Goal: Complete application form: Complete application form

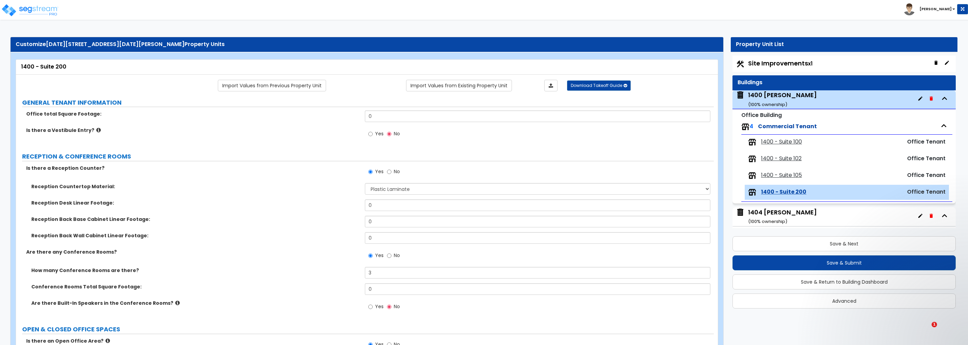
select select "1"
select select "4"
select select "7"
select select "3"
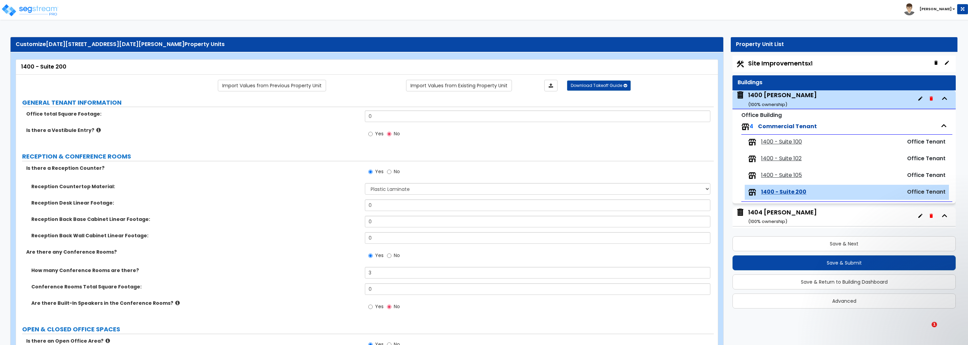
select select "2"
select select "4"
select select "2"
select select "3"
select select "1"
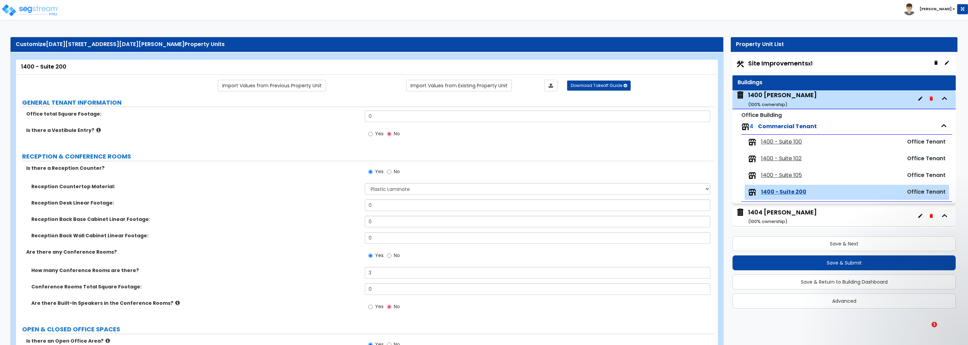
select select "1"
select select "4"
select select "2"
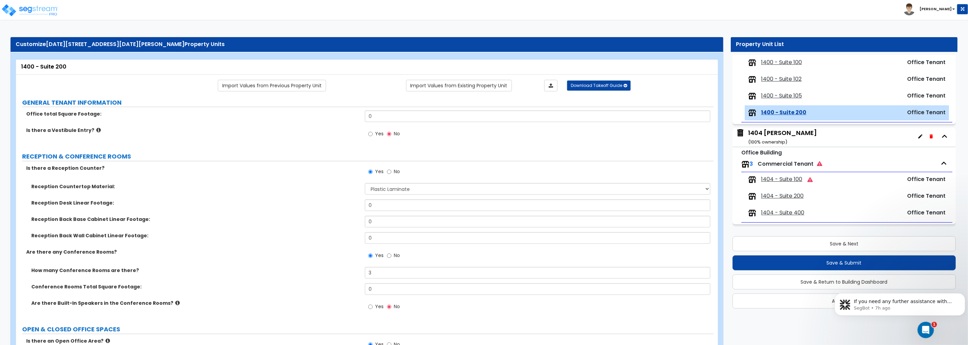
scroll to position [387, 0]
drag, startPoint x: 380, startPoint y: 116, endPoint x: 345, endPoint y: 116, distance: 34.4
click at [345, 116] on div "Office total Square Footage: 0" at bounding box center [365, 118] width 698 height 16
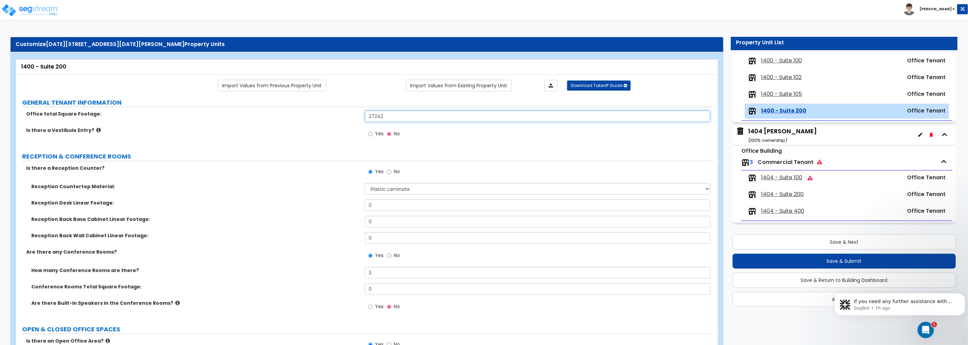
type input "27,242"
drag, startPoint x: 1020, startPoint y: 362, endPoint x: 924, endPoint y: 327, distance: 102.3
click at [924, 327] on icon "Open Intercom Messenger" at bounding box center [925, 329] width 11 height 11
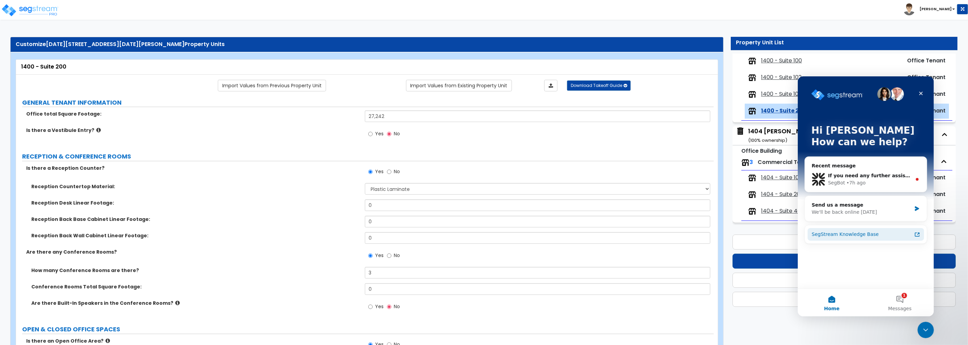
click at [917, 234] on icon "Intercom messenger" at bounding box center [917, 233] width 5 height 5
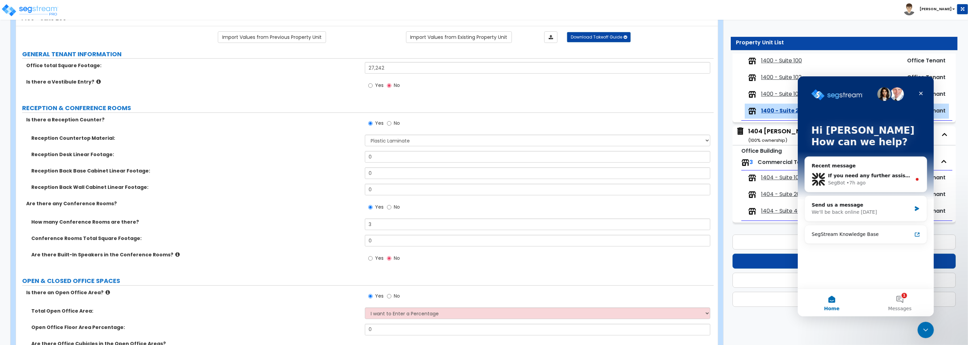
scroll to position [50, 0]
drag, startPoint x: 375, startPoint y: 155, endPoint x: 327, endPoint y: 156, distance: 48.3
click at [327, 156] on div "Reception Desk Linear Footage: 0" at bounding box center [365, 157] width 698 height 16
type input "18"
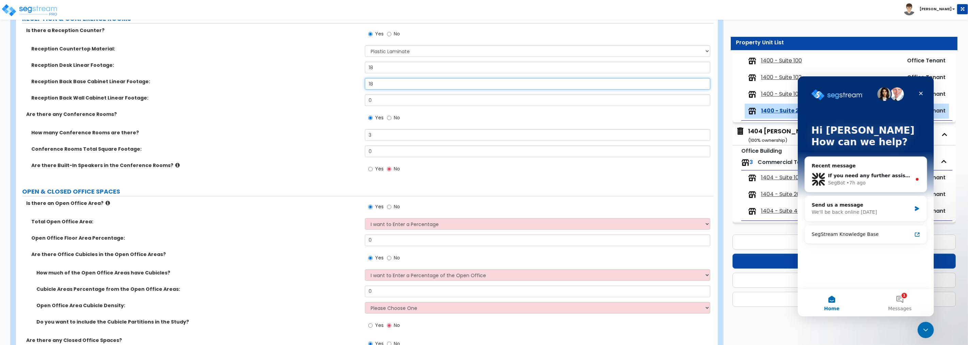
scroll to position [139, 0]
type input "18"
drag, startPoint x: 372, startPoint y: 145, endPoint x: 331, endPoint y: 142, distance: 41.9
click at [331, 142] on div "How many Conference Rooms are there? 3 Conference Rooms Total Square Footage: 0…" at bounding box center [365, 153] width 688 height 51
type input "500"
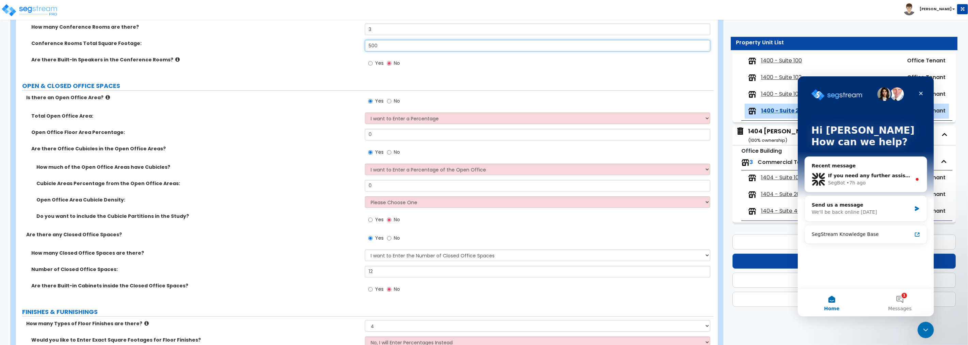
scroll to position [239, 0]
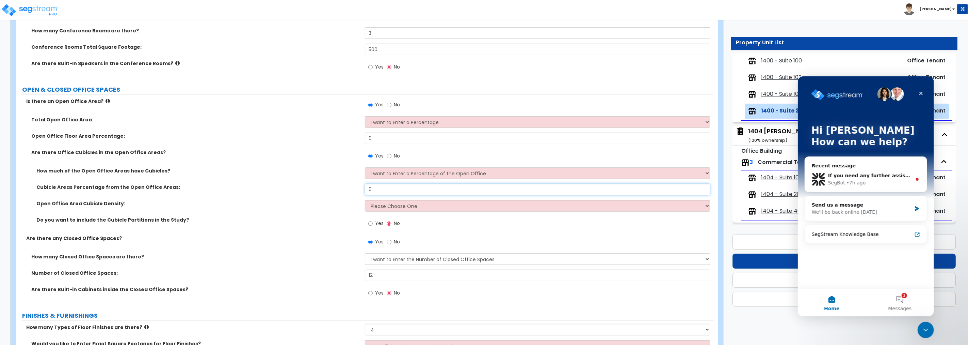
drag, startPoint x: 367, startPoint y: 187, endPoint x: 302, endPoint y: 185, distance: 64.7
click at [302, 185] on div "Cubicle Areas Percentage from the Open Office Areas: 0" at bounding box center [365, 192] width 698 height 16
type input "70"
click at [402, 205] on select "Please Choose One Low High I want to Enter the number of Cubicles" at bounding box center [538, 206] width 346 height 12
click at [387, 206] on select "Please Choose One Low High I want to Enter the number of Cubicles" at bounding box center [538, 206] width 346 height 12
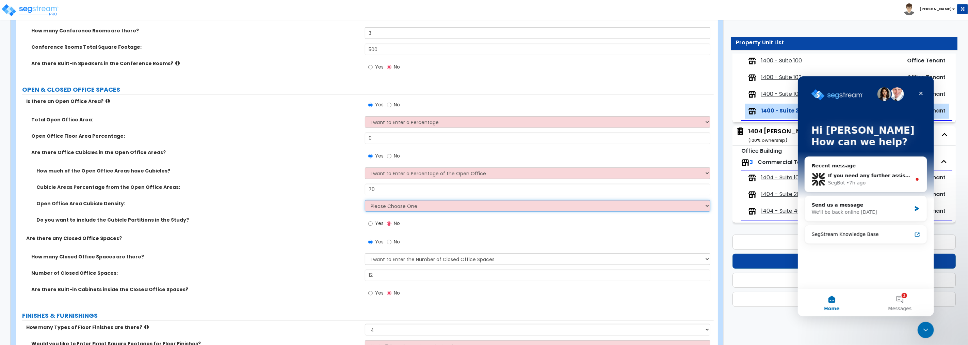
click at [395, 206] on select "Please Choose One Low High I want to Enter the number of Cubicles" at bounding box center [538, 206] width 346 height 12
select select "3"
click at [365, 200] on select "Please Choose One Low High I want to Enter the number of Cubicles" at bounding box center [538, 206] width 346 height 12
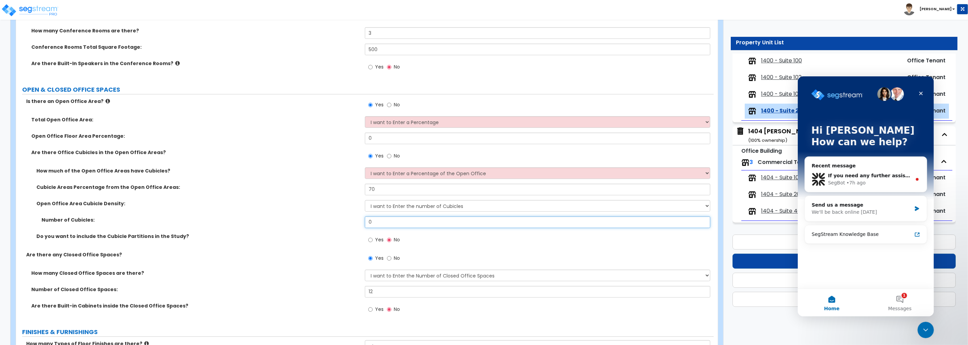
click at [387, 224] on input "0" at bounding box center [538, 222] width 346 height 12
type input "108"
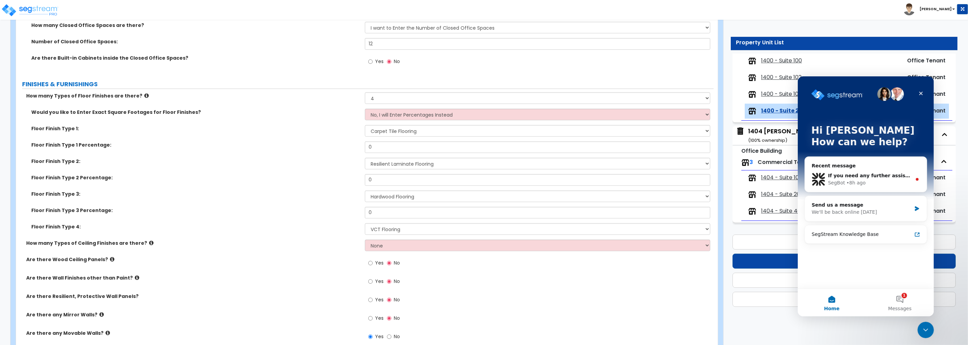
scroll to position [492, 0]
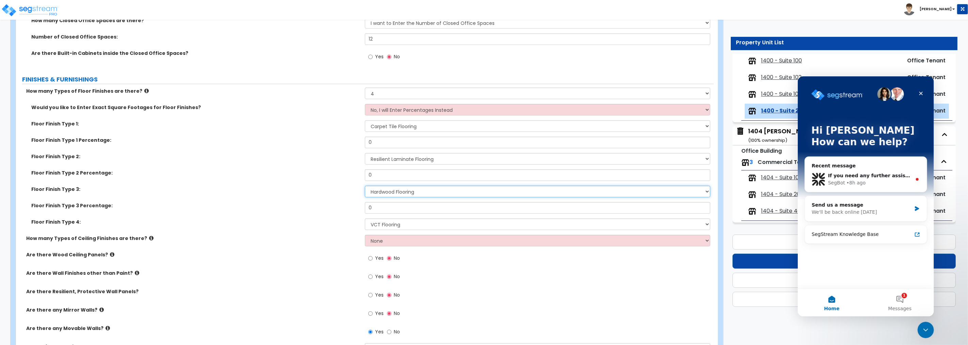
click at [390, 192] on select "None Tile Flooring Hardwood Flooring Resilient Laminate Flooring VCT Flooring S…" at bounding box center [538, 192] width 346 height 12
drag, startPoint x: 381, startPoint y: 91, endPoint x: 344, endPoint y: 89, distance: 36.5
click at [344, 89] on div "How many Types of Floor Finishes are there? None 1 2 3 4" at bounding box center [365, 96] width 698 height 16
select select "3"
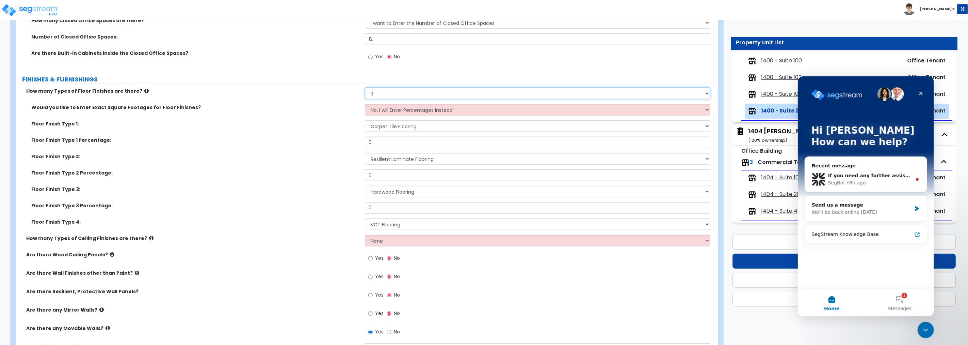
click at [365, 88] on select "None 1 2 3 4" at bounding box center [538, 94] width 346 height 12
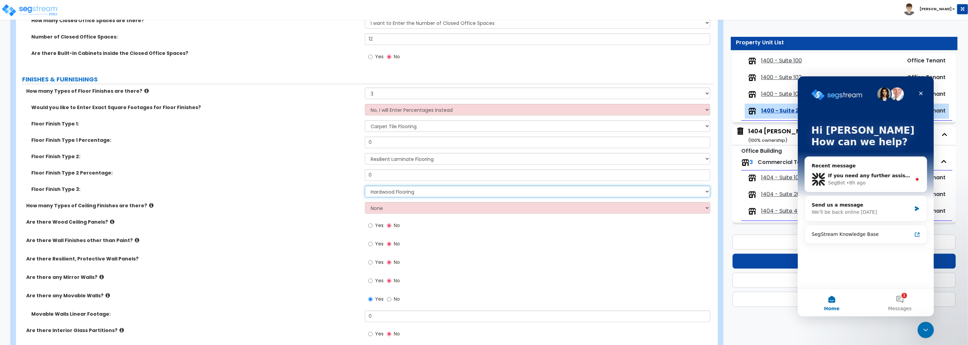
click at [388, 192] on select "None Tile Flooring Hardwood Flooring Resilient Laminate Flooring VCT Flooring S…" at bounding box center [538, 192] width 346 height 12
select select "8"
click at [365, 186] on select "None Tile Flooring Hardwood Flooring Resilient Laminate Flooring VCT Flooring S…" at bounding box center [538, 192] width 346 height 12
drag, startPoint x: 387, startPoint y: 144, endPoint x: 335, endPoint y: 135, distance: 53.1
click at [335, 135] on div "Would you like to Enter Exact Square Footages for Floor Finishes? No, I will En…" at bounding box center [365, 153] width 688 height 98
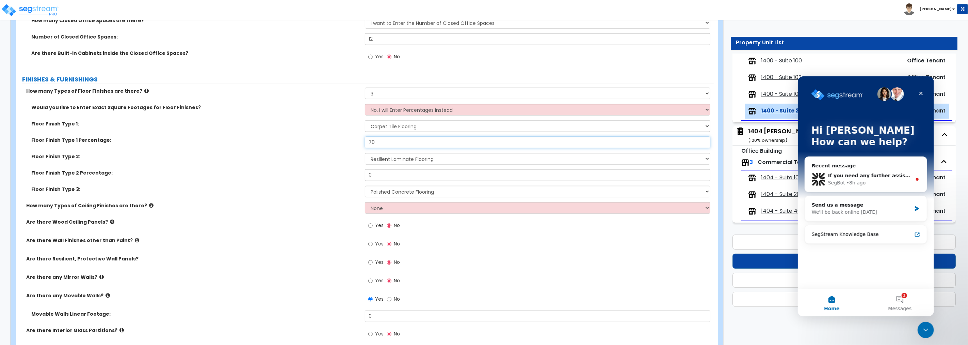
type input "70"
drag, startPoint x: 377, startPoint y: 175, endPoint x: 311, endPoint y: 173, distance: 66.1
click at [311, 173] on div "Floor Finish Type 2 Percentage: 0" at bounding box center [365, 177] width 698 height 16
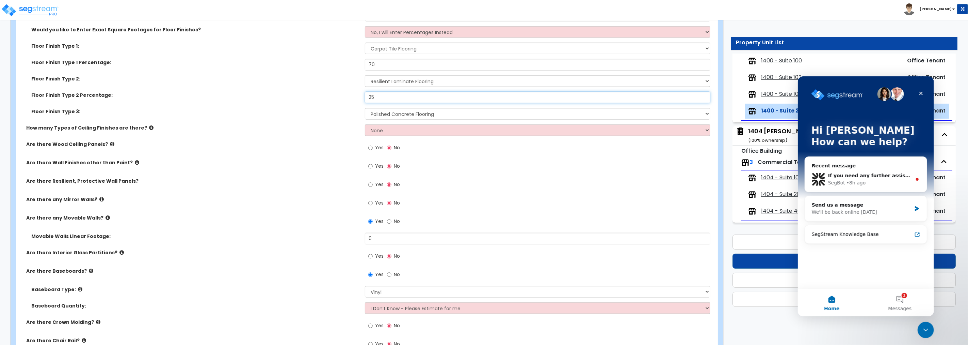
scroll to position [580, 0]
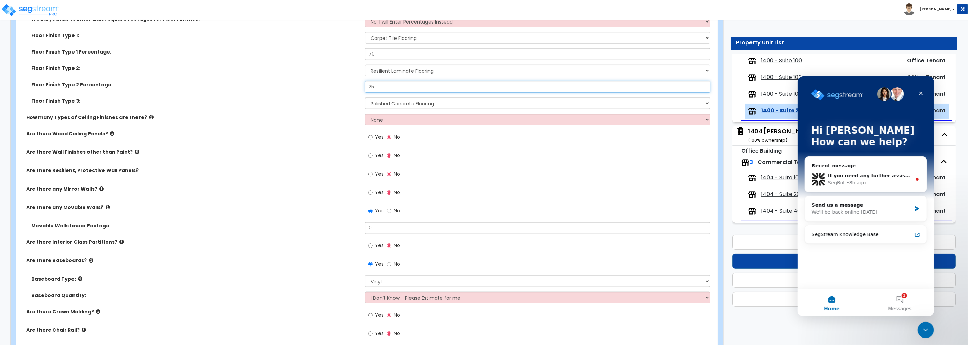
type input "25"
click at [378, 121] on select "None 1 2 3" at bounding box center [538, 120] width 346 height 12
select select "2"
click at [365, 114] on select "None 1 2 3" at bounding box center [538, 120] width 346 height 12
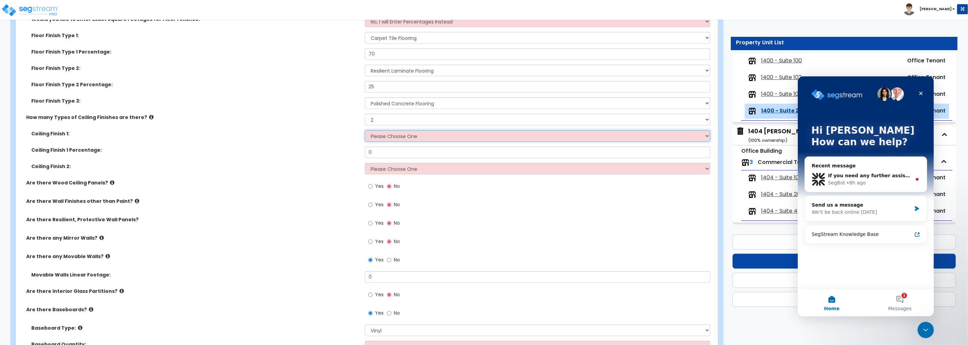
click at [382, 134] on select "Please Choose One Drop Ceiling Open Ceiling Drywall Ceiling" at bounding box center [538, 136] width 346 height 12
select select "2"
click at [365, 130] on select "Please Choose One Drop Ceiling Open Ceiling Drywall Ceiling" at bounding box center [538, 136] width 346 height 12
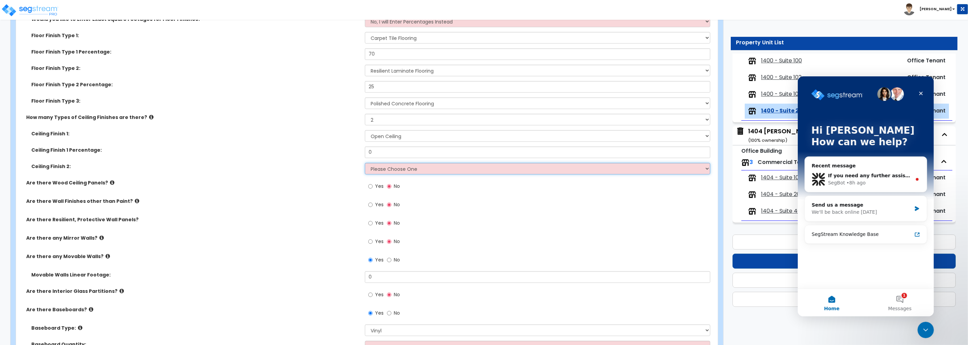
click at [386, 168] on select "Please Choose One Drop Ceiling Open Ceiling Drywall Ceiling" at bounding box center [538, 169] width 346 height 12
select select "1"
click at [365, 163] on select "Please Choose One Drop Ceiling Open Ceiling Drywall Ceiling" at bounding box center [538, 169] width 346 height 12
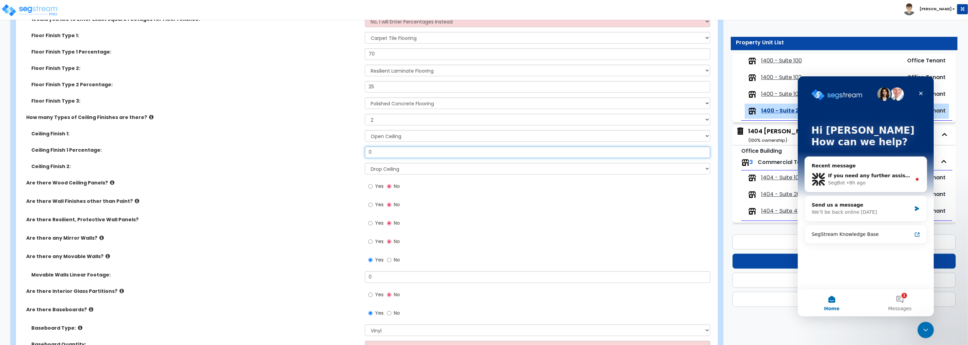
click at [281, 136] on div "Ceiling Finish 1: Please Choose One Drop Ceiling Open Ceiling Drywall Ceiling C…" at bounding box center [365, 154] width 688 height 49
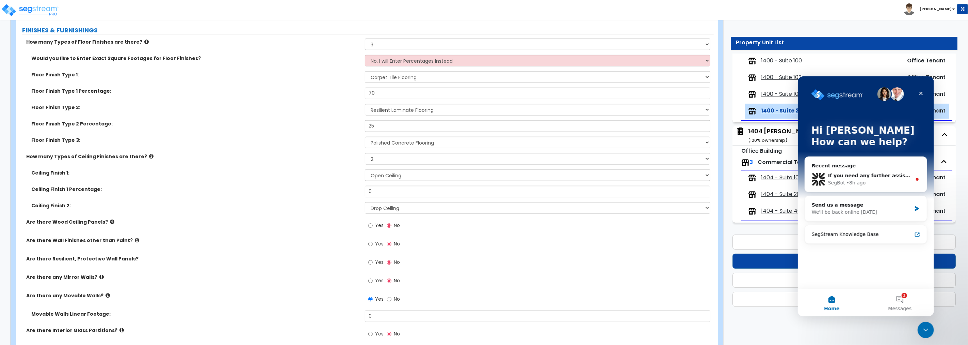
scroll to position [529, 0]
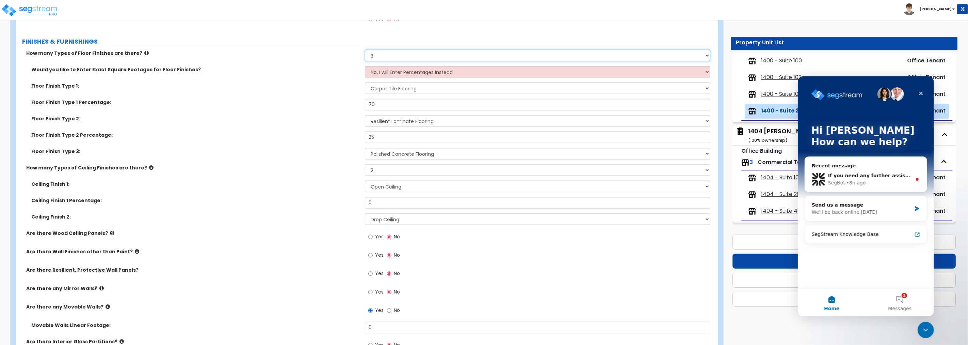
click at [382, 56] on select "None 1 2 3 4" at bounding box center [538, 56] width 346 height 12
select select "4"
click at [365, 50] on select "None 1 2 3 4" at bounding box center [538, 56] width 346 height 12
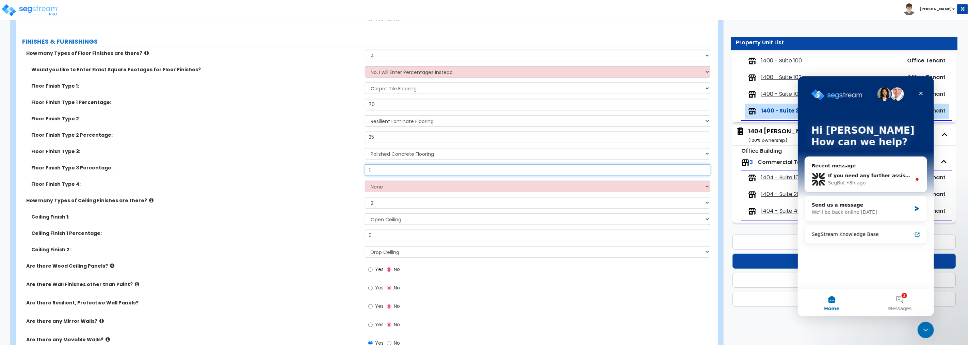
drag, startPoint x: 381, startPoint y: 171, endPoint x: 336, endPoint y: 171, distance: 45.6
click at [336, 171] on div "Floor Finish Type 3 Percentage: 0" at bounding box center [365, 172] width 698 height 16
type input "5"
click at [391, 185] on select "None Tile Flooring Hardwood Flooring Resilient Laminate Flooring VCT Flooring S…" at bounding box center [538, 186] width 346 height 12
select select "8"
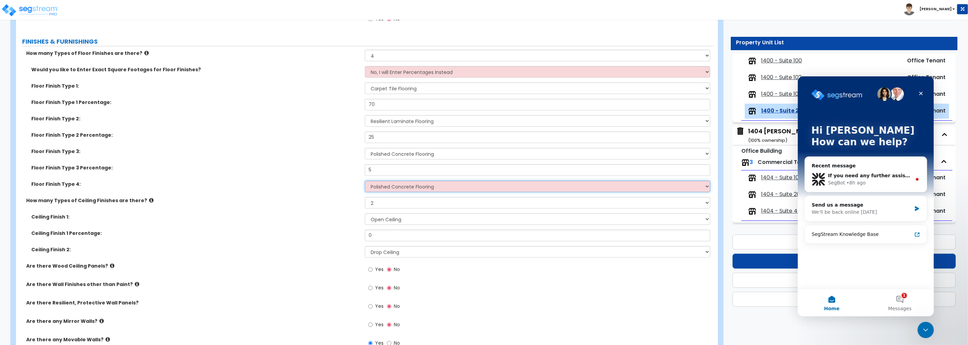
click at [365, 180] on select "None Tile Flooring Hardwood Flooring Resilient Laminate Flooring VCT Flooring S…" at bounding box center [538, 186] width 346 height 12
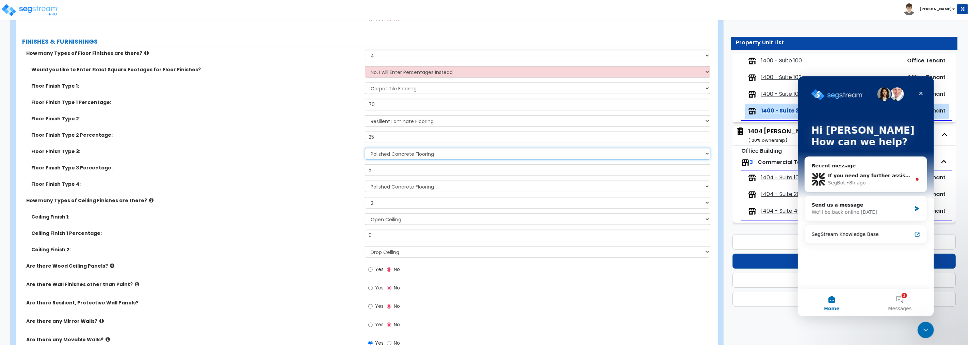
click at [393, 155] on select "None Tile Flooring Hardwood Flooring Resilient Laminate Flooring VCT Flooring S…" at bounding box center [538, 154] width 346 height 12
select select "2"
click at [365, 148] on select "None Tile Flooring Hardwood Flooring Resilient Laminate Flooring VCT Flooring S…" at bounding box center [538, 154] width 346 height 12
drag, startPoint x: 376, startPoint y: 106, endPoint x: 334, endPoint y: 104, distance: 42.6
click at [334, 104] on div "Floor Finish Type 1 Percentage: 70" at bounding box center [365, 107] width 698 height 16
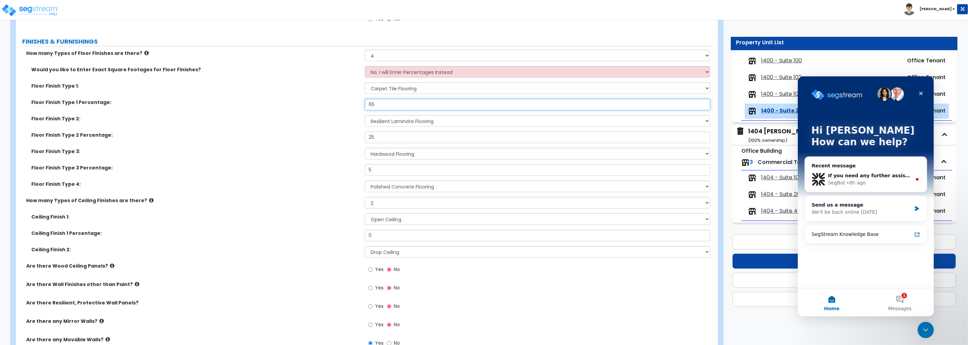
type input "65"
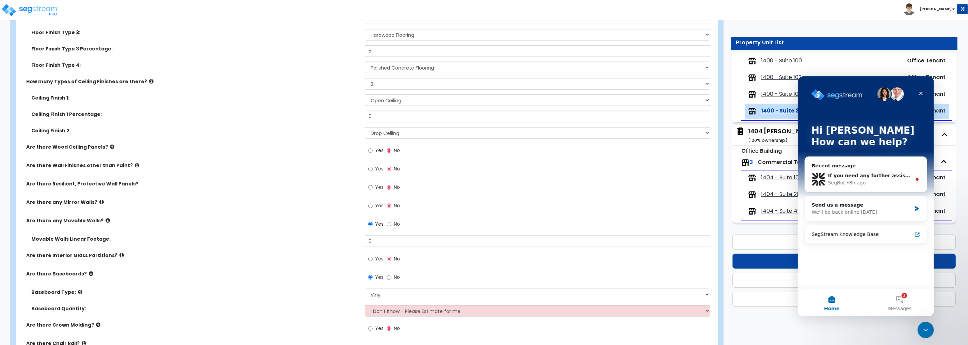
scroll to position [655, 0]
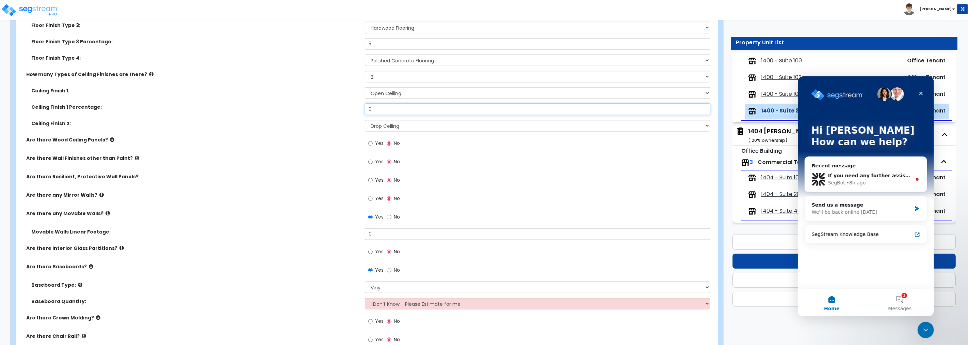
drag, startPoint x: 382, startPoint y: 106, endPoint x: 339, endPoint y: 104, distance: 43.6
click at [339, 104] on div "Ceiling Finish 1 Percentage: 0" at bounding box center [365, 112] width 698 height 16
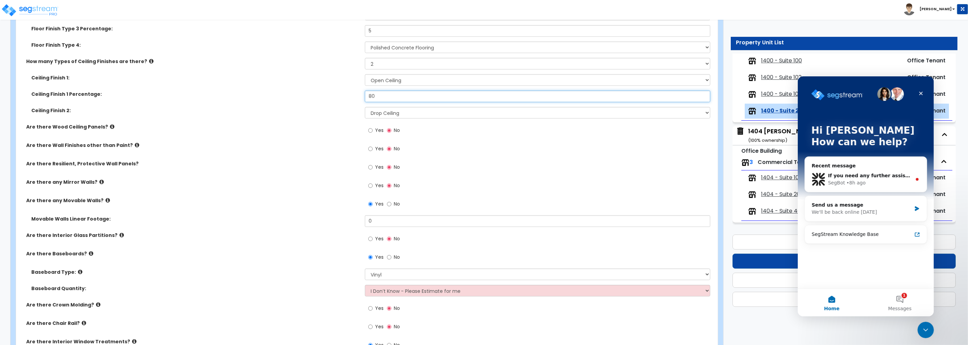
type input "80"
click at [371, 147] on input "Yes" at bounding box center [370, 148] width 4 height 7
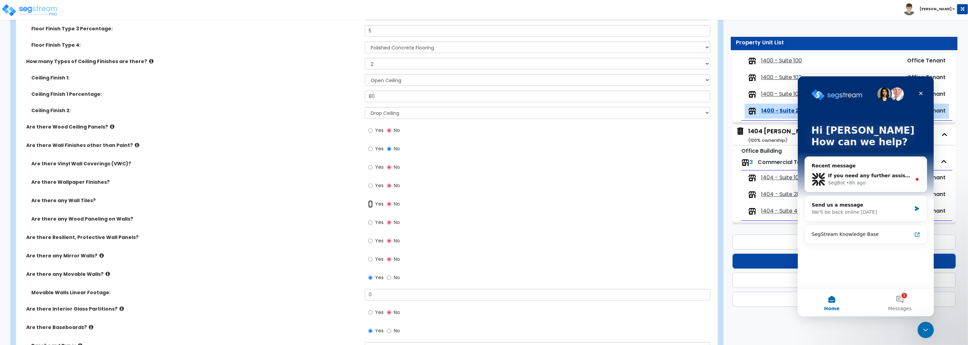
click at [372, 204] on input "Yes" at bounding box center [370, 203] width 4 height 7
radio input "true"
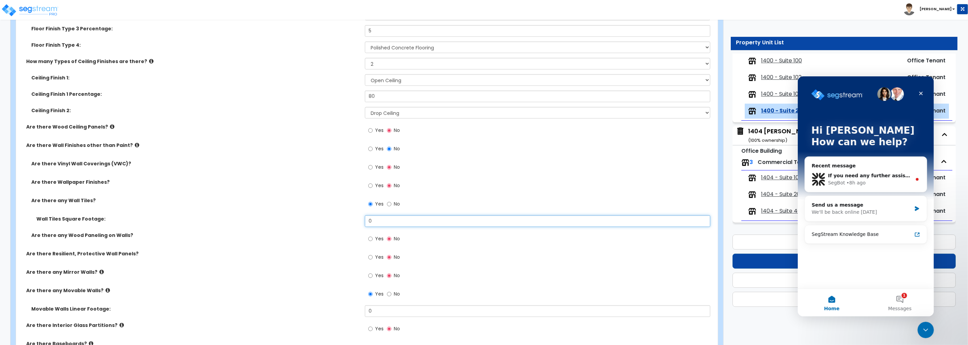
drag, startPoint x: 321, startPoint y: 205, endPoint x: 274, endPoint y: 196, distance: 47.9
click at [273, 200] on div "Are there Vinyl Wall Coverings (VWC)? Yes No Are there Wallpaper Finishes? Yes …" at bounding box center [365, 205] width 688 height 90
click at [396, 217] on input "0" at bounding box center [538, 221] width 346 height 12
type input "6"
type input "150"
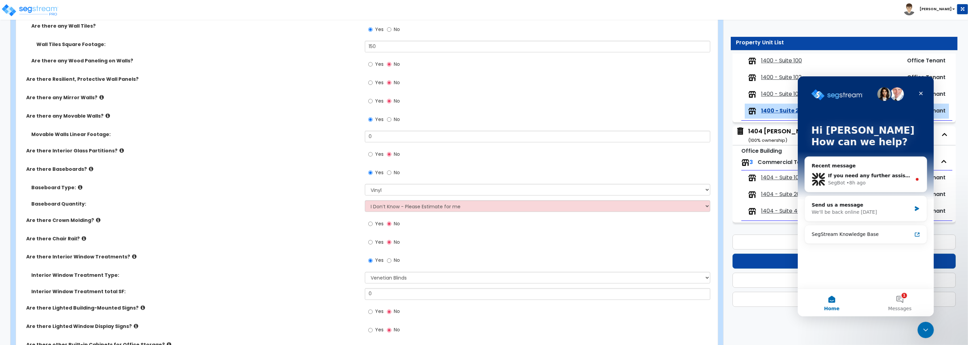
scroll to position [845, 0]
click at [106, 113] on icon at bounding box center [108, 113] width 4 height 5
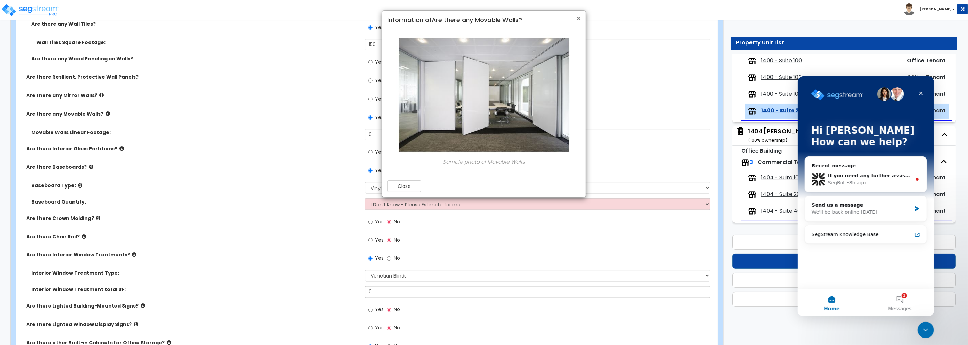
click at [577, 19] on span "×" at bounding box center [578, 19] width 4 height 10
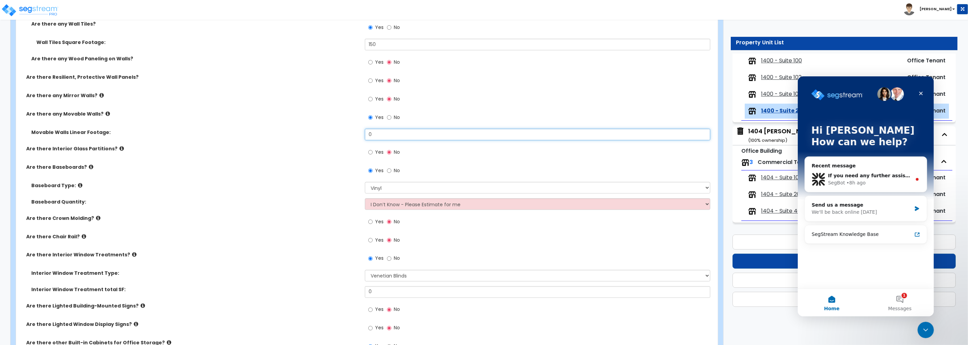
drag, startPoint x: 385, startPoint y: 131, endPoint x: 343, endPoint y: 129, distance: 42.3
click at [343, 129] on div "Movable Walls Linear Footage: 0" at bounding box center [365, 137] width 698 height 16
drag, startPoint x: 374, startPoint y: 134, endPoint x: 333, endPoint y: 133, distance: 41.2
click at [333, 133] on div "Movable Walls Linear Footage: 30" at bounding box center [365, 137] width 698 height 16
type input "12"
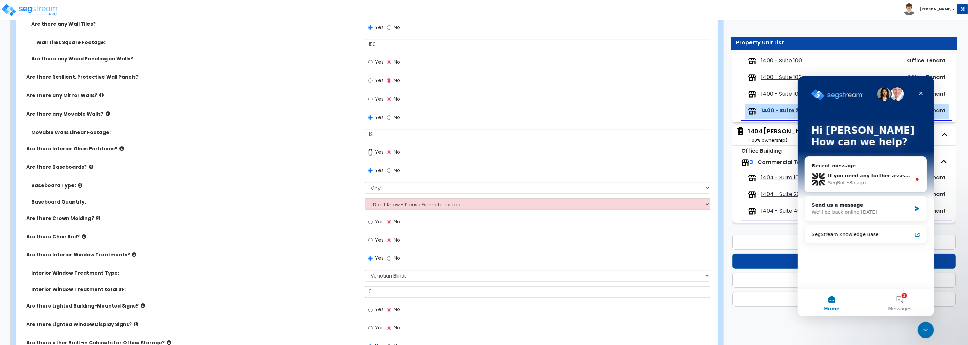
click at [372, 153] on input "Yes" at bounding box center [370, 151] width 4 height 7
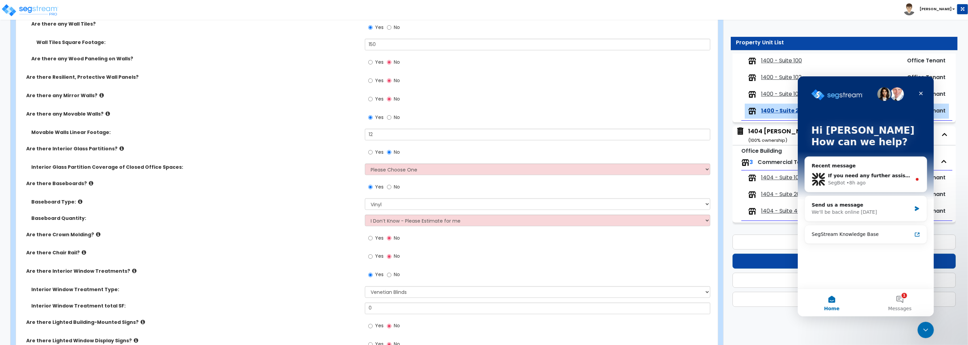
click at [120, 147] on icon at bounding box center [122, 148] width 4 height 5
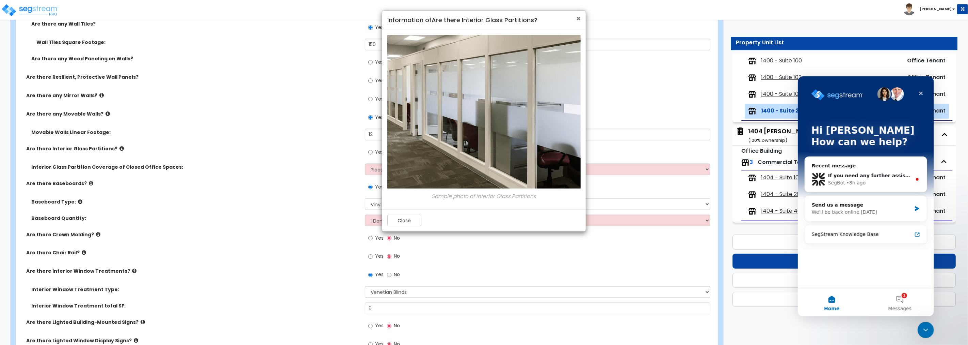
click at [577, 18] on span "×" at bounding box center [578, 19] width 4 height 10
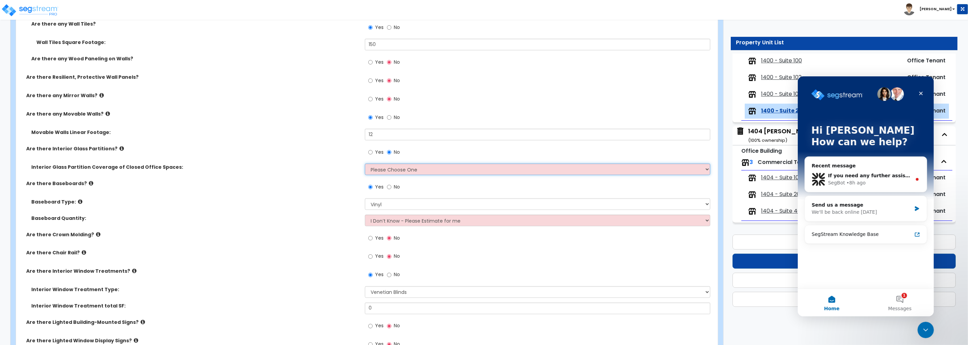
click at [392, 168] on select "Please Choose One Some of the Closed Office Space Walls are Interior Glass Part…" at bounding box center [538, 169] width 346 height 12
select select "2"
click at [365, 163] on select "Please Choose One Some of the Closed Office Space Walls are Interior Glass Part…" at bounding box center [538, 169] width 346 height 12
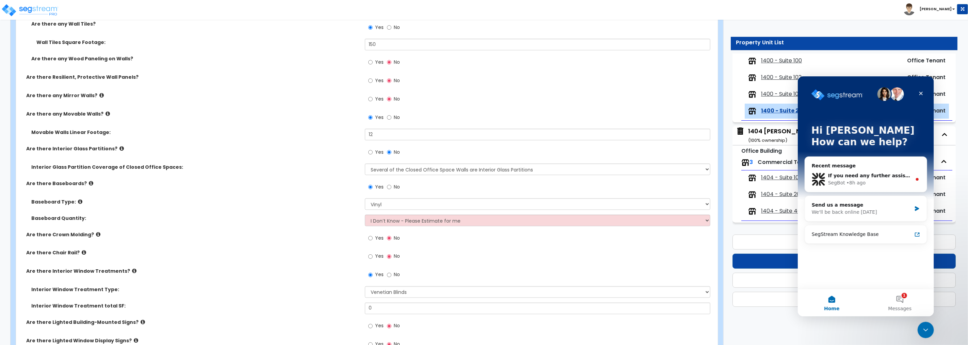
click at [106, 113] on icon at bounding box center [108, 113] width 4 height 5
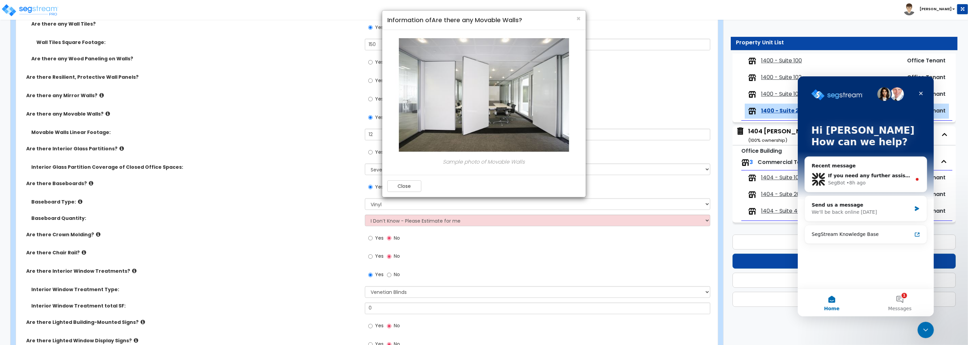
click at [103, 113] on div "× Information of Are there any Movable Walls? Sample photo of Movable Walls Clo…" at bounding box center [484, 172] width 968 height 345
click at [115, 147] on div "× Information of Are there any Movable Walls? Sample photo of Movable Walls Clo…" at bounding box center [484, 172] width 968 height 345
click at [114, 145] on div "× Information of Are there any Movable Walls? Sample photo of Movable Walls Clo…" at bounding box center [484, 172] width 968 height 345
click at [579, 19] on span "×" at bounding box center [578, 19] width 4 height 10
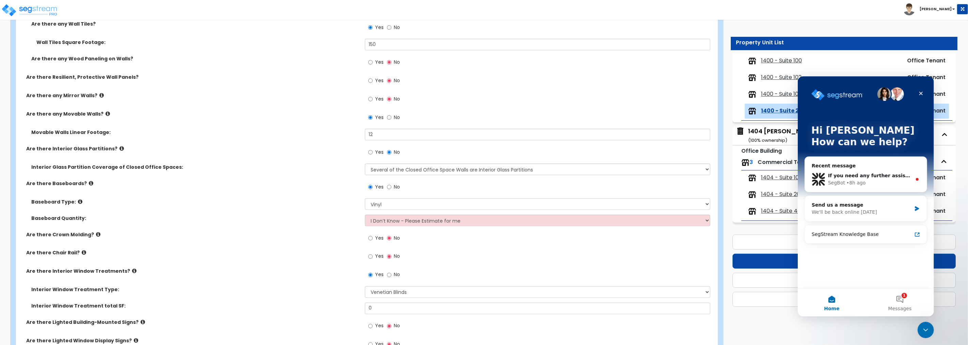
click at [120, 147] on icon at bounding box center [122, 148] width 4 height 5
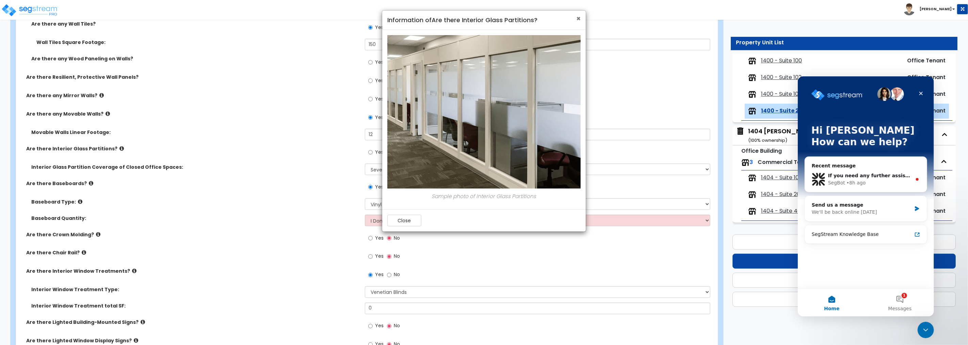
click at [579, 18] on span "×" at bounding box center [578, 19] width 4 height 10
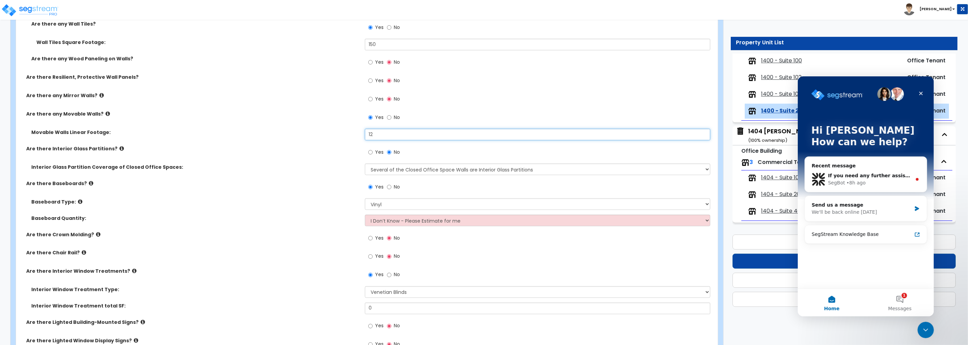
drag, startPoint x: 376, startPoint y: 133, endPoint x: 345, endPoint y: 130, distance: 31.2
click at [347, 130] on div "Movable Walls Linear Footage: 12" at bounding box center [365, 137] width 698 height 16
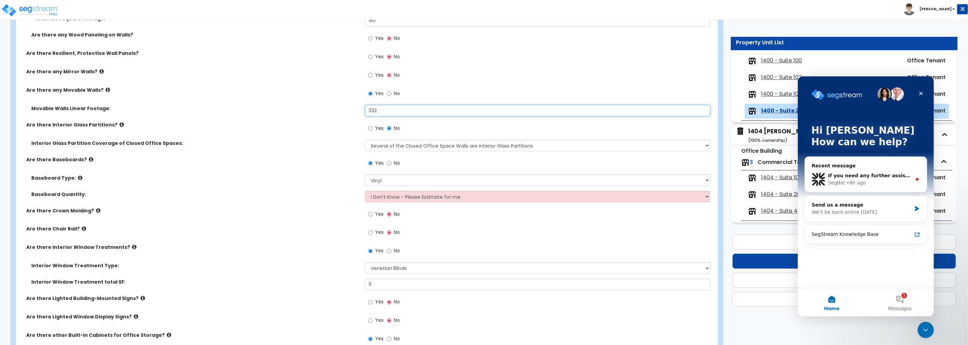
scroll to position [895, 0]
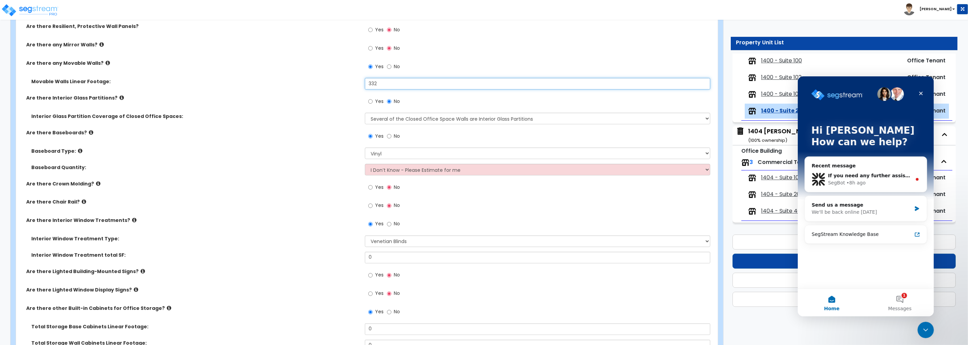
type input "332"
click at [132, 220] on icon at bounding box center [134, 220] width 4 height 5
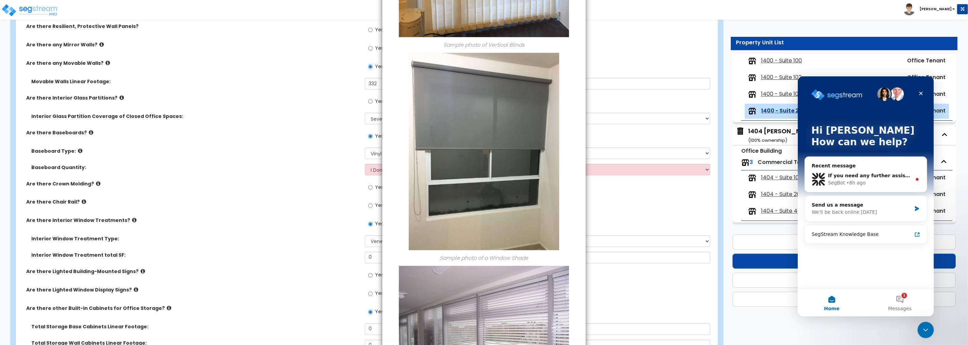
scroll to position [0, 0]
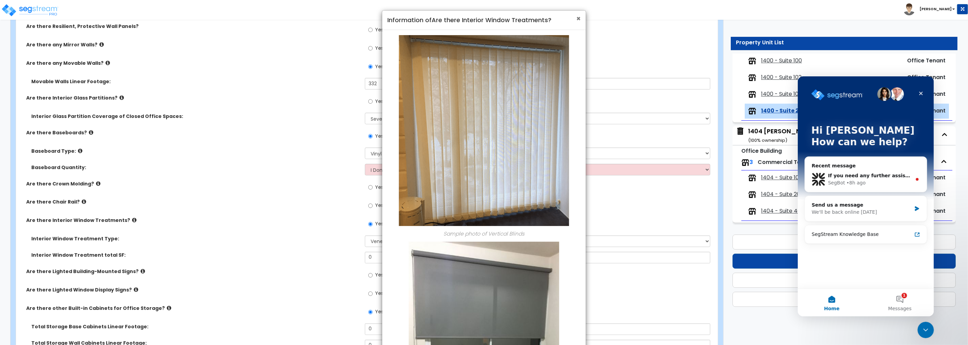
click at [578, 19] on span "×" at bounding box center [578, 19] width 4 height 10
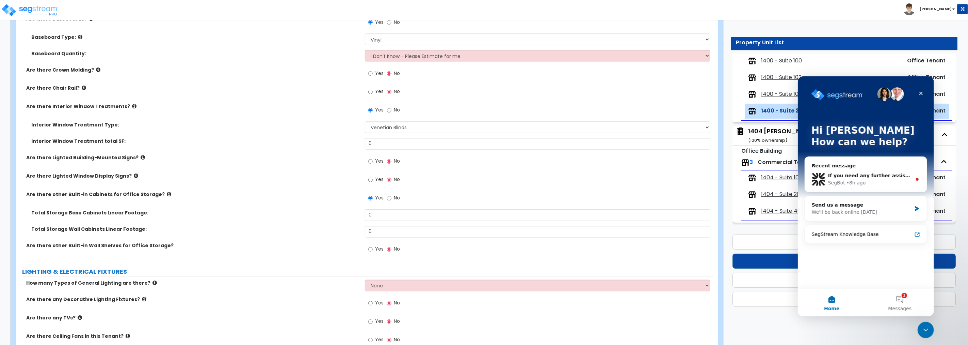
scroll to position [1034, 0]
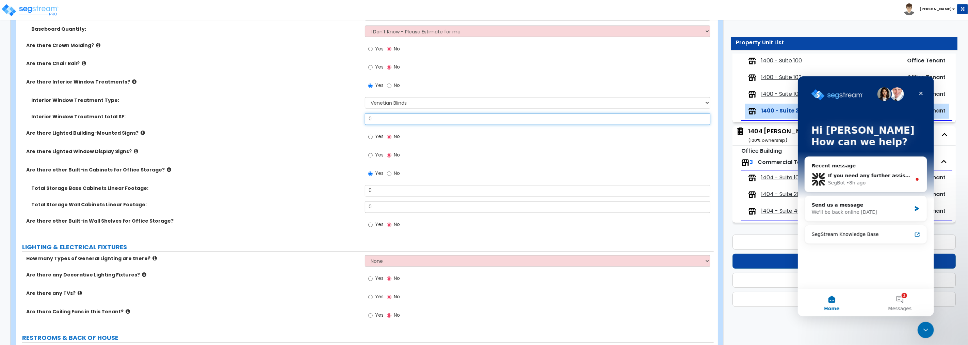
drag, startPoint x: 381, startPoint y: 118, endPoint x: 341, endPoint y: 118, distance: 39.5
click at [341, 118] on div "Interior Window Treatment total SF: 0" at bounding box center [365, 121] width 698 height 16
type input "2,912"
click at [167, 169] on icon at bounding box center [169, 169] width 4 height 5
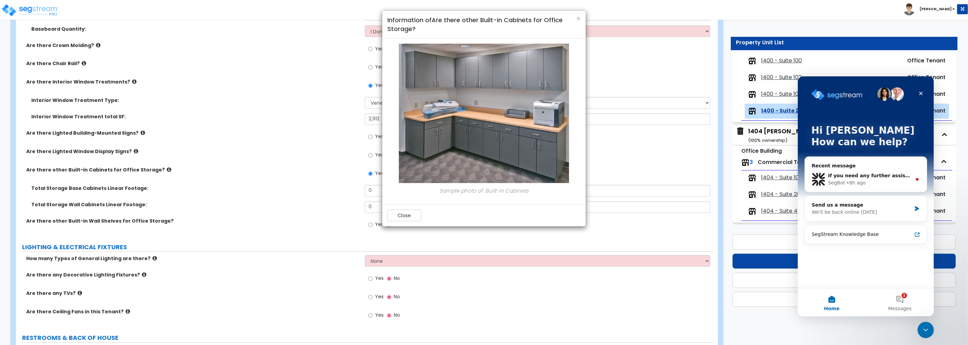
click at [574, 19] on h4 "Information of Are there other Built-in Cabinets for Office Storage?" at bounding box center [483, 24] width 193 height 17
click at [579, 19] on span "×" at bounding box center [578, 19] width 4 height 10
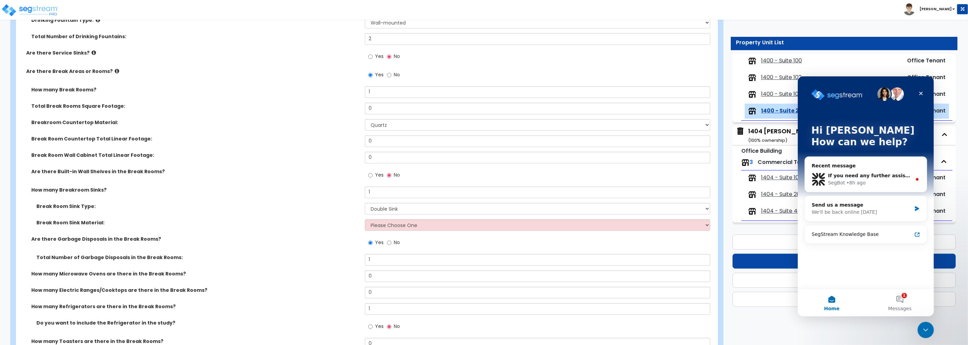
scroll to position [1526, 0]
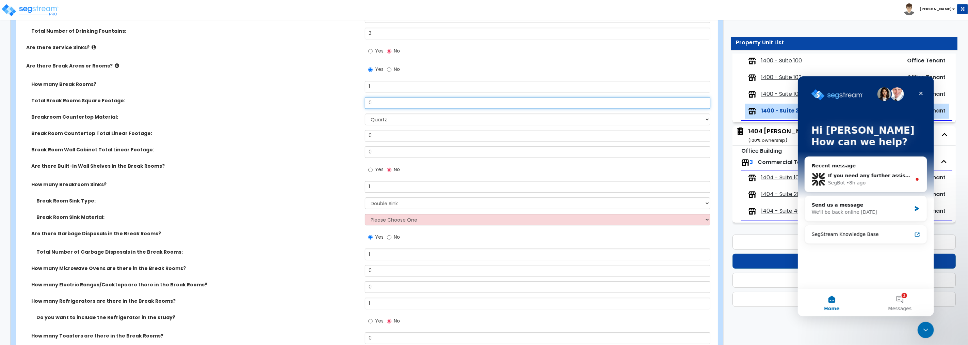
drag, startPoint x: 381, startPoint y: 101, endPoint x: 305, endPoint y: 110, distance: 77.1
click at [305, 110] on div "Total Break Rooms Square Footage: 0" at bounding box center [365, 105] width 698 height 16
type input "600"
drag, startPoint x: 377, startPoint y: 133, endPoint x: 360, endPoint y: 131, distance: 17.1
click at [360, 131] on div "Break Room Countertop Total Linear Footage: 0" at bounding box center [365, 138] width 698 height 16
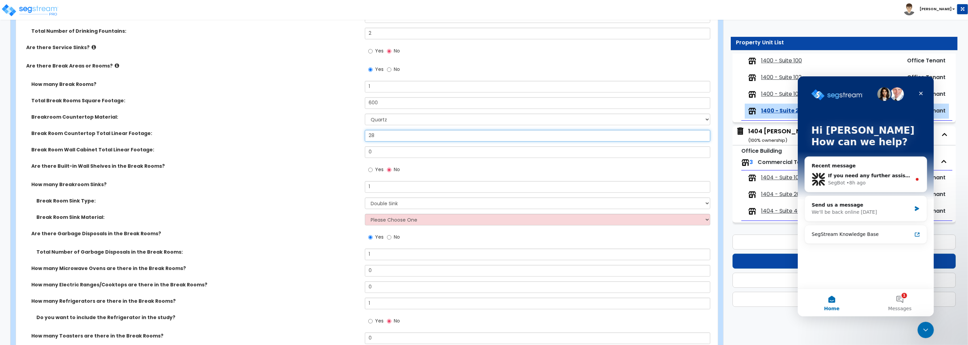
type input "28"
click at [371, 168] on input "Yes" at bounding box center [370, 169] width 4 height 7
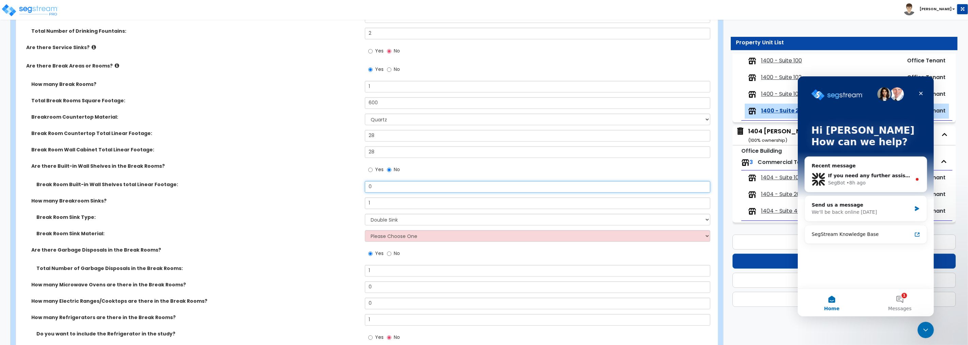
drag, startPoint x: 365, startPoint y: 182, endPoint x: 351, endPoint y: 182, distance: 14.0
click at [351, 182] on div "Break Room Built-in Wall Shelves total Linear Footage: 0" at bounding box center [365, 189] width 698 height 16
type input "28"
drag, startPoint x: 384, startPoint y: 233, endPoint x: 390, endPoint y: 240, distance: 9.0
click at [384, 233] on select "Please Choose One Stainless Steel Porcelain Enamel Cast Iron" at bounding box center [538, 236] width 346 height 12
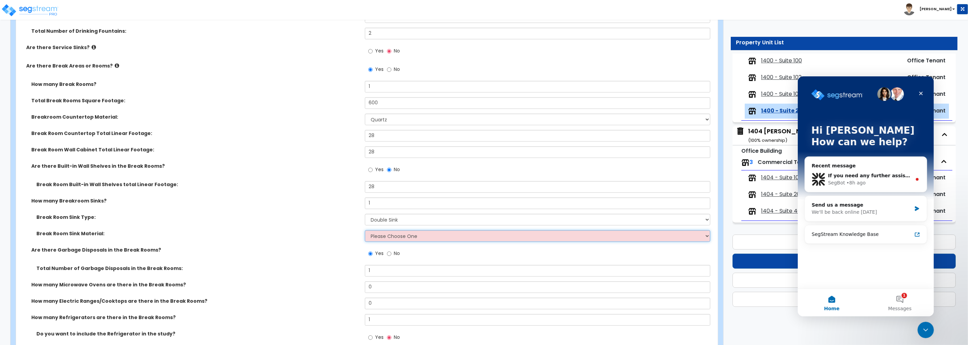
select select "1"
click at [365, 230] on select "Please Choose One Stainless Steel Porcelain Enamel Cast Iron" at bounding box center [538, 236] width 346 height 12
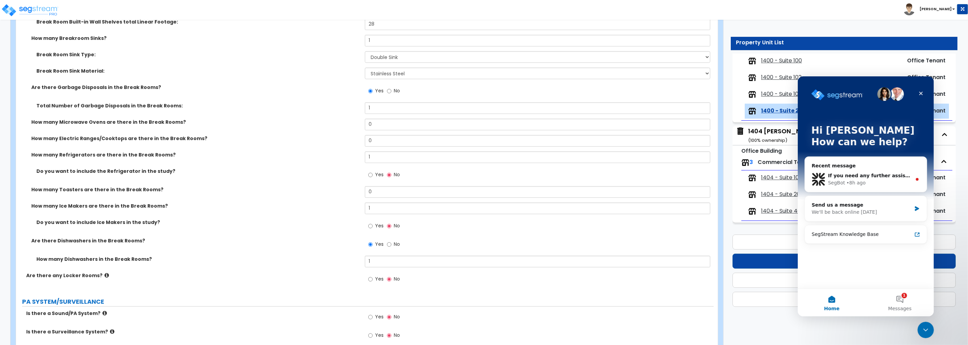
scroll to position [1690, 0]
drag, startPoint x: 380, startPoint y: 120, endPoint x: 322, endPoint y: 118, distance: 58.6
click at [322, 118] on div "How many Microwave Ovens are there in the Break Rooms? 0" at bounding box center [365, 125] width 698 height 16
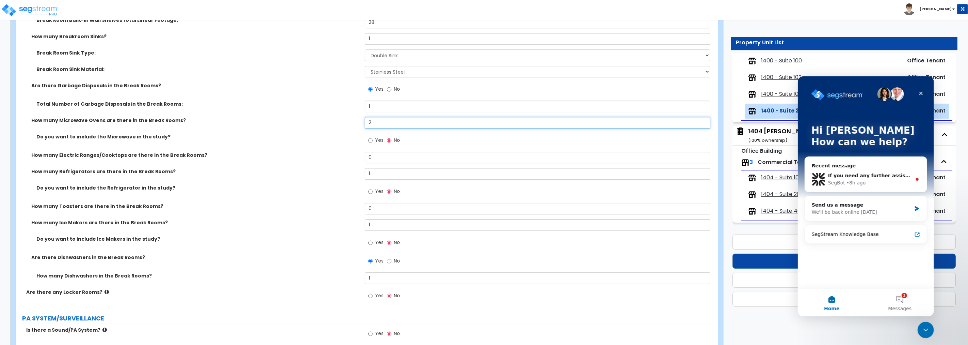
type input "2"
drag, startPoint x: 383, startPoint y: 168, endPoint x: 353, endPoint y: 164, distance: 30.9
click at [353, 164] on div "How many Break Rooms? 1 Total Break Rooms Square Footage: 600 Breakroom Counter…" at bounding box center [365, 103] width 688 height 372
click at [369, 191] on input "Yes" at bounding box center [370, 191] width 4 height 7
drag, startPoint x: 378, startPoint y: 209, endPoint x: 352, endPoint y: 205, distance: 26.6
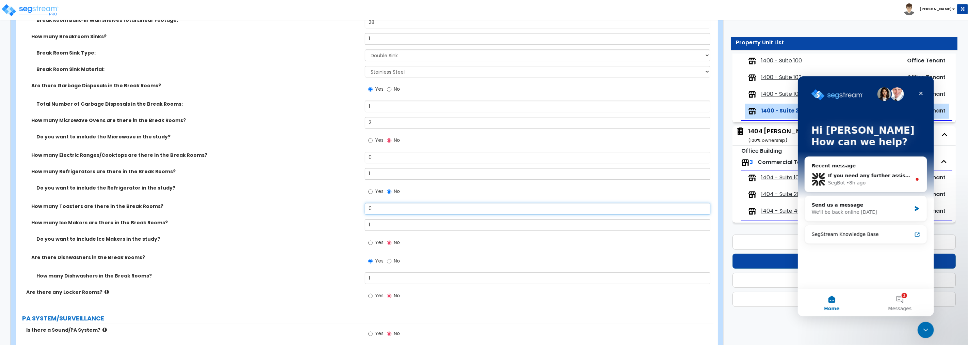
click at [352, 205] on div "How many Toasters are there in the Break Rooms? 0" at bounding box center [365, 211] width 698 height 16
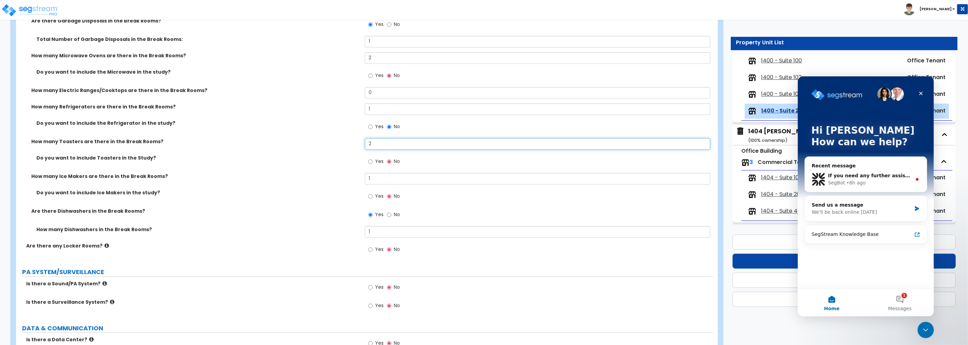
scroll to position [1765, 0]
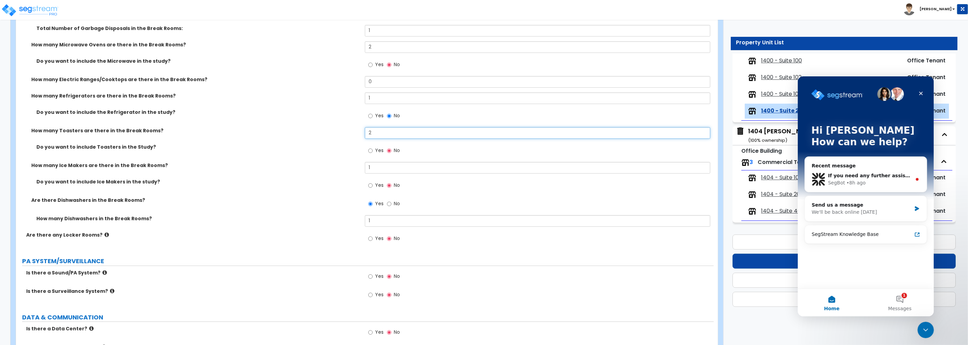
type input "2"
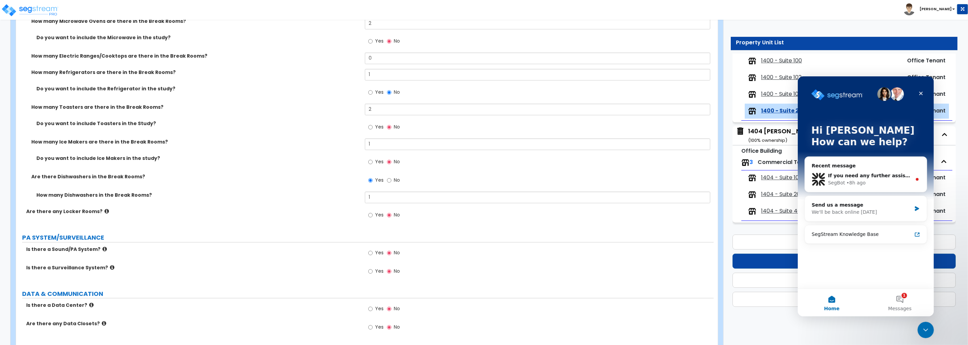
scroll to position [1866, 0]
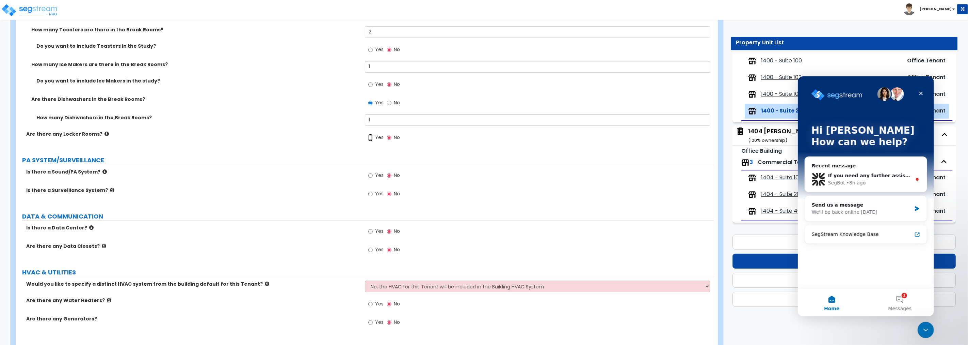
click at [371, 136] on input "Yes" at bounding box center [370, 137] width 4 height 7
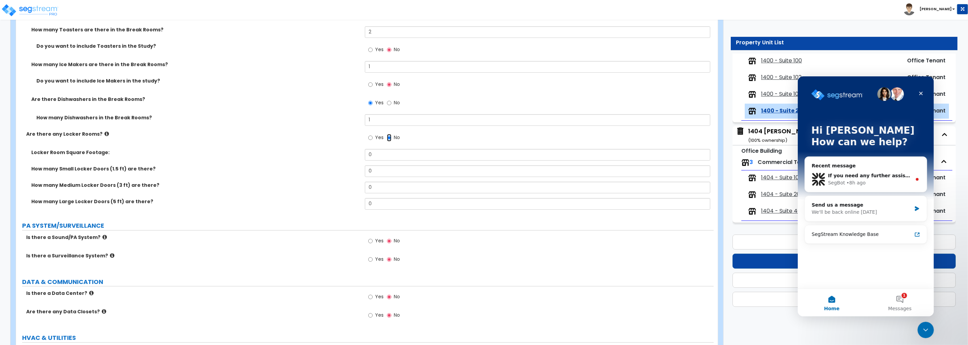
click at [388, 137] on input "No" at bounding box center [389, 137] width 4 height 7
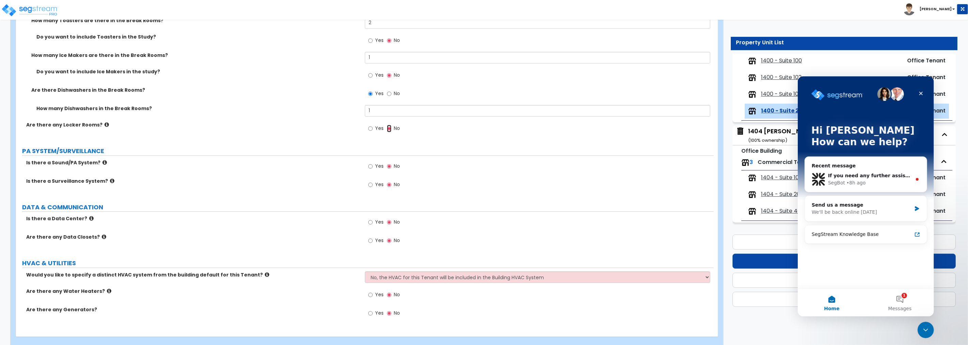
scroll to position [1885, 0]
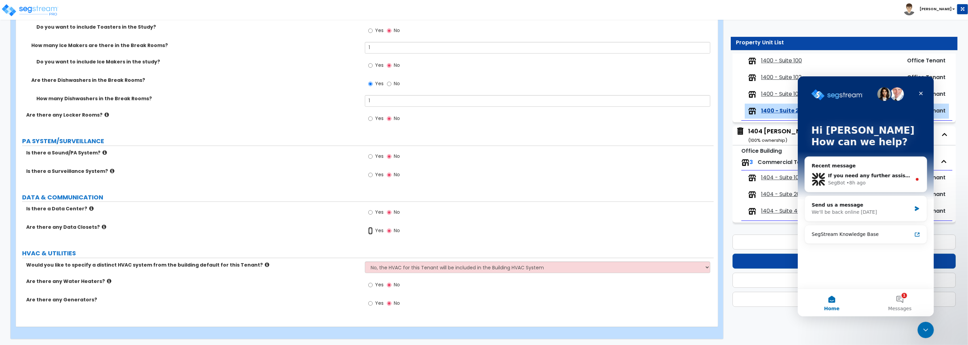
drag, startPoint x: 369, startPoint y: 230, endPoint x: 363, endPoint y: 232, distance: 6.4
click at [369, 229] on input "Yes" at bounding box center [370, 230] width 4 height 7
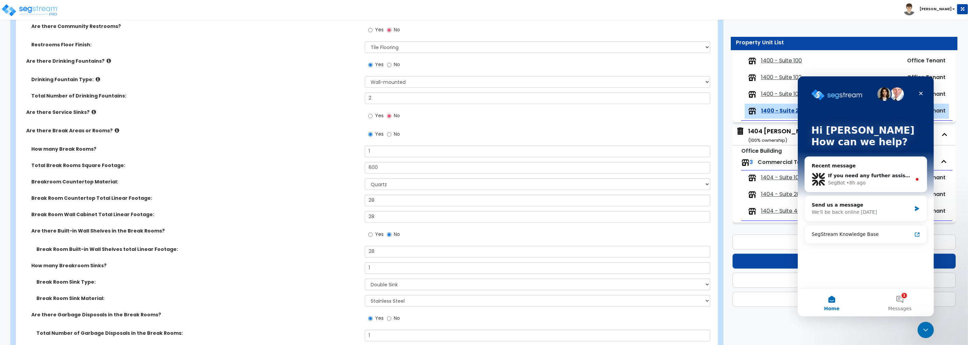
scroll to position [1460, 0]
click at [370, 114] on input "Yes" at bounding box center [370, 116] width 4 height 7
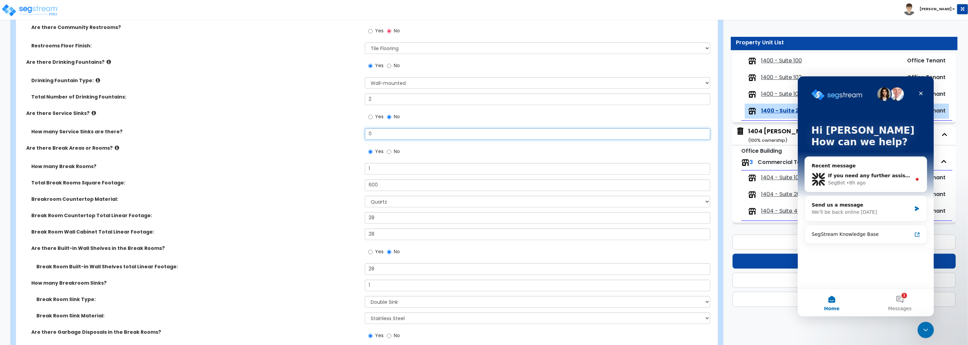
drag, startPoint x: 375, startPoint y: 132, endPoint x: 350, endPoint y: 131, distance: 24.9
click at [350, 131] on div "How many Service Sinks are there? 0" at bounding box center [365, 136] width 698 height 16
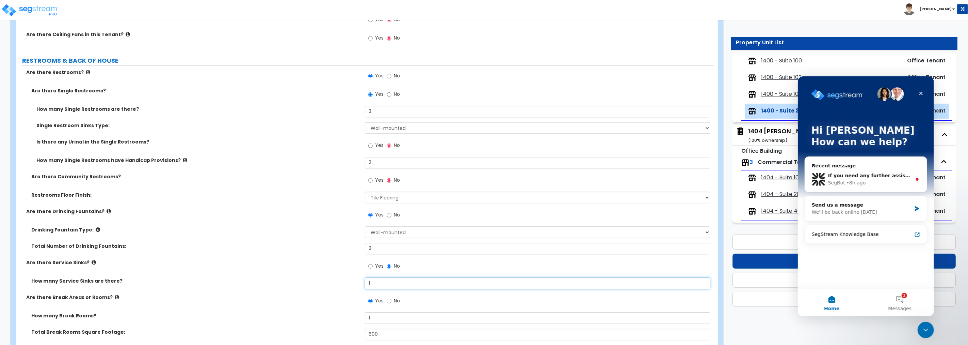
scroll to position [1296, 0]
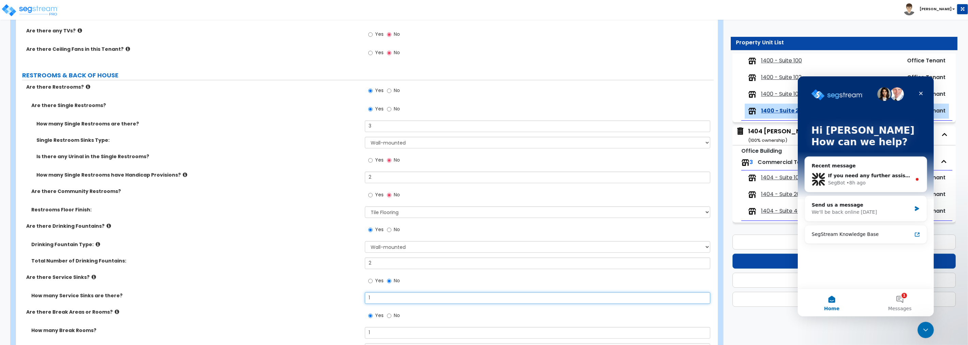
type input "1"
click at [370, 193] on input "Yes" at bounding box center [370, 194] width 4 height 7
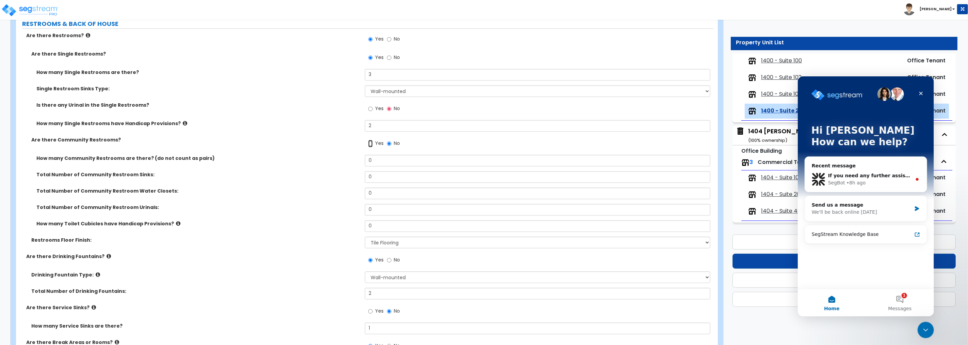
scroll to position [1334, 0]
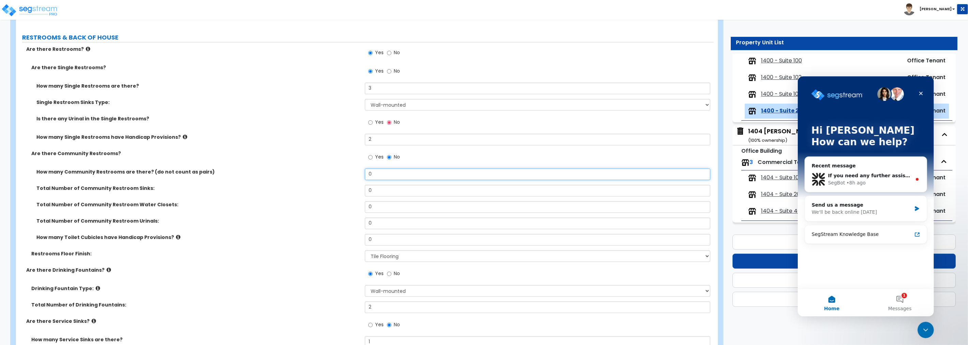
drag, startPoint x: 371, startPoint y: 174, endPoint x: 355, endPoint y: 171, distance: 16.0
click at [355, 171] on div "How many Community Restrooms are there? (do not count as pairs) 0" at bounding box center [365, 176] width 698 height 16
type input "2"
drag, startPoint x: 360, startPoint y: 186, endPoint x: 343, endPoint y: 186, distance: 17.4
click at [343, 186] on div "Total Number of Community Restroom Sinks: 0" at bounding box center [365, 193] width 698 height 16
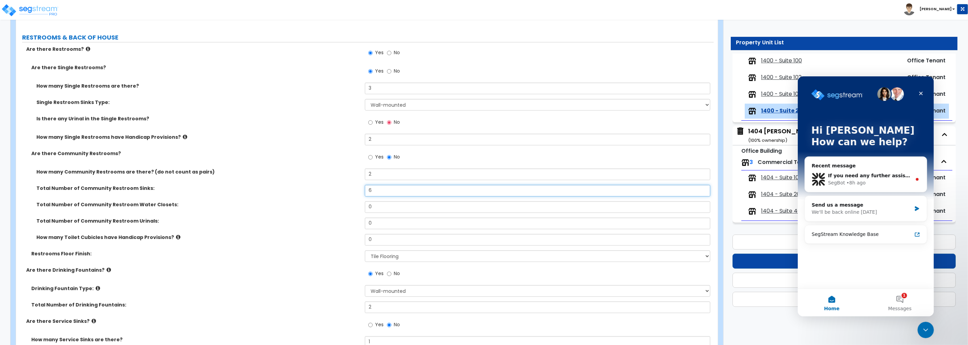
type input "6"
drag, startPoint x: 382, startPoint y: 206, endPoint x: 360, endPoint y: 203, distance: 23.0
click at [360, 203] on div "Total Number of Community Restroom Water Closets: 0" at bounding box center [365, 209] width 698 height 16
type input "6"
drag, startPoint x: 377, startPoint y: 220, endPoint x: 341, endPoint y: 222, distance: 35.8
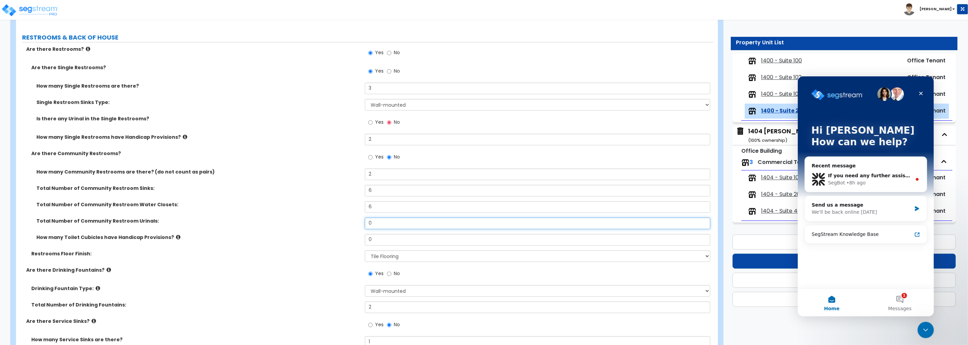
click at [341, 222] on div "Total Number of Community Restroom Urinals: 0" at bounding box center [365, 225] width 698 height 16
type input "2"
drag, startPoint x: 382, startPoint y: 235, endPoint x: 328, endPoint y: 231, distance: 54.0
click at [331, 234] on div "How many Toilet Cubicles have Handicap Provisions? 0" at bounding box center [365, 242] width 698 height 16
type input "2"
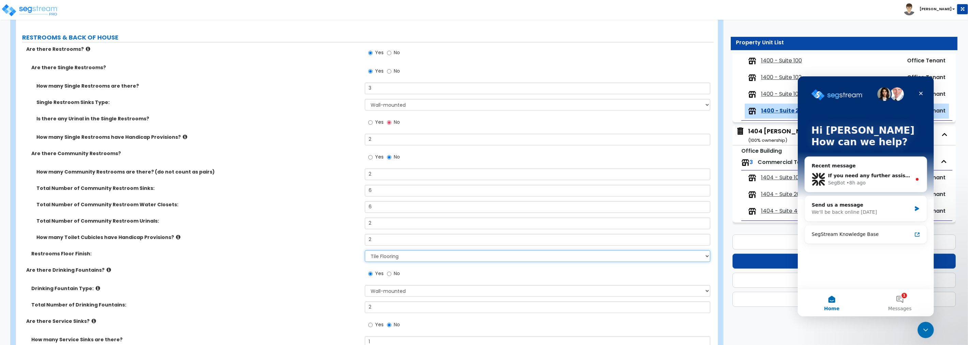
click at [413, 253] on select "None Tile Flooring Resilient Laminate Flooring VCT Flooring Sheet Vinyl Flooring" at bounding box center [538, 256] width 346 height 12
click at [365, 250] on select "None Tile Flooring Resilient Laminate Flooring VCT Flooring Sheet Vinyl Flooring" at bounding box center [538, 256] width 346 height 12
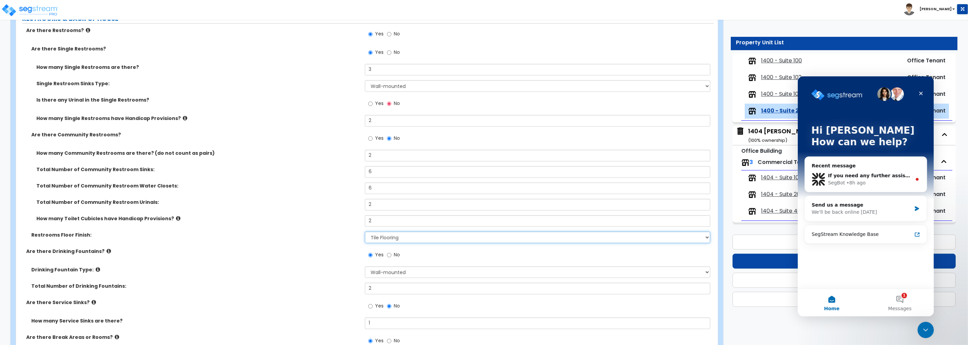
scroll to position [1322, 0]
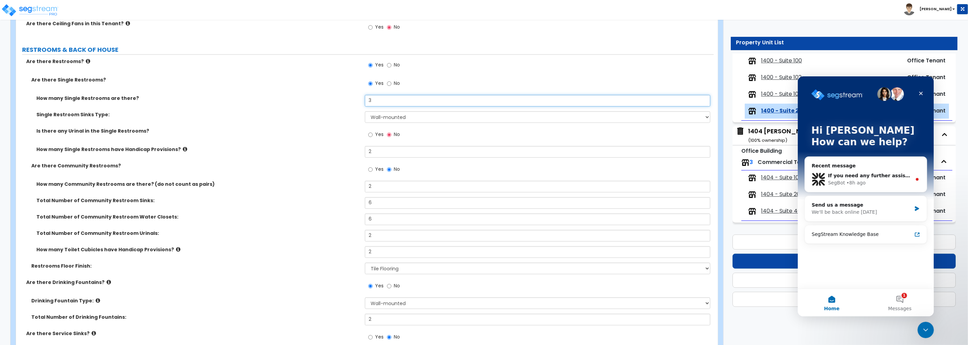
drag, startPoint x: 342, startPoint y: 98, endPoint x: 330, endPoint y: 99, distance: 12.3
click at [331, 98] on div "How many Single Restrooms are there? 3" at bounding box center [365, 103] width 698 height 16
type input "1"
drag, startPoint x: 383, startPoint y: 146, endPoint x: 342, endPoint y: 146, distance: 41.2
click at [342, 146] on div "How many Single Restrooms have Handicap Provisions? 2" at bounding box center [365, 154] width 698 height 16
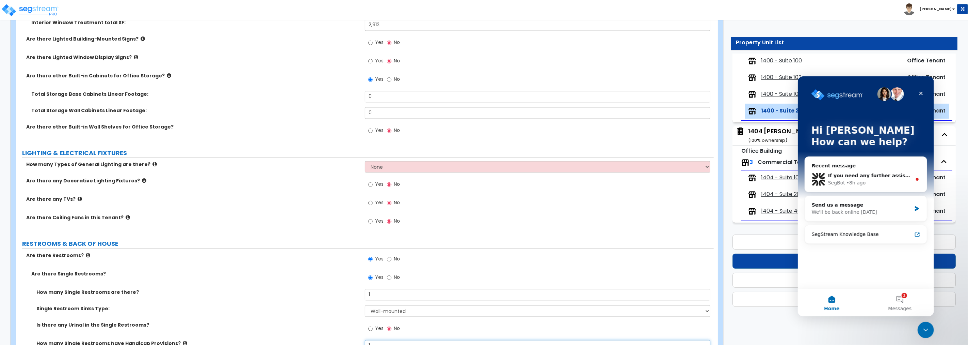
scroll to position [1132, 0]
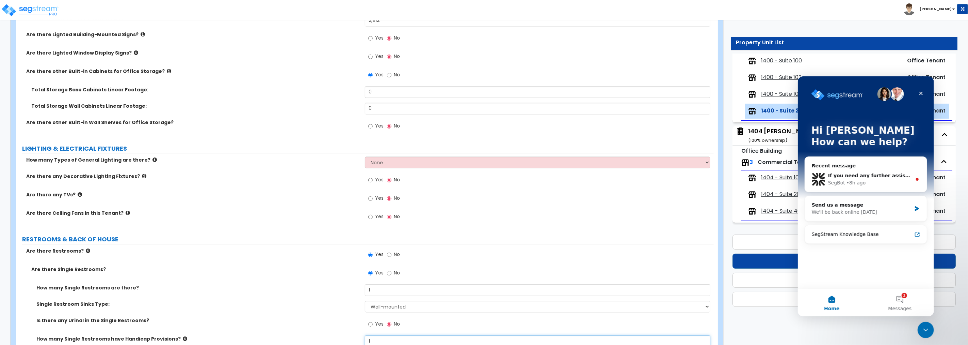
type input "1"
click at [370, 197] on input "Yes" at bounding box center [370, 197] width 4 height 7
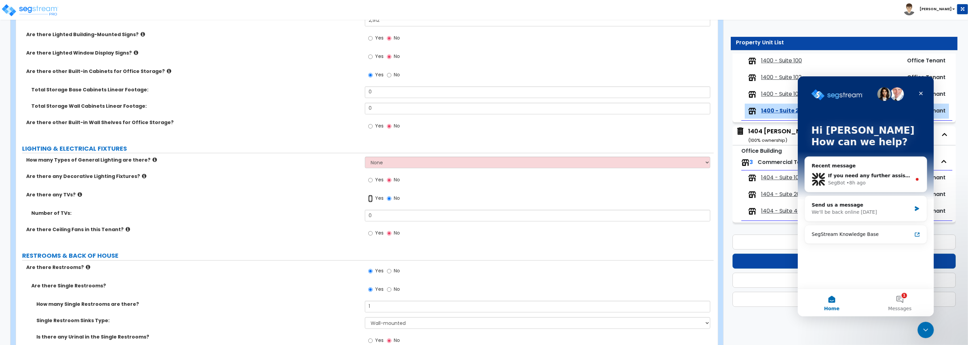
radio input "true"
drag, startPoint x: 391, startPoint y: 217, endPoint x: 344, endPoint y: 213, distance: 46.8
click at [344, 213] on div "Number of TVs: 0" at bounding box center [365, 217] width 698 height 16
type input "8"
click at [370, 179] on input "Yes" at bounding box center [370, 179] width 4 height 7
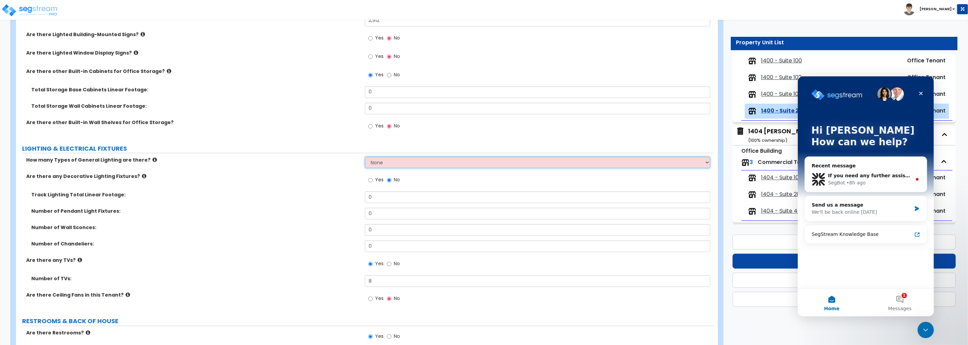
click at [377, 164] on select "None 1 2 3" at bounding box center [538, 162] width 346 height 12
select select "2"
click at [365, 156] on select "None 1 2 3" at bounding box center [538, 162] width 346 height 12
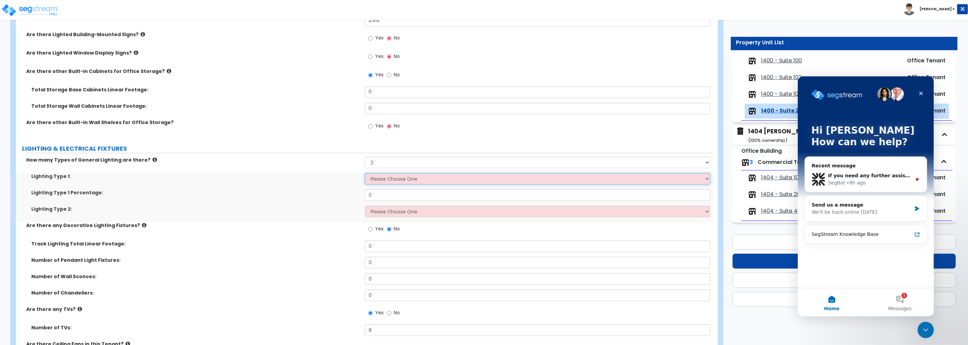
click at [375, 179] on select "Please Choose One LED Surface-Mounted LED Recessed Fluorescent Surface-Mounted …" at bounding box center [538, 179] width 346 height 12
select select "1"
click at [365, 173] on select "Please Choose One LED Surface-Mounted LED Recessed Fluorescent Surface-Mounted …" at bounding box center [538, 179] width 346 height 12
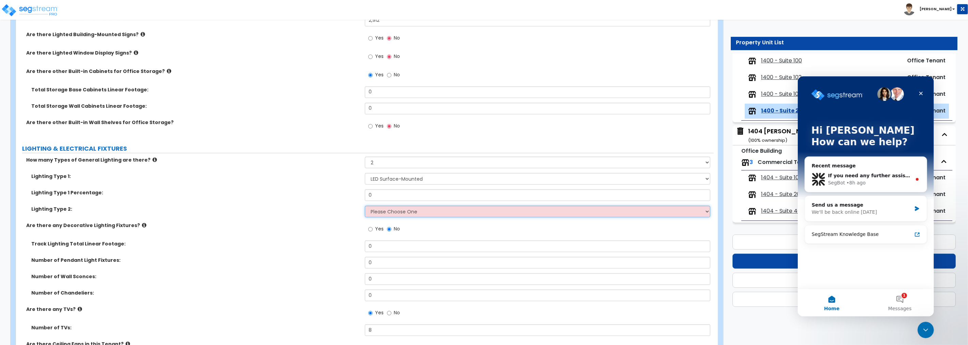
click at [392, 210] on select "Please Choose One LED Surface-Mounted LED Recessed Fluorescent Surface-Mounted …" at bounding box center [538, 211] width 346 height 12
select select "5"
click at [365, 205] on select "Please Choose One LED Surface-Mounted LED Recessed Fluorescent Surface-Mounted …" at bounding box center [538, 211] width 346 height 12
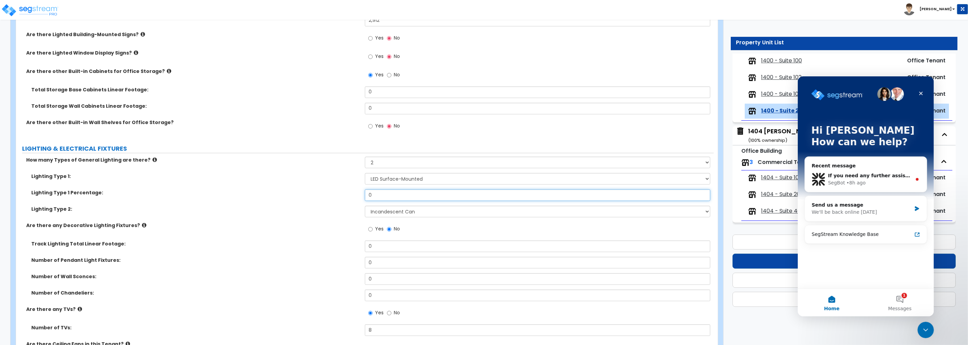
drag, startPoint x: 382, startPoint y: 194, endPoint x: 335, endPoint y: 191, distance: 47.4
click at [335, 191] on div "Lighting Type 1 Percentage: 0" at bounding box center [365, 197] width 698 height 16
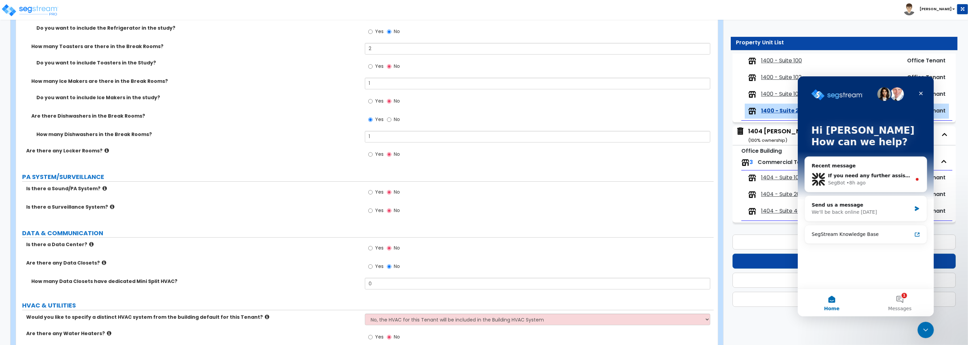
scroll to position [2130, 0]
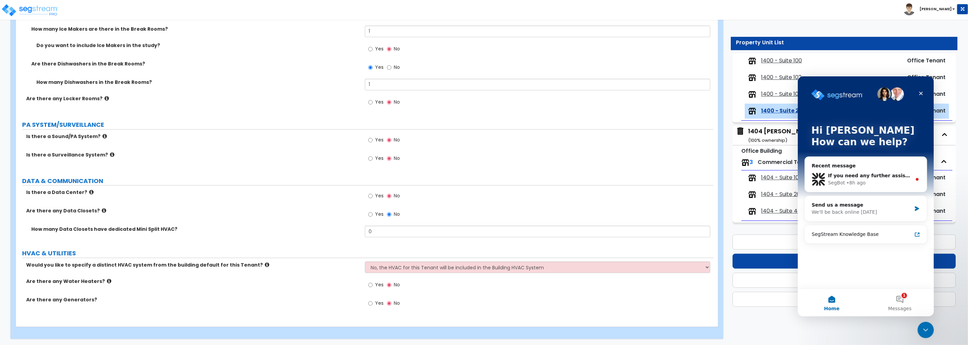
type input "80"
click at [372, 158] on input "Yes" at bounding box center [370, 158] width 4 height 7
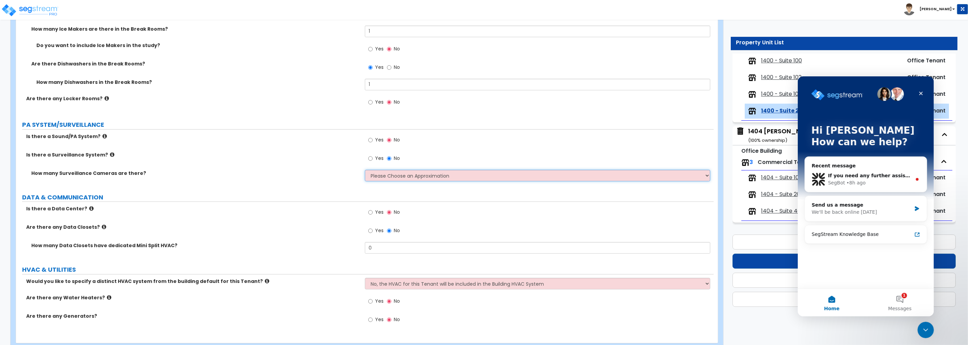
click at [389, 174] on select "Please Choose an Approximation Barely Noticed Any Noticed a Couple Frequently S…" at bounding box center [538, 176] width 346 height 12
select select "1"
click at [365, 170] on select "Please Choose an Approximation Barely Noticed Any Noticed a Couple Frequently S…" at bounding box center [538, 176] width 346 height 12
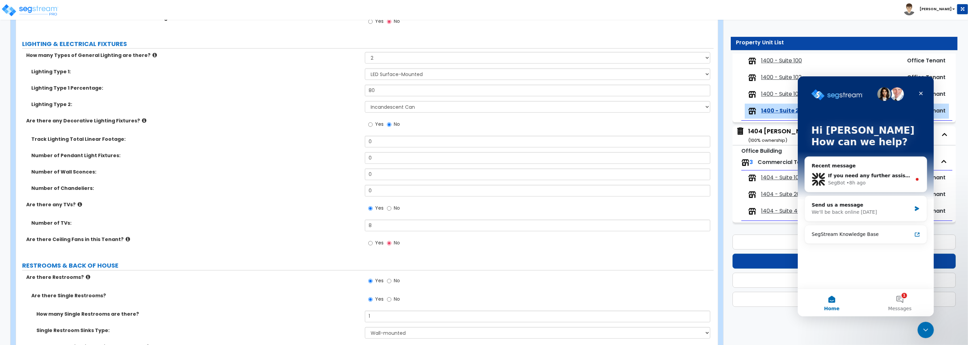
scroll to position [1210, 0]
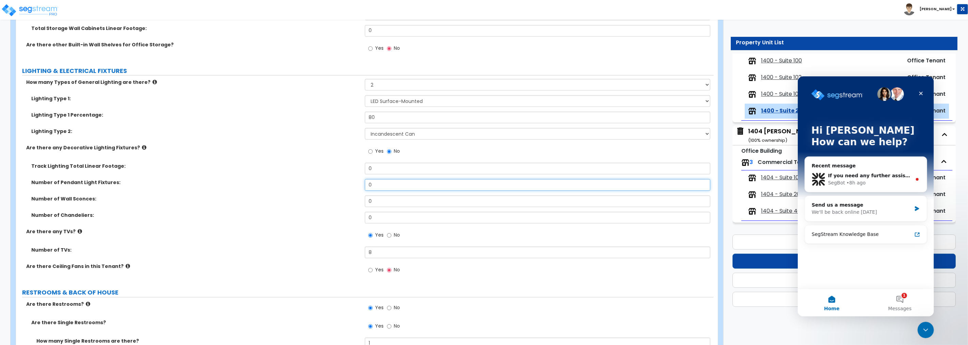
drag, startPoint x: 358, startPoint y: 181, endPoint x: 322, endPoint y: 180, distance: 35.4
click at [332, 180] on div "Number of Pendant Light Fixtures: 0" at bounding box center [365, 187] width 698 height 16
drag, startPoint x: 373, startPoint y: 182, endPoint x: 352, endPoint y: 183, distance: 21.1
click at [352, 183] on div "Number of Pendant Light Fixtures: 4" at bounding box center [365, 187] width 698 height 16
drag, startPoint x: 372, startPoint y: 184, endPoint x: 344, endPoint y: 186, distance: 28.3
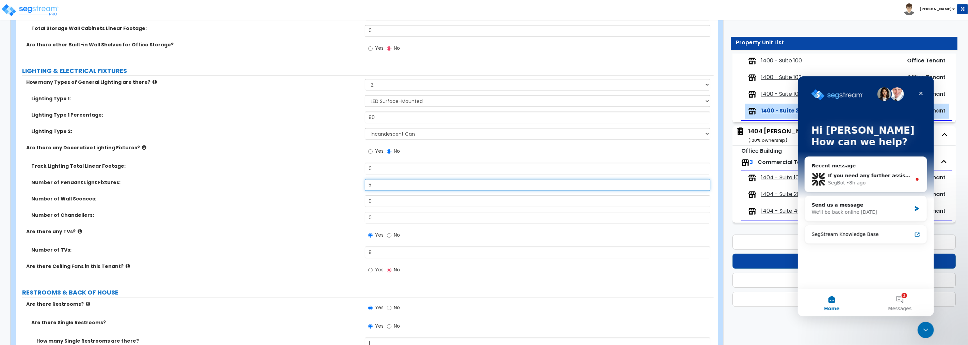
click at [344, 186] on div "Number of Pendant Light Fixtures: 5" at bounding box center [365, 187] width 698 height 16
drag, startPoint x: 367, startPoint y: 180, endPoint x: 350, endPoint y: 182, distance: 17.1
click at [351, 181] on div "Number of Pendant Light Fixtures: 7" at bounding box center [365, 187] width 698 height 16
drag, startPoint x: 380, startPoint y: 181, endPoint x: 323, endPoint y: 180, distance: 56.9
click at [323, 180] on div "Number of Pendant Light Fixtures: 9" at bounding box center [365, 187] width 698 height 16
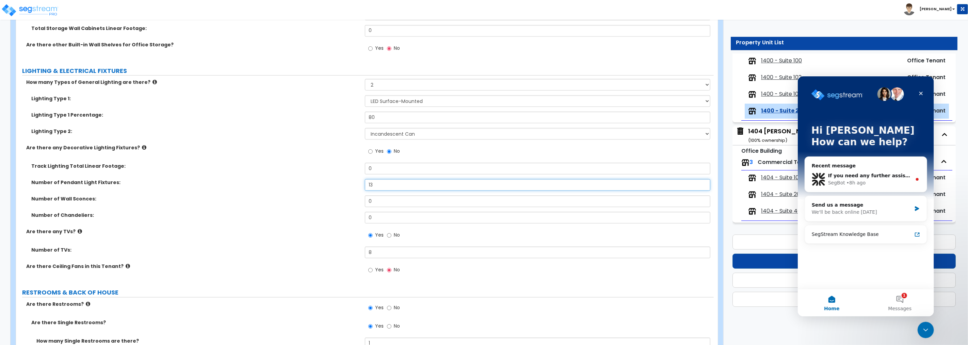
type input "13"
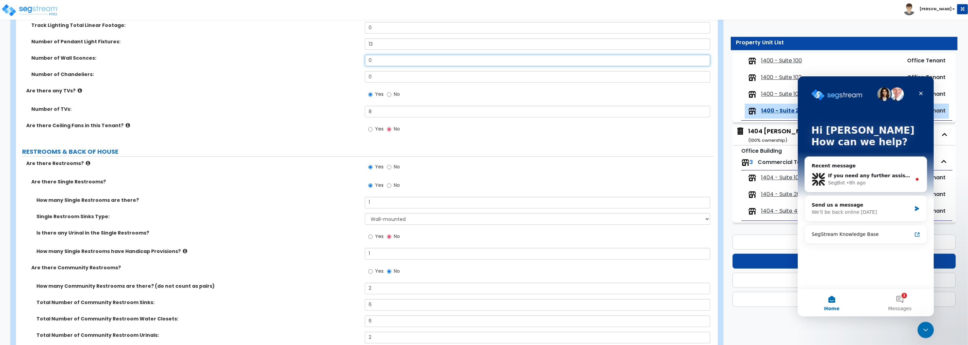
scroll to position [1315, 0]
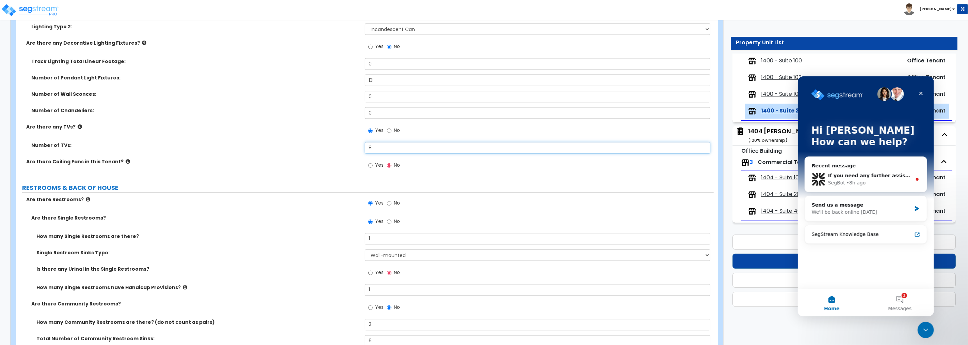
drag, startPoint x: 376, startPoint y: 148, endPoint x: 326, endPoint y: 144, distance: 50.2
click at [326, 144] on div "Number of TVs: 8" at bounding box center [365, 150] width 698 height 16
type input "10"
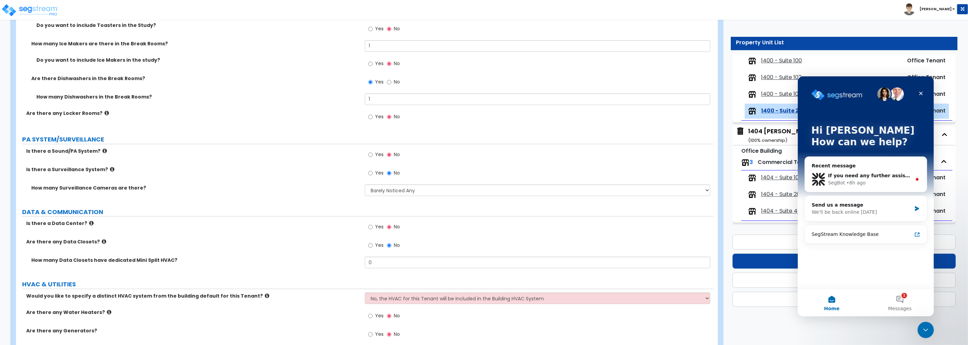
scroll to position [2147, 0]
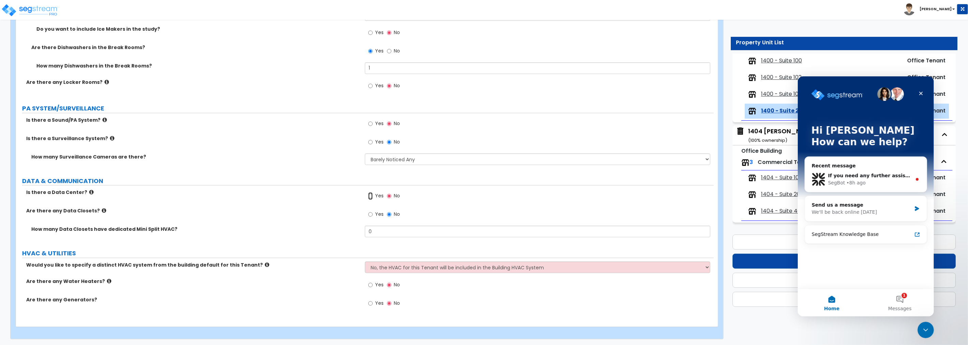
click at [370, 195] on input "Yes" at bounding box center [370, 195] width 4 height 7
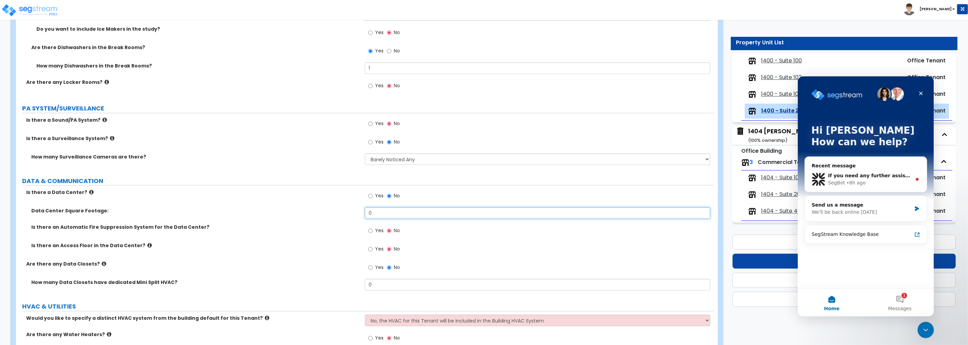
drag, startPoint x: 382, startPoint y: 211, endPoint x: 312, endPoint y: 209, distance: 70.2
click at [313, 209] on div "Data Center Square Footage: 0" at bounding box center [365, 215] width 698 height 16
drag, startPoint x: 356, startPoint y: 214, endPoint x: 343, endPoint y: 212, distance: 13.7
click at [343, 212] on div "Data Center Square Footage: 100" at bounding box center [365, 215] width 698 height 16
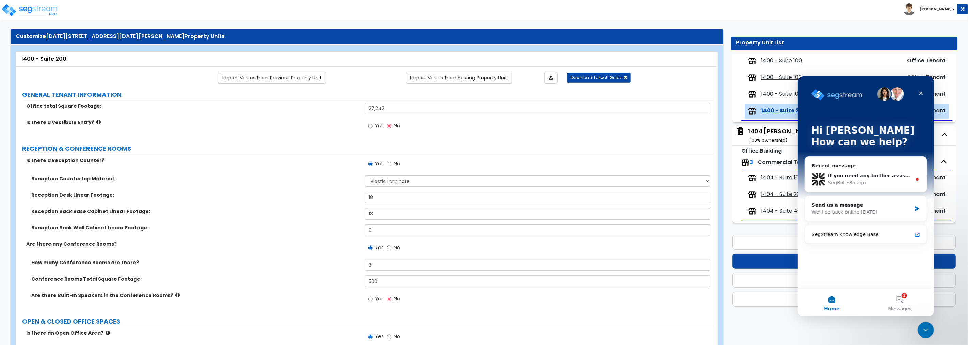
scroll to position [0, 0]
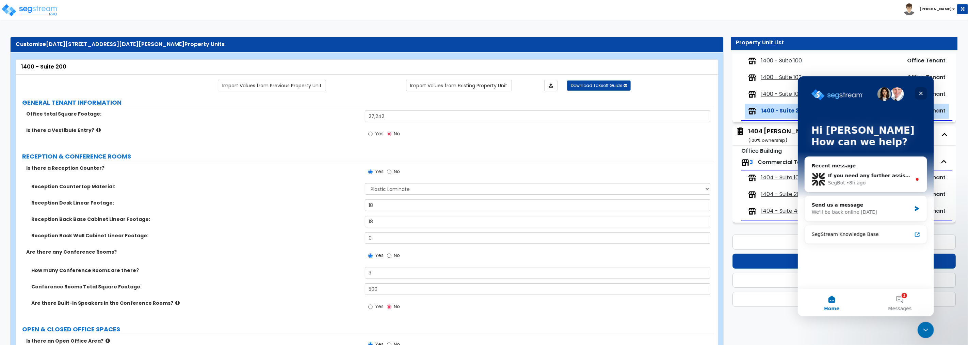
type input "150"
drag, startPoint x: 919, startPoint y: 91, endPoint x: 1567, endPoint y: 201, distance: 656.4
click at [919, 91] on icon "Close" at bounding box center [921, 93] width 4 height 4
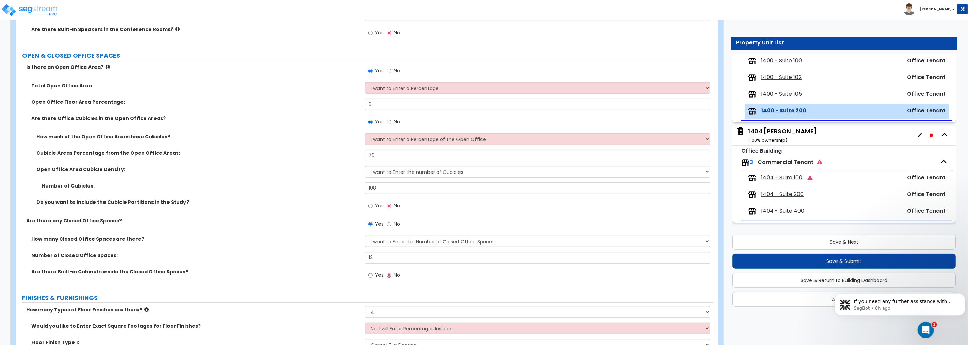
scroll to position [277, 0]
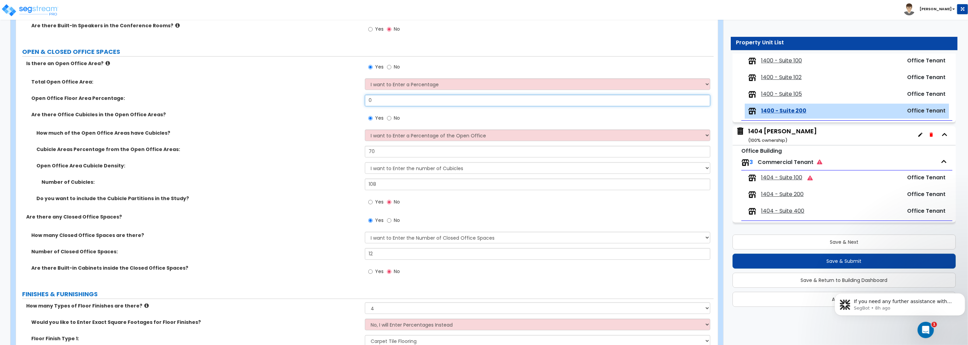
drag, startPoint x: 387, startPoint y: 103, endPoint x: 324, endPoint y: 97, distance: 63.9
click at [324, 97] on div "Open Office Floor Area Percentage: 0" at bounding box center [365, 103] width 698 height 16
type input "70"
click at [383, 138] on select "I want to Enter a Percentage of the Open Office I want to enter the Square Foot…" at bounding box center [538, 135] width 346 height 12
click at [384, 136] on select "I want to Enter a Percentage of the Open Office I want to enter the Square Foot…" at bounding box center [538, 135] width 346 height 12
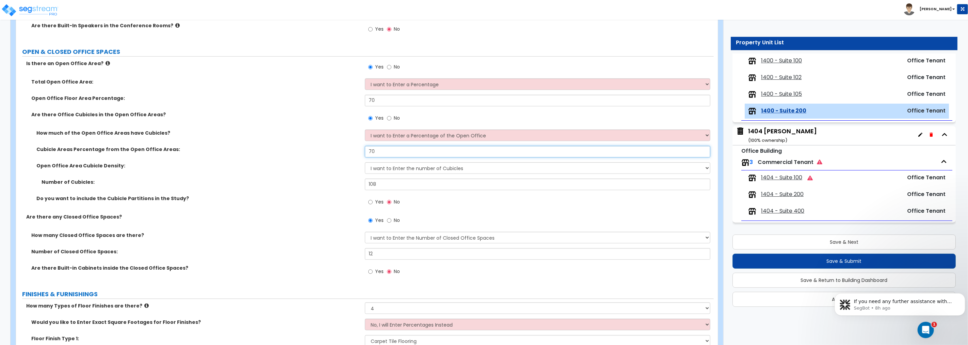
drag, startPoint x: 382, startPoint y: 152, endPoint x: 330, endPoint y: 146, distance: 53.1
click at [310, 147] on div "Cubicle Areas Percentage from the Open Office Areas: 70" at bounding box center [365, 154] width 698 height 16
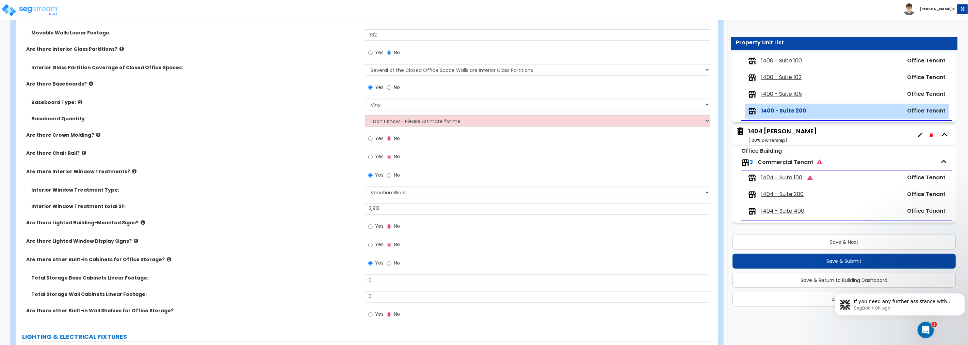
scroll to position [933, 0]
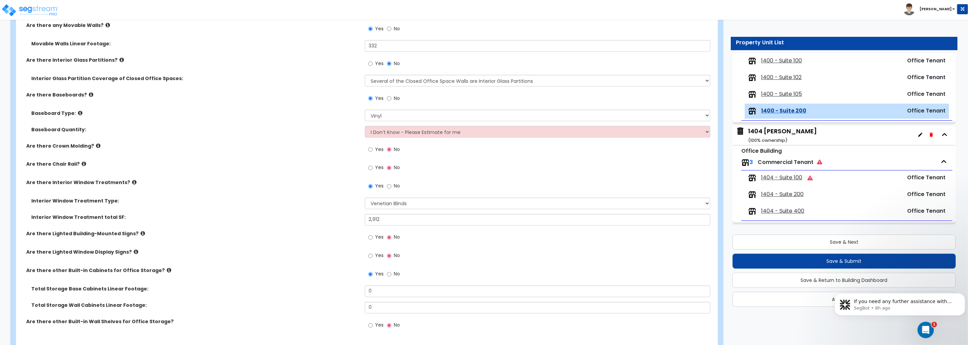
type input "85"
click at [437, 80] on select "Please Choose One Some of the Closed Office Space Walls are Interior Glass Part…" at bounding box center [538, 81] width 346 height 12
select select "3"
click at [365, 75] on select "Please Choose One Some of the Closed Office Space Walls are Interior Glass Part…" at bounding box center [538, 81] width 346 height 12
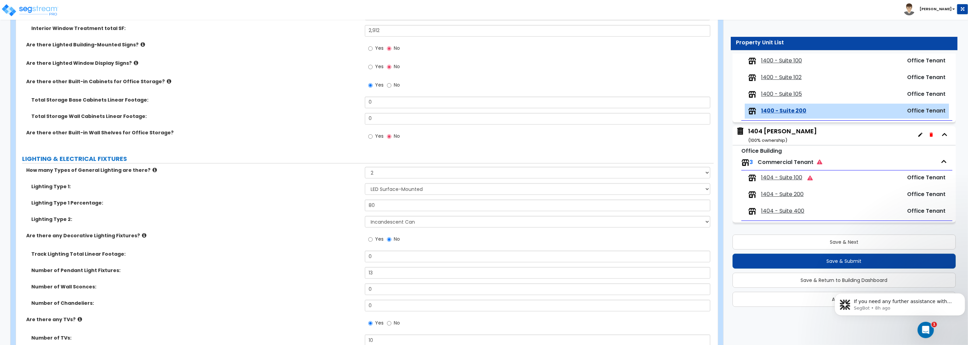
scroll to position [1135, 0]
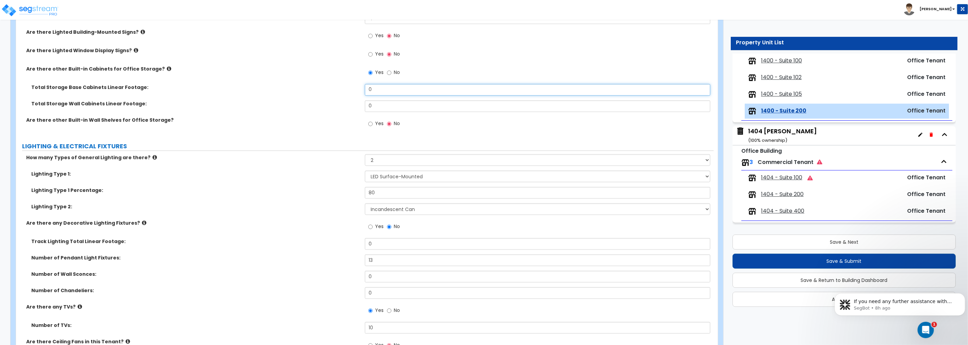
drag, startPoint x: 378, startPoint y: 89, endPoint x: 336, endPoint y: 86, distance: 42.3
click at [336, 86] on div "Total Storage Base Cabinets Linear Footage: 0" at bounding box center [365, 92] width 698 height 16
type input "10"
drag, startPoint x: 357, startPoint y: 103, endPoint x: 332, endPoint y: 102, distance: 24.5
click at [332, 102] on div "Total Storage Wall Cabinets Linear Footage: 0" at bounding box center [365, 108] width 698 height 16
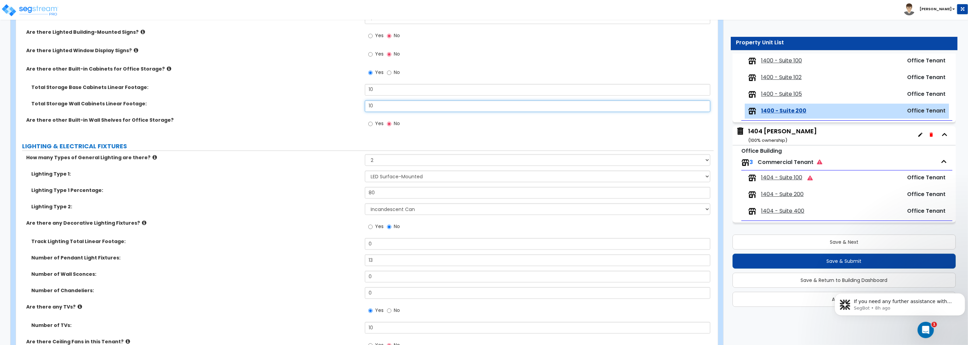
type input "10"
click at [370, 123] on input "Yes" at bounding box center [370, 123] width 4 height 7
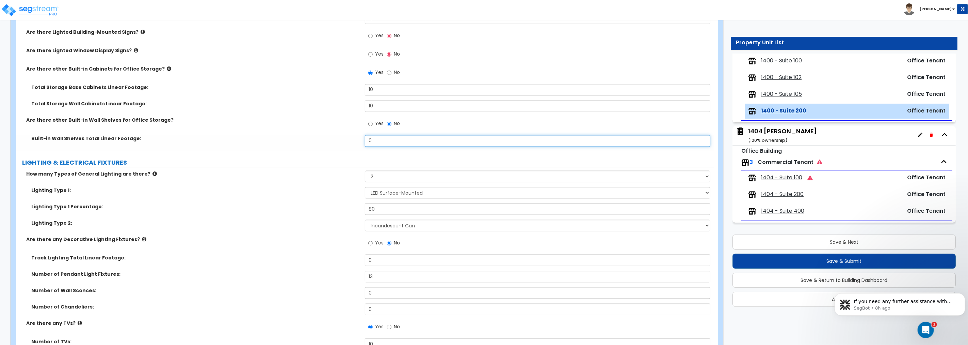
drag, startPoint x: 376, startPoint y: 141, endPoint x: 323, endPoint y: 138, distance: 52.9
click at [323, 138] on div "Built-in Wall Shelves Total Linear Footage: 0" at bounding box center [365, 143] width 698 height 16
type input "4"
drag, startPoint x: 365, startPoint y: 87, endPoint x: 348, endPoint y: 87, distance: 16.3
click at [348, 87] on div "Total Storage Base Cabinets Linear Footage: 10" at bounding box center [365, 92] width 698 height 16
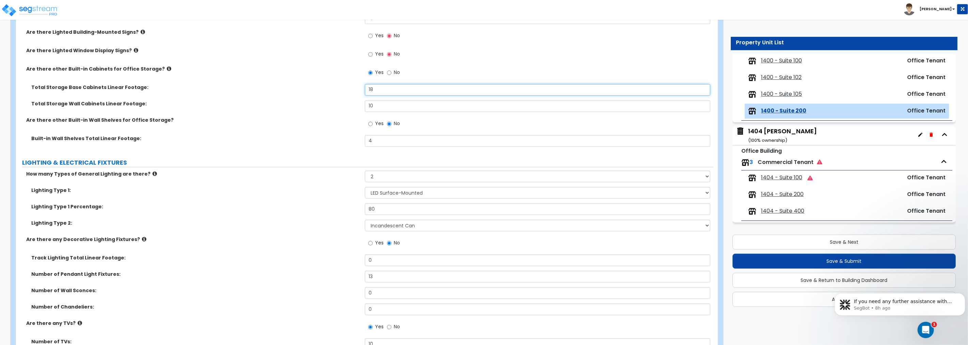
type input "18"
drag, startPoint x: 375, startPoint y: 138, endPoint x: 342, endPoint y: 135, distance: 32.8
click at [342, 135] on div "Built-in Wall Shelves Total Linear Footage: 4" at bounding box center [365, 143] width 698 height 16
type input "8"
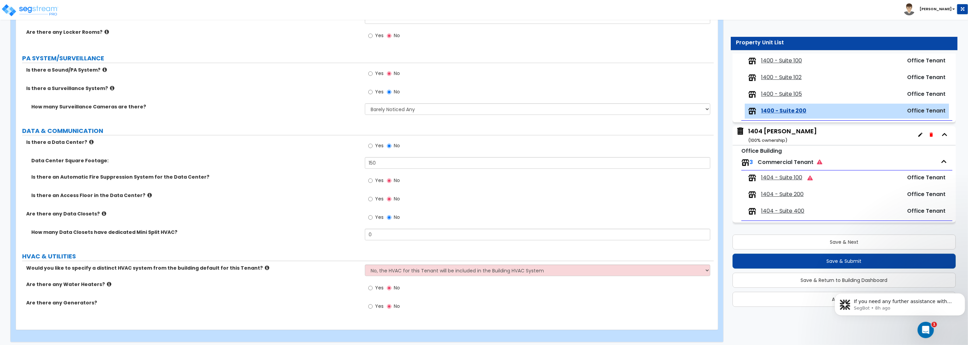
scroll to position [2216, 0]
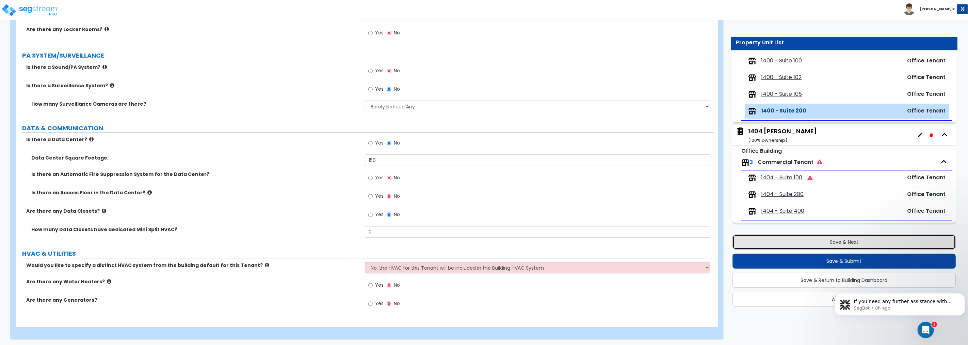
click at [842, 242] on button "Save & Next" at bounding box center [844, 241] width 223 height 15
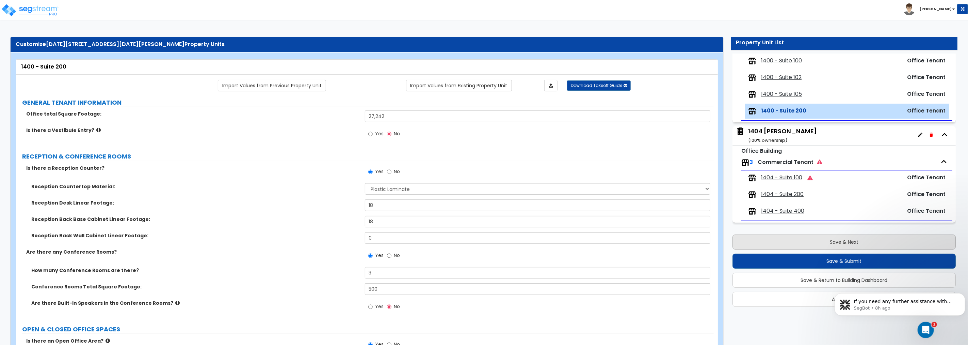
scroll to position [2, 0]
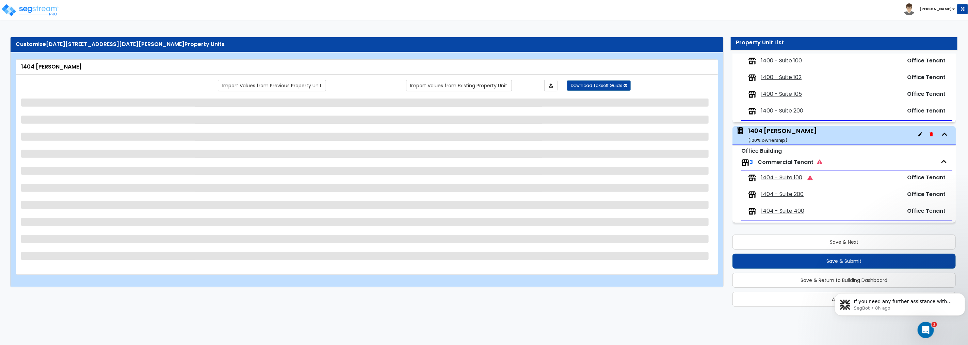
select select "6"
select select "2"
select select "1"
select select "2"
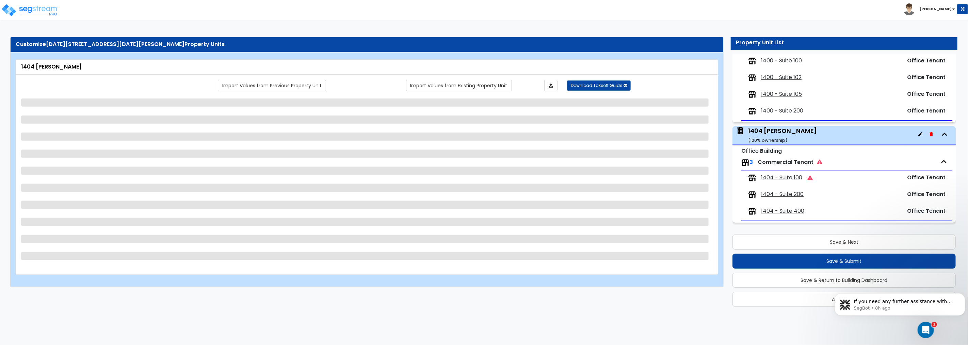
select select "1"
select select "2"
select select "3"
select select "2"
select select "3"
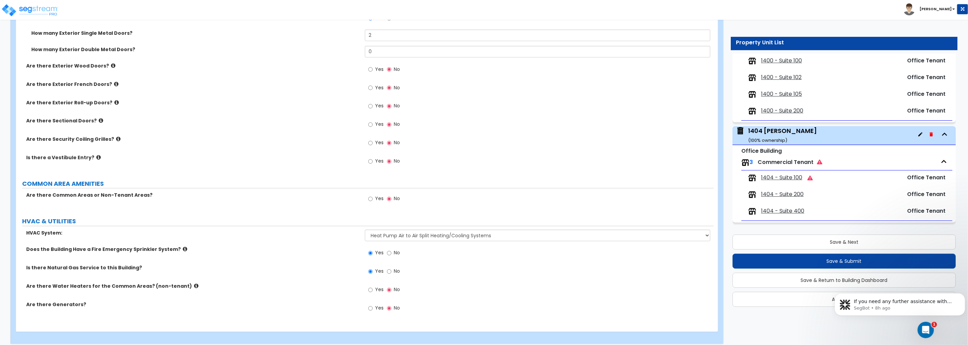
scroll to position [989, 0]
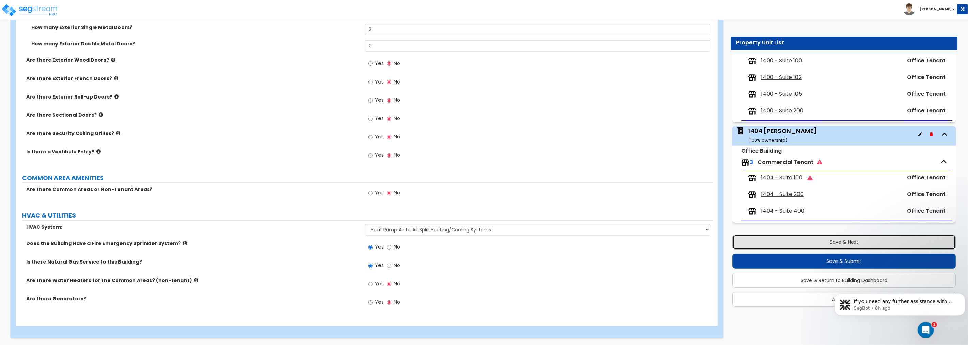
click at [849, 242] on button "Save & Next" at bounding box center [844, 241] width 223 height 15
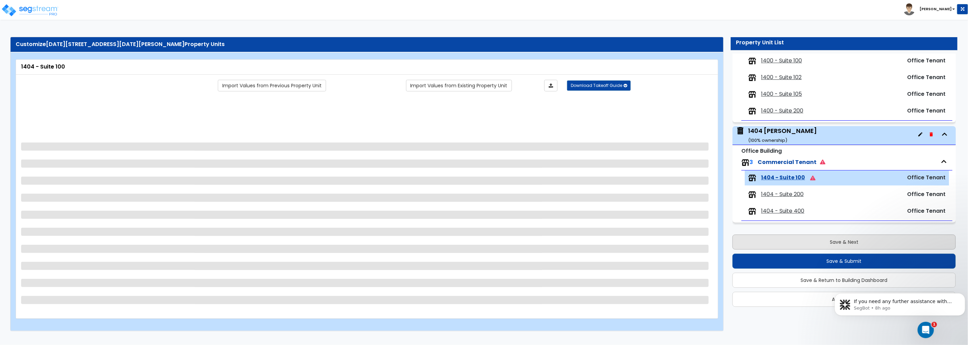
scroll to position [0, 0]
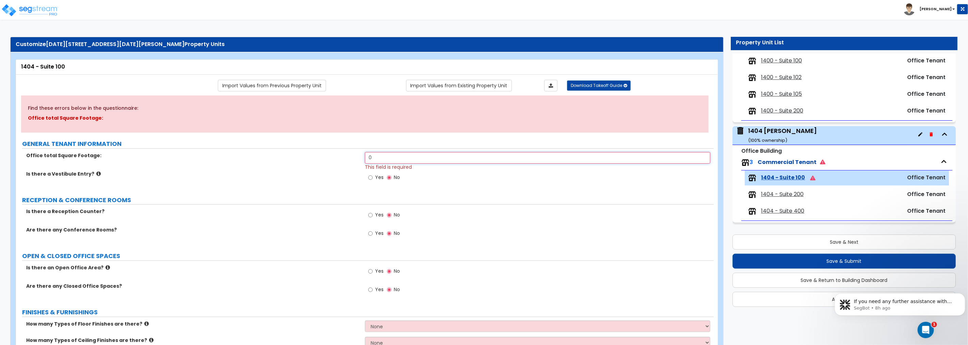
drag, startPoint x: 357, startPoint y: 156, endPoint x: 316, endPoint y: 156, distance: 41.2
click at [316, 156] on div "Office total Square Footage: 0 This field is required" at bounding box center [365, 161] width 698 height 18
type input "7,450"
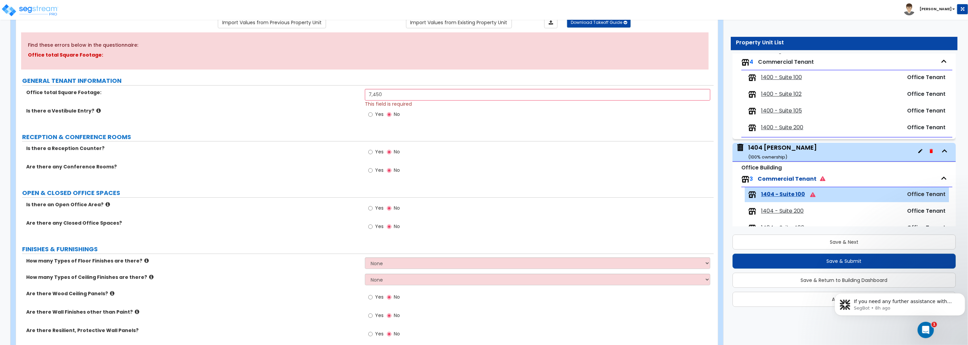
scroll to position [63, 0]
drag, startPoint x: 833, startPoint y: 238, endPoint x: 817, endPoint y: 195, distance: 46.4
click at [833, 238] on button "Save & Next" at bounding box center [844, 241] width 223 height 15
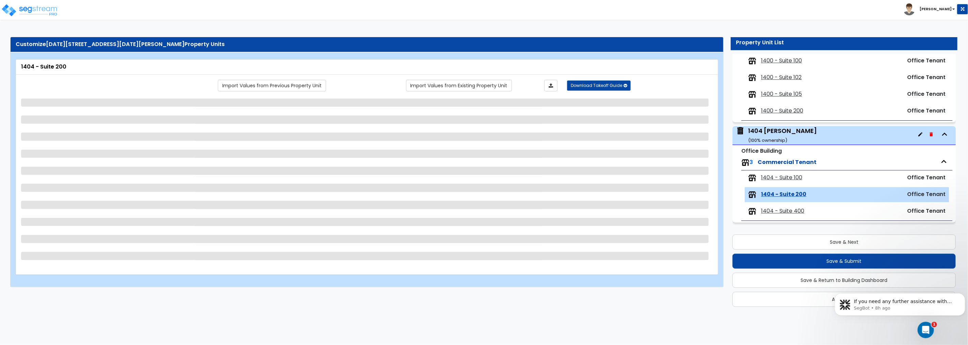
scroll to position [0, 0]
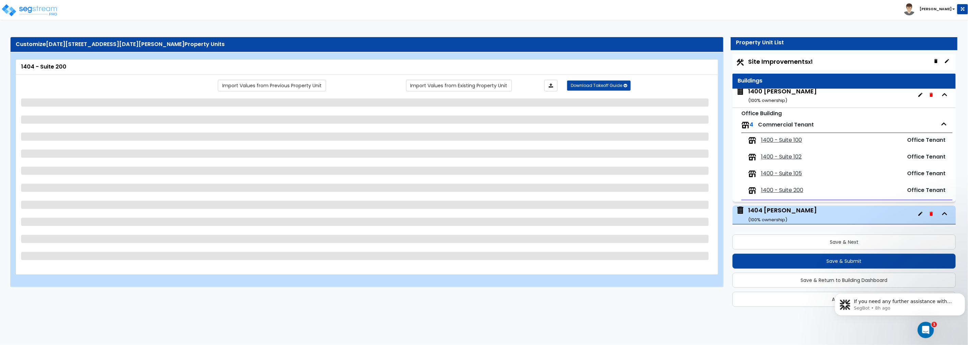
select select "1"
select select "3"
select select "2"
select select "4"
select select "1"
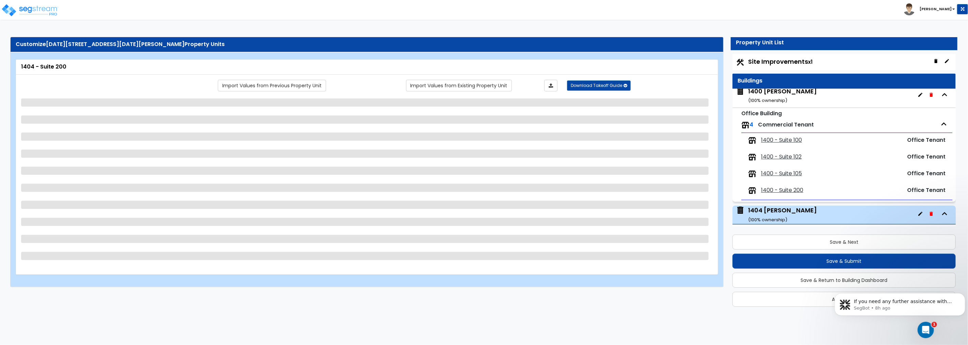
select select "2"
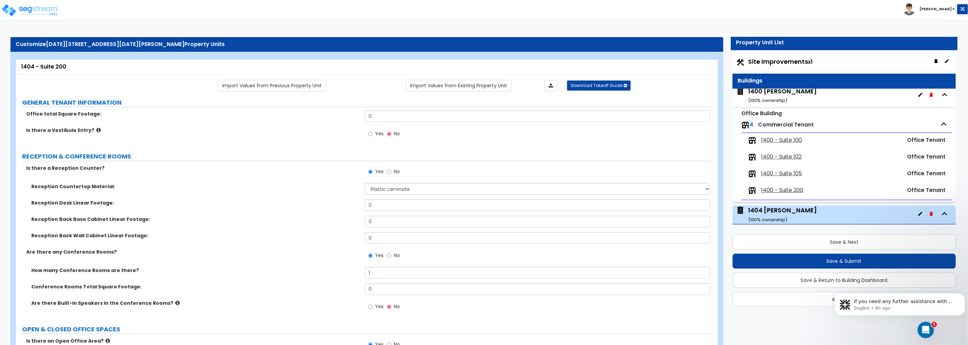
click at [768, 92] on div "1400 [PERSON_NAME] ( 100 % ownership)" at bounding box center [782, 95] width 69 height 17
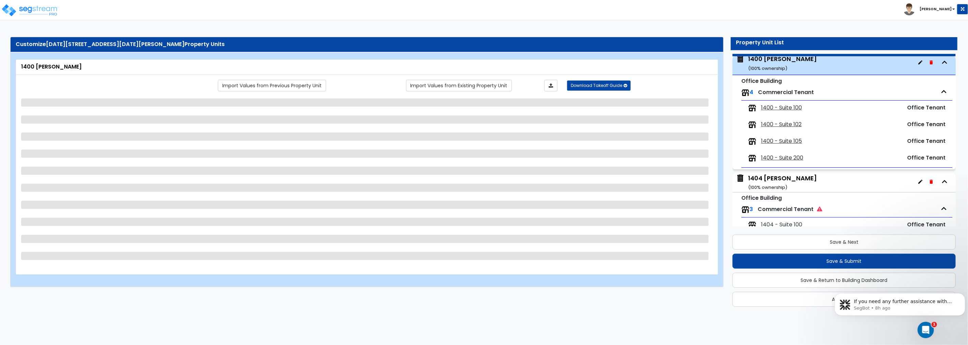
scroll to position [35, 0]
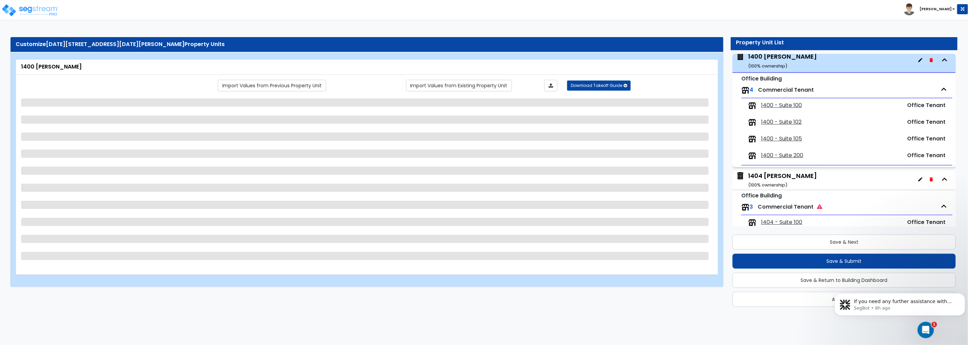
select select "1"
select select "6"
select select "2"
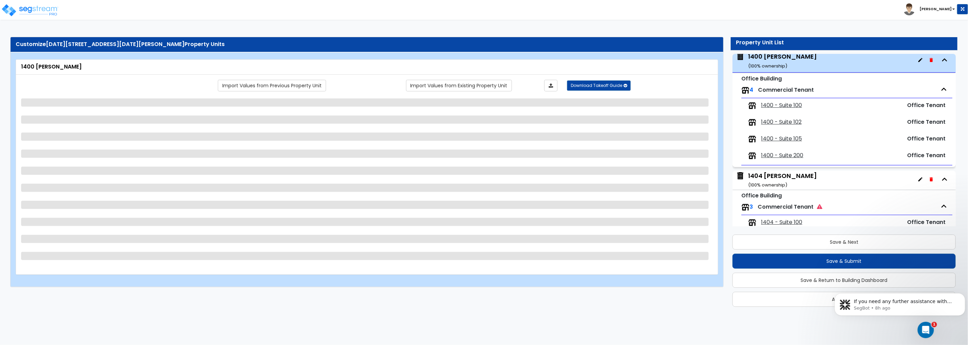
select select "1"
select select "2"
select select "1"
select select "2"
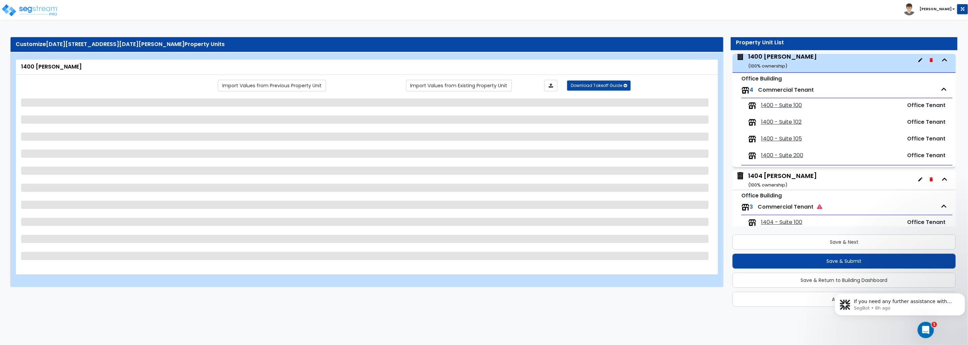
select select "1"
select select "2"
select select "1"
select select "2"
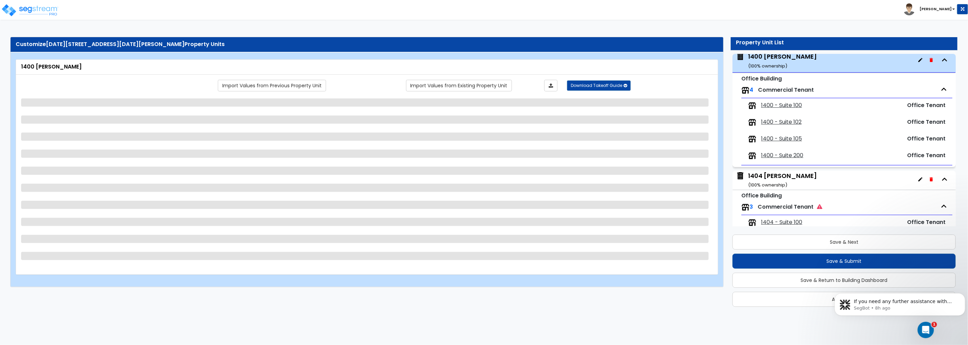
select select "1"
select select "2"
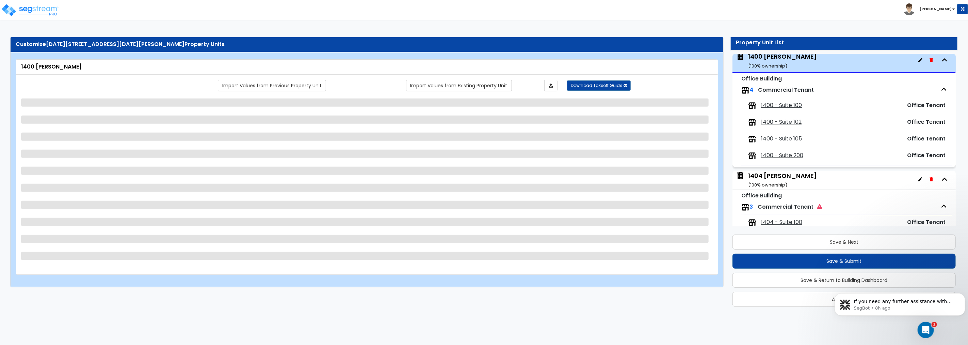
select select "1"
select select "5"
select select "1"
select select "5"
select select "1"
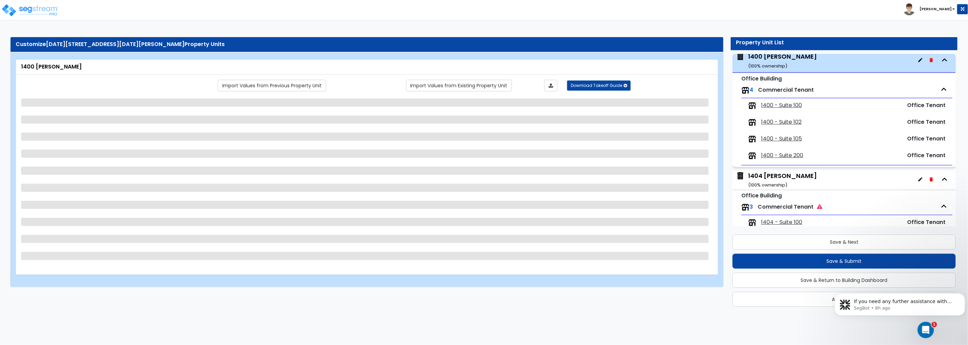
select select "5"
select select "1"
select select "2"
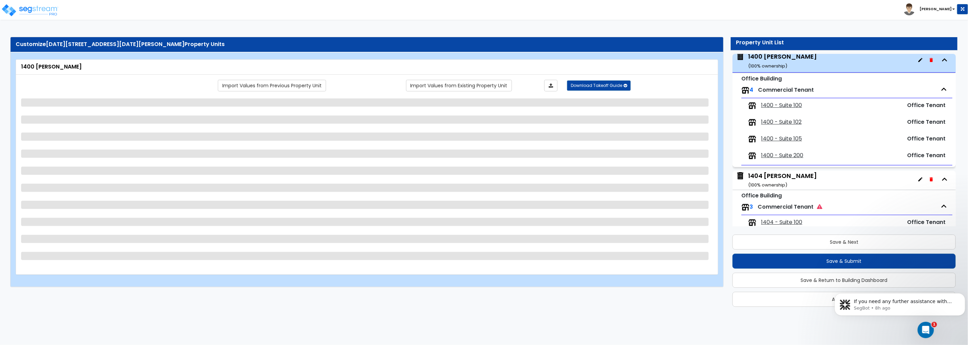
select select "3"
select select "1"
select select "3"
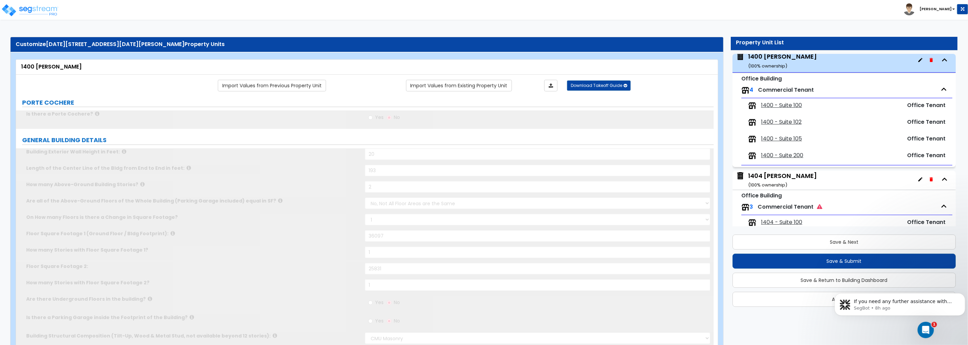
select select "1"
type input "2"
select select "1"
type input "3"
type input "1"
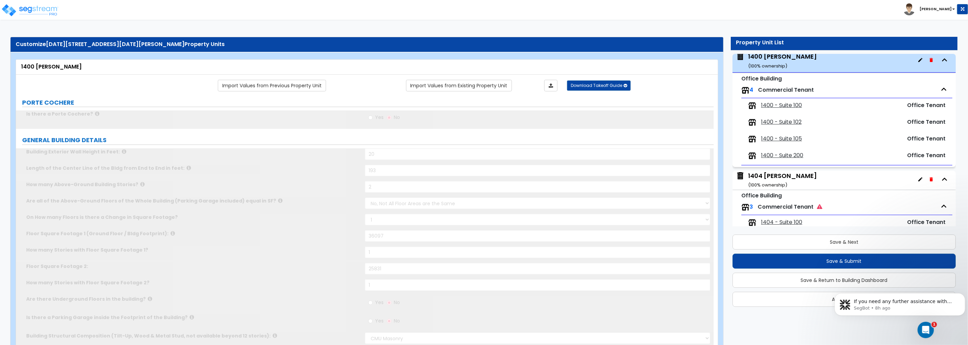
select select "2"
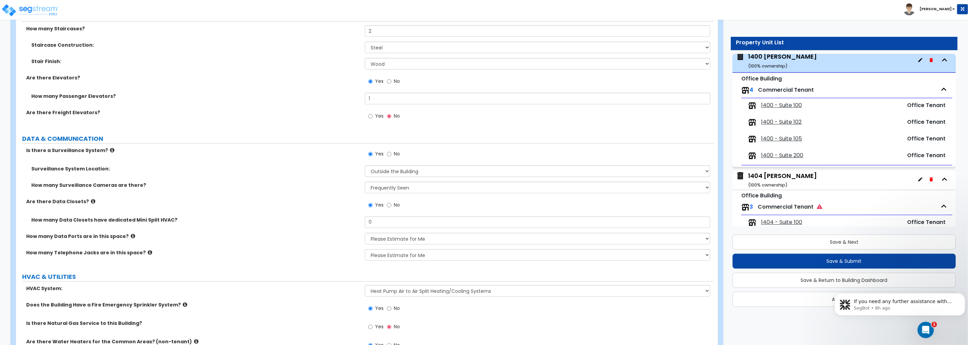
scroll to position [2329, 0]
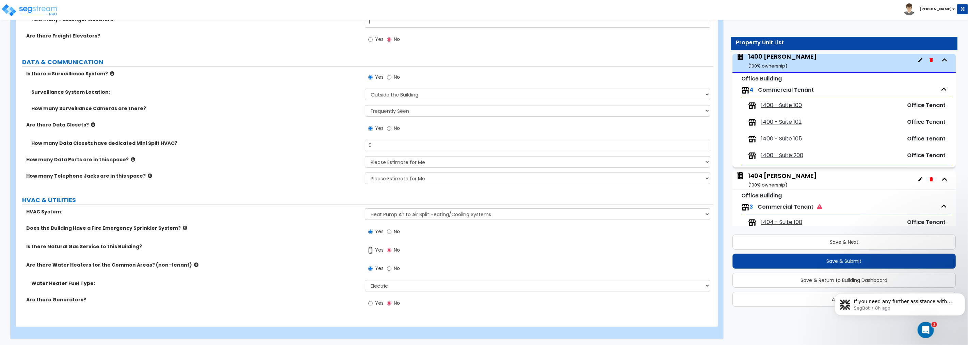
click at [369, 250] on input "Yes" at bounding box center [370, 249] width 4 height 7
radio input "true"
click at [395, 283] on select "Please Choose One Gas Electric" at bounding box center [538, 286] width 346 height 12
select select "1"
click at [365, 280] on select "Please Choose One Gas Electric" at bounding box center [538, 286] width 346 height 12
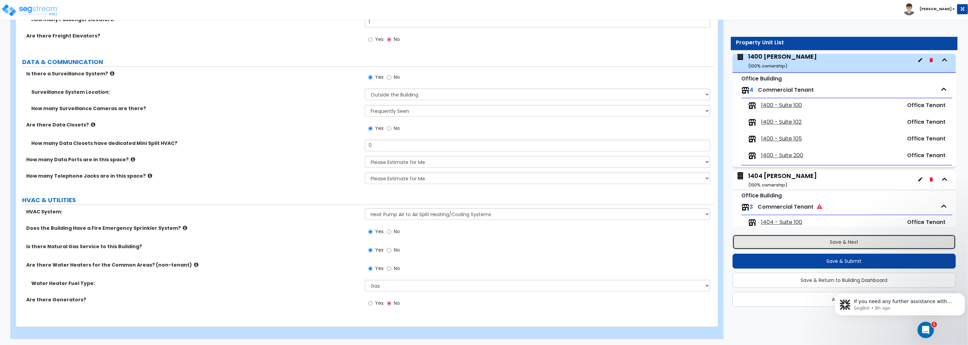
click at [830, 240] on button "Save & Next" at bounding box center [844, 241] width 223 height 15
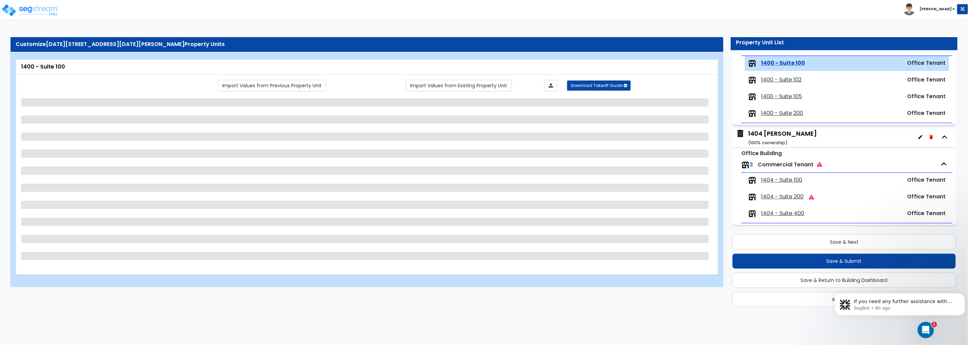
scroll to position [79, 0]
select select "2"
select select "1"
select select "3"
select select "1"
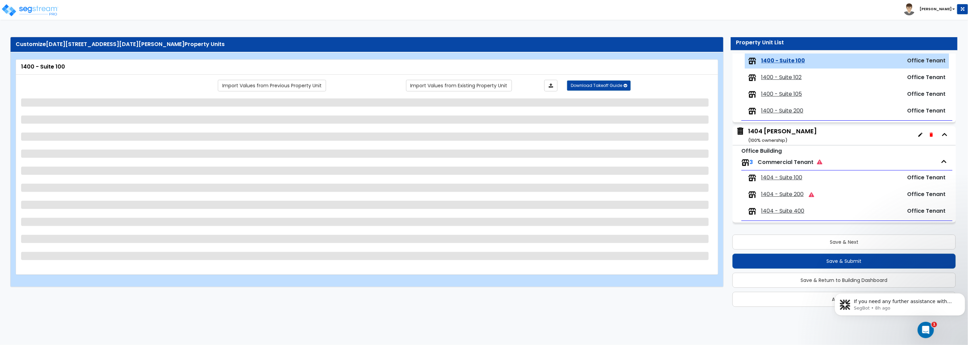
select select "2"
select select "7"
select select "3"
select select "2"
select select "1"
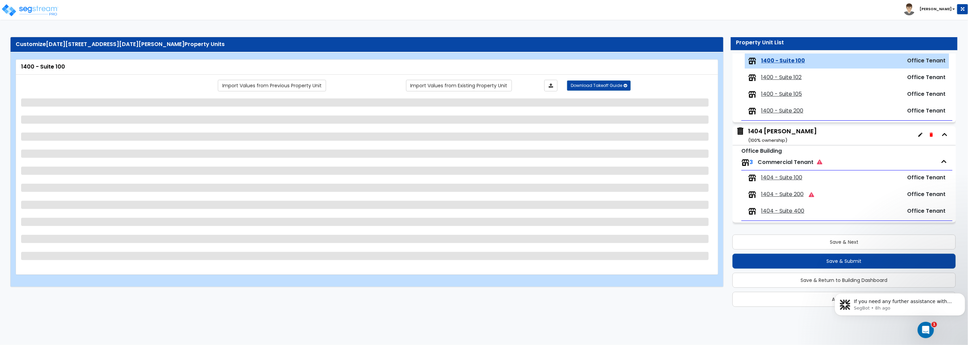
select select "2"
select select "1"
select select "2"
select select "3"
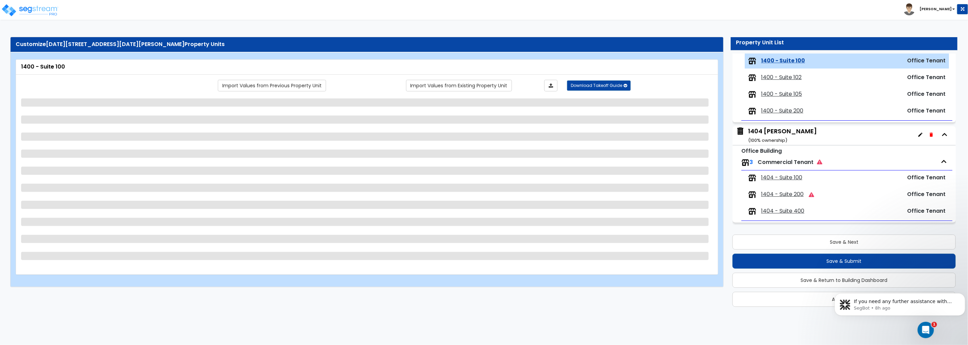
select select "2"
select select "1"
select select "5"
select select "1"
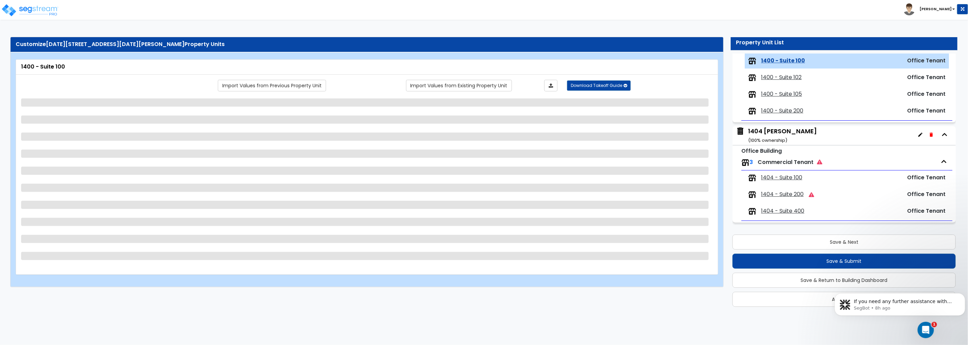
select select "1"
select select "2"
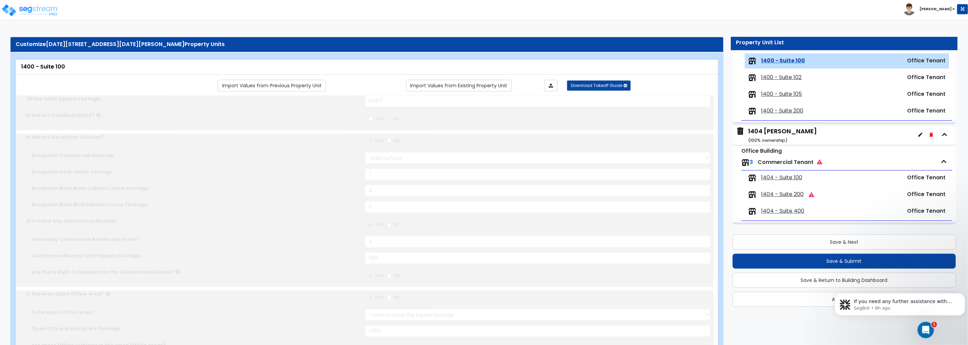
type input "1"
type input "450"
select select "3"
type input "30"
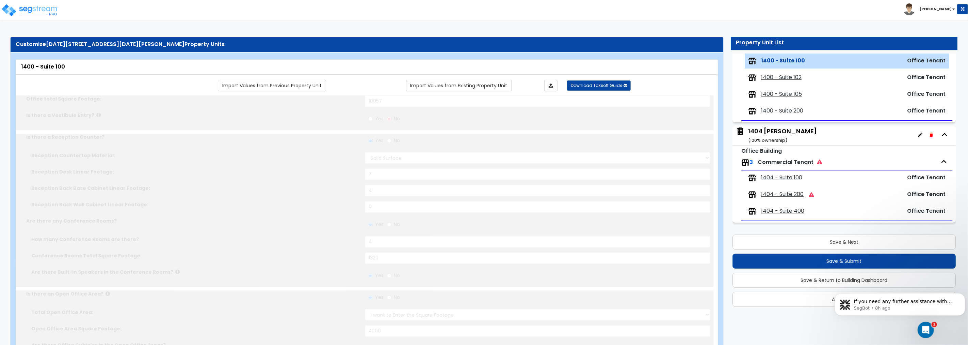
type input "1"
select select "2"
select select "1"
type input "2"
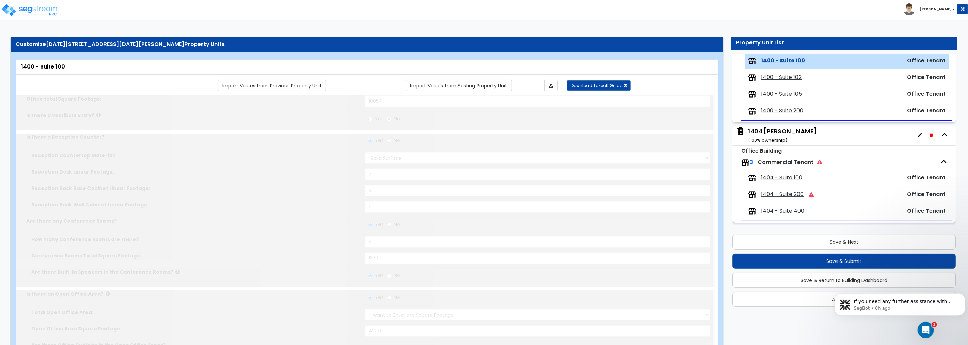
type input "2"
radio input "true"
type input "1"
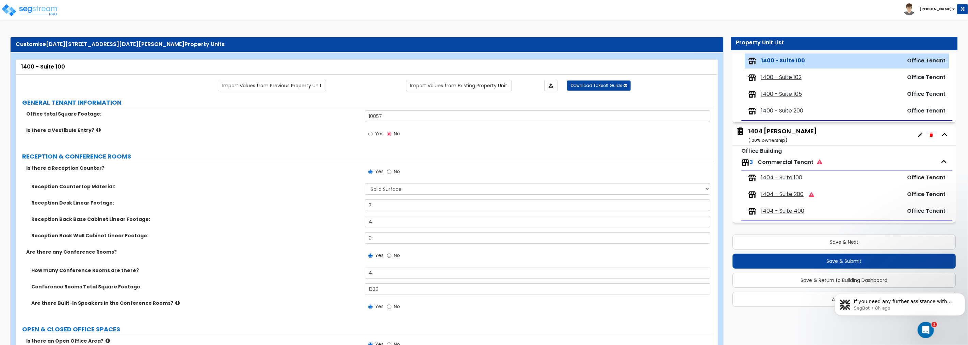
click at [786, 176] on span "1404 - Suite 100" at bounding box center [781, 178] width 41 height 8
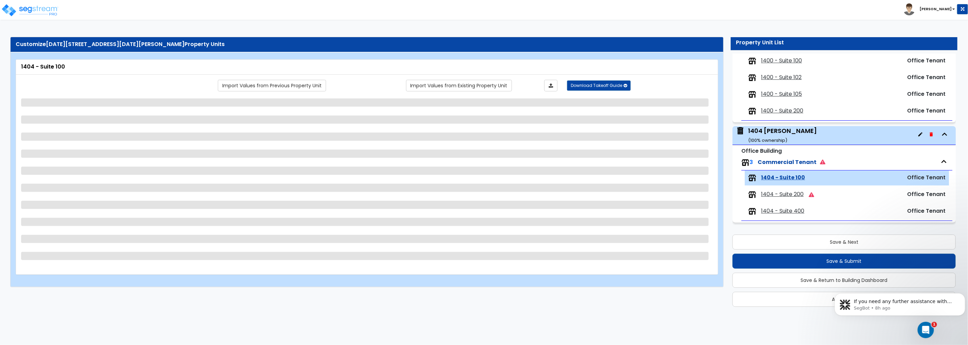
scroll to position [80, 0]
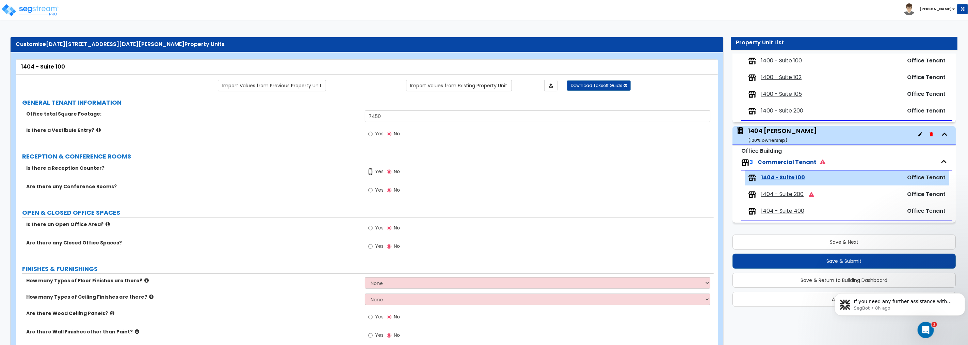
click at [370, 171] on input "Yes" at bounding box center [370, 171] width 4 height 7
radio input "true"
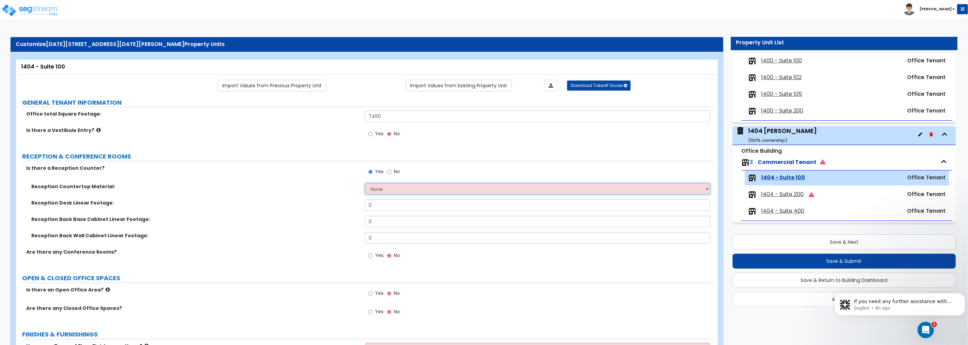
click at [402, 188] on select "None Plastic Laminate Solid Surface Stone Quartz Marble Tile Wood Stainless Ste…" at bounding box center [538, 189] width 346 height 12
select select "2"
click at [365, 183] on select "None Plastic Laminate Solid Surface Stone Quartz Marble Tile Wood Stainless Ste…" at bounding box center [538, 189] width 346 height 12
drag, startPoint x: 383, startPoint y: 209, endPoint x: 334, endPoint y: 206, distance: 49.1
click at [334, 206] on div "Reception Desk Linear Footage: 0" at bounding box center [365, 207] width 698 height 16
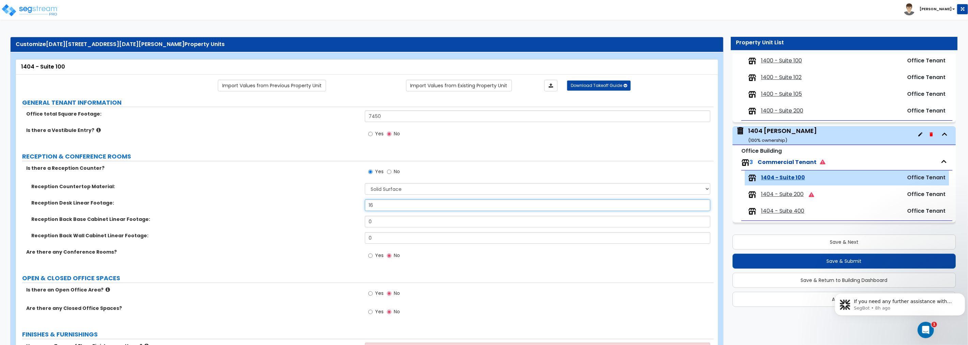
type input "16"
drag, startPoint x: 380, startPoint y: 223, endPoint x: 315, endPoint y: 220, distance: 65.1
click at [315, 220] on div "Reception Back Base Cabinet Linear Footage: 0" at bounding box center [365, 224] width 698 height 16
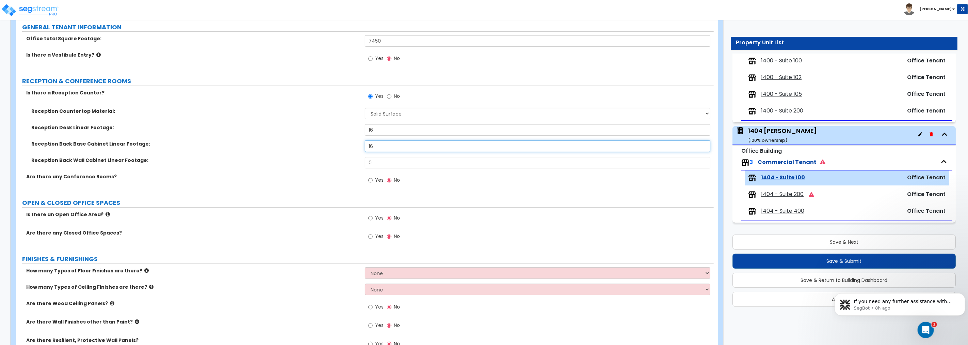
scroll to position [76, 0]
type input "16"
click at [370, 180] on input "Yes" at bounding box center [370, 179] width 4 height 7
radio input "true"
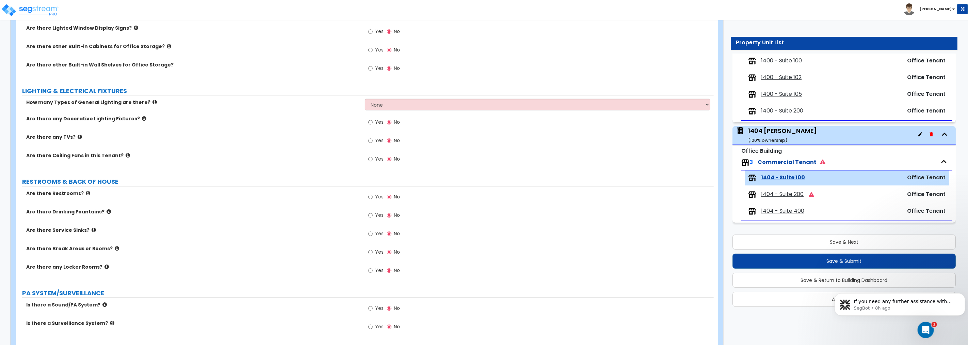
scroll to position [605, 0]
click at [370, 156] on input "Yes" at bounding box center [370, 157] width 4 height 7
radio input "true"
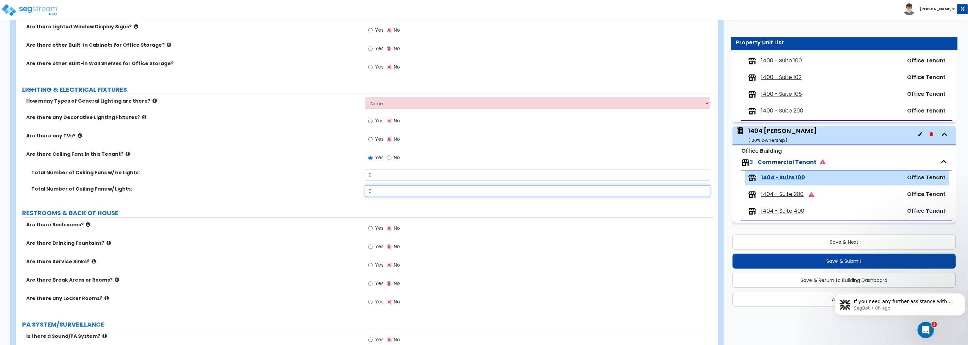
drag, startPoint x: 382, startPoint y: 189, endPoint x: 335, endPoint y: 181, distance: 48.3
click at [336, 184] on div "Total Number of Ceiling Fans w/ no Lights: 0 Total Number of Ceiling Fans w/ Li…" at bounding box center [365, 185] width 688 height 33
type input "1"
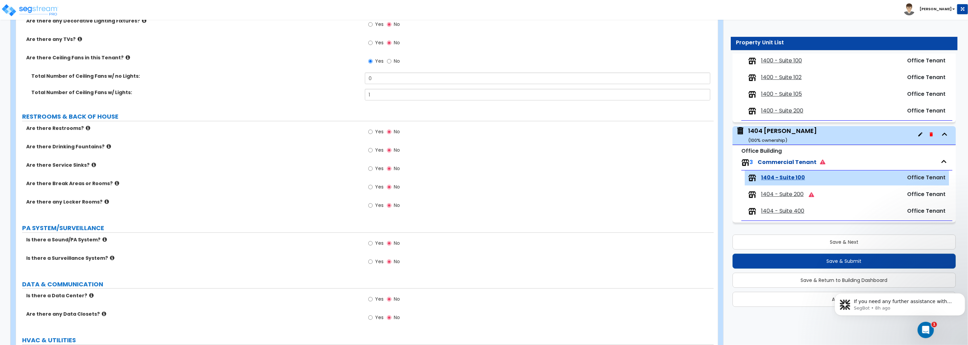
scroll to position [744, 0]
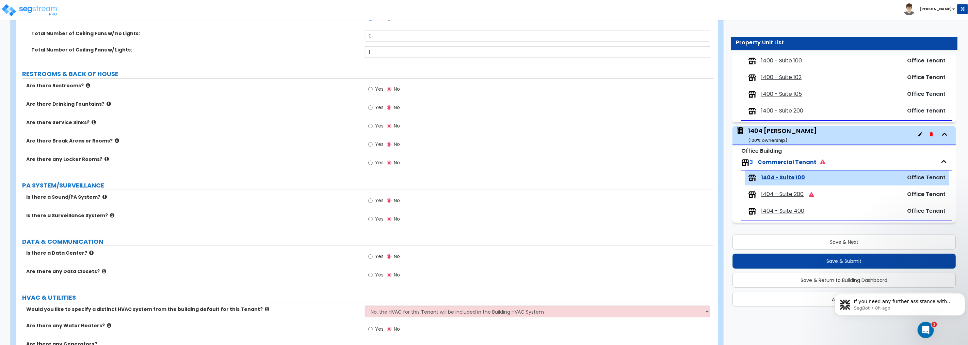
drag, startPoint x: 373, startPoint y: 199, endPoint x: 370, endPoint y: 202, distance: 4.1
click at [373, 200] on label "Yes" at bounding box center [375, 201] width 15 height 12
click at [373, 200] on input "Yes" at bounding box center [370, 200] width 4 height 7
radio input "true"
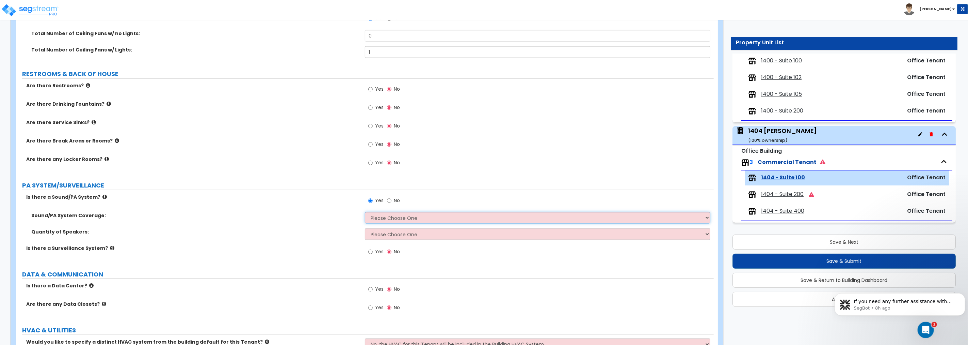
click at [384, 216] on select "Please Choose One All Areas Enter Percent Coverage" at bounding box center [538, 218] width 346 height 12
select select "1"
click at [365, 212] on select "Please Choose One All Areas Enter Percent Coverage" at bounding box center [538, 218] width 346 height 12
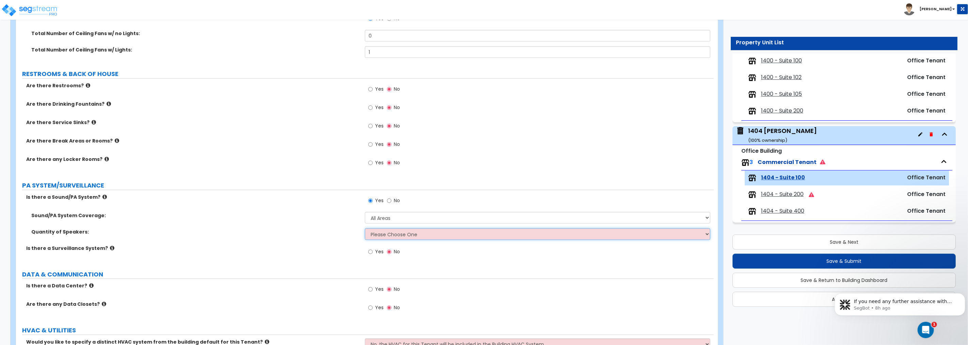
click at [383, 234] on select "Please Choose One Enter Number of Speakers Please Estimate for me" at bounding box center [538, 234] width 346 height 12
select select "2"
click at [365, 228] on select "Please Choose One Enter Number of Speakers Please Estimate for me" at bounding box center [538, 234] width 346 height 12
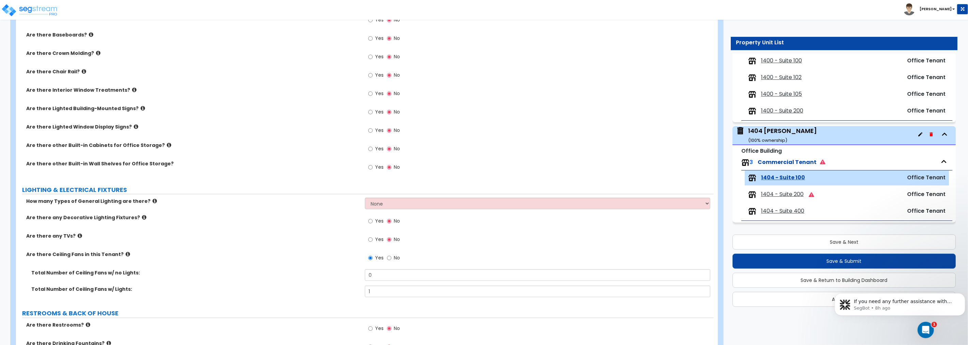
scroll to position [555, 0]
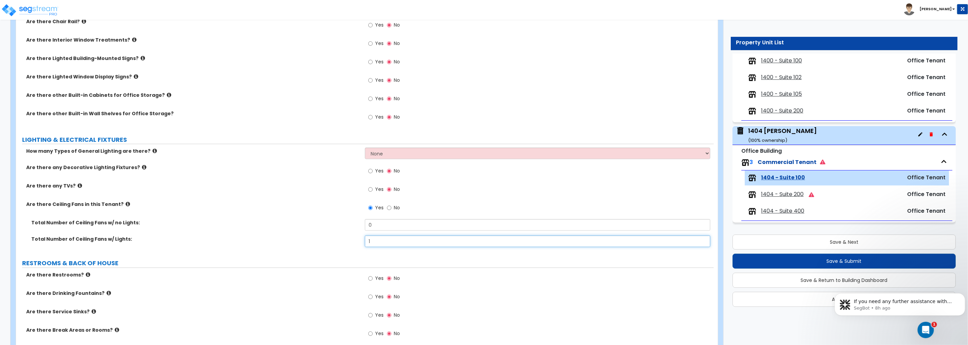
drag, startPoint x: 383, startPoint y: 240, endPoint x: 331, endPoint y: 237, distance: 52.2
click at [331, 237] on div "Total Number of Ceiling Fans w/ Lights: 1" at bounding box center [365, 243] width 698 height 16
drag, startPoint x: 370, startPoint y: 241, endPoint x: 320, endPoint y: 241, distance: 50.1
click at [320, 241] on div "Total Number of Ceiling Fans w/ Lights: 2" at bounding box center [365, 243] width 698 height 16
drag, startPoint x: 365, startPoint y: 241, endPoint x: 297, endPoint y: 238, distance: 68.2
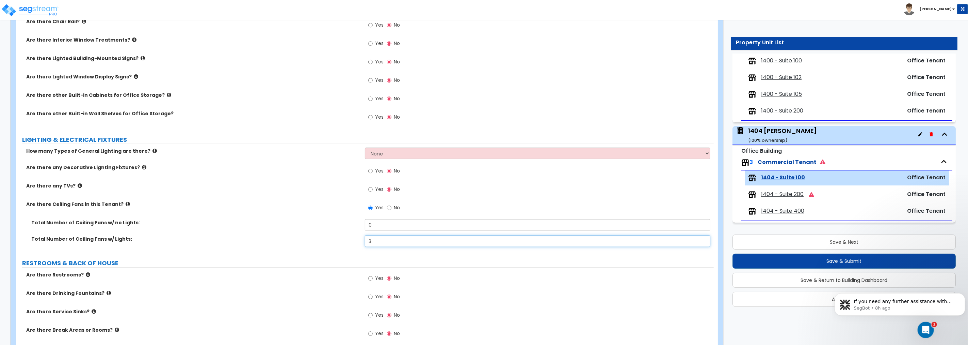
click at [297, 238] on div "Total Number of Ceiling Fans w/ Lights: 3" at bounding box center [365, 243] width 698 height 16
drag, startPoint x: 384, startPoint y: 238, endPoint x: 304, endPoint y: 239, distance: 79.7
click at [304, 239] on div "Total Number of Ceiling Fans w/ Lights: 4" at bounding box center [365, 243] width 698 height 16
type input "5"
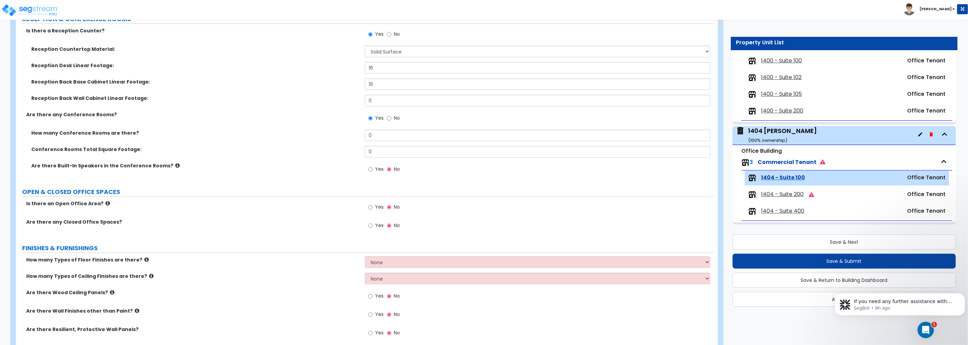
scroll to position [139, 0]
drag, startPoint x: 375, startPoint y: 132, endPoint x: 325, endPoint y: 127, distance: 49.9
click at [325, 127] on div "Is there a Reception Counter? Yes No Reception Countertop Material: None Plasti…" at bounding box center [365, 102] width 688 height 153
type input "1"
drag, startPoint x: 376, startPoint y: 152, endPoint x: 301, endPoint y: 142, distance: 75.5
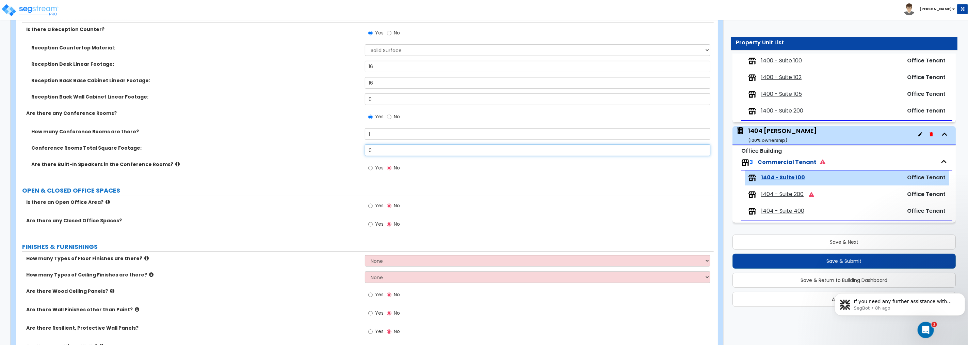
click at [301, 142] on div "How many Conference Rooms are there? 1 Conference Rooms Total Square Footage: 0…" at bounding box center [365, 153] width 688 height 51
click at [382, 150] on input "0" at bounding box center [538, 150] width 346 height 12
type input "1,100"
click at [370, 168] on input "Yes" at bounding box center [370, 167] width 4 height 7
radio input "true"
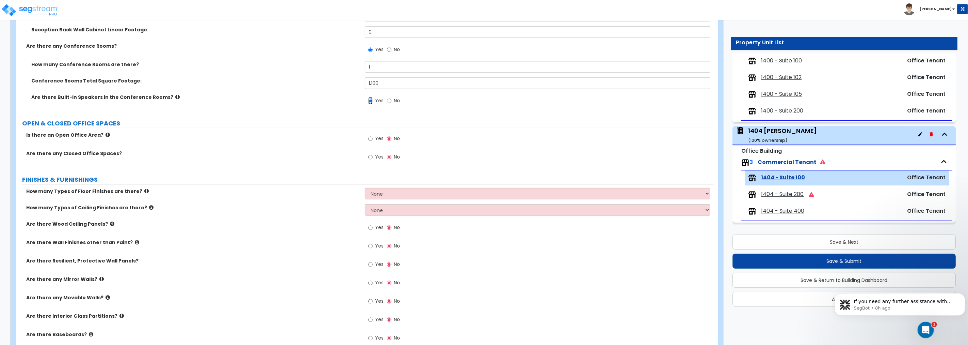
scroll to position [227, 0]
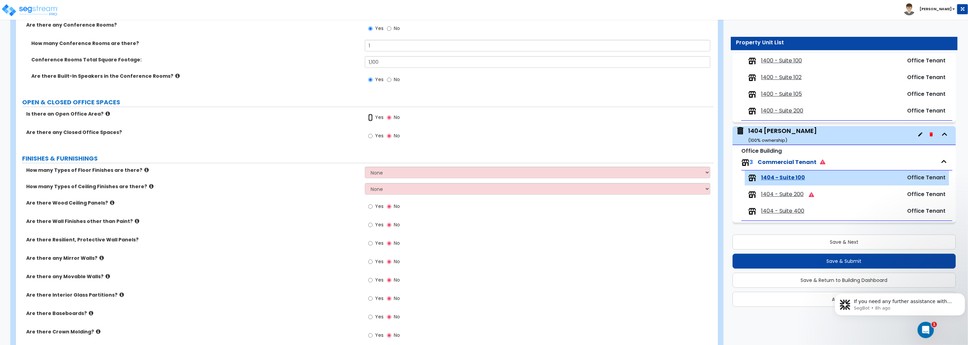
click at [370, 119] on input "Yes" at bounding box center [370, 117] width 4 height 7
radio input "true"
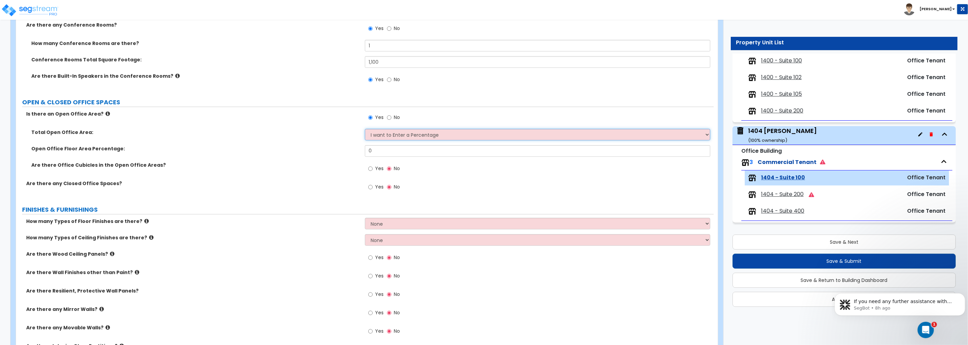
click at [420, 136] on select "I want to Enter a Percentage I want to Enter the Square Footage" at bounding box center [538, 135] width 346 height 12
select select "1"
click at [365, 129] on select "I want to Enter a Percentage I want to Enter the Square Footage" at bounding box center [538, 135] width 346 height 12
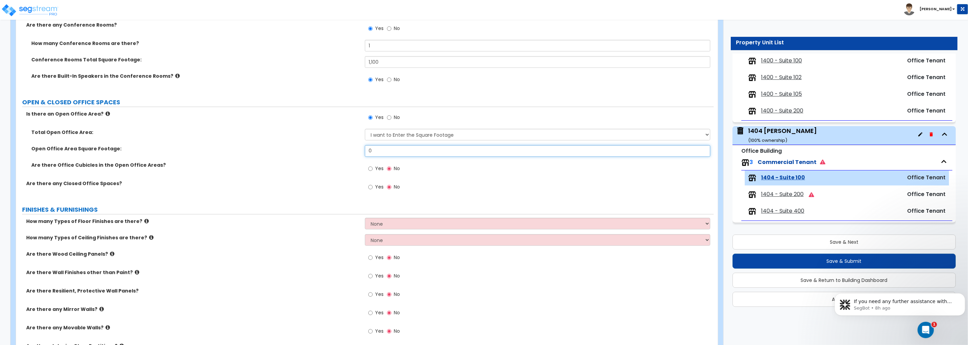
drag, startPoint x: 379, startPoint y: 147, endPoint x: 336, endPoint y: 147, distance: 42.6
click at [337, 147] on div "Open Office Area Square Footage: 0" at bounding box center [365, 153] width 698 height 16
type input "2,000"
click at [370, 168] on input "Yes" at bounding box center [370, 168] width 4 height 7
radio input "true"
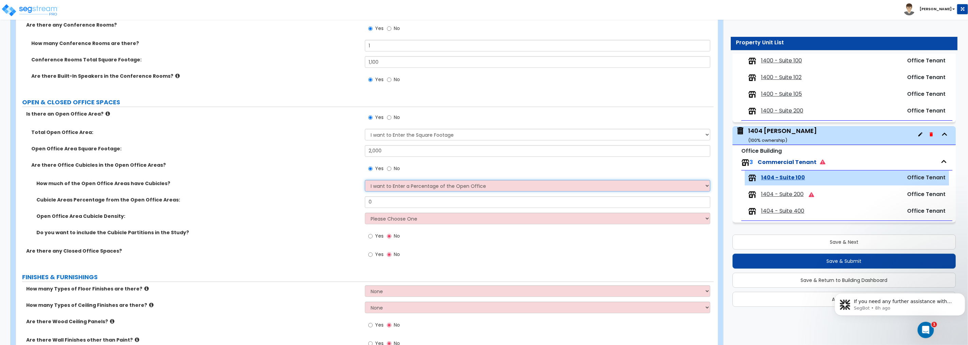
click at [380, 185] on select "I want to Enter a Percentage of the Open Office I want to enter the Square Foot…" at bounding box center [538, 186] width 346 height 12
drag, startPoint x: 378, startPoint y: 201, endPoint x: 319, endPoint y: 198, distance: 59.0
click at [321, 198] on div "Cubicle Areas Percentage from the Open Office Areas: 0" at bounding box center [365, 204] width 698 height 16
type input "50"
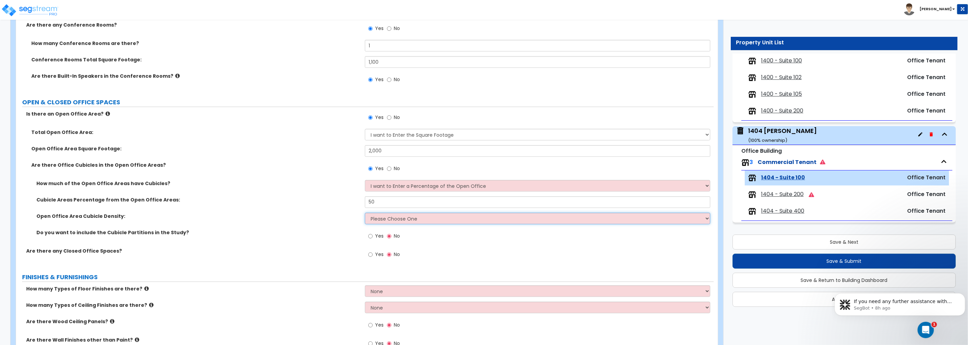
click at [396, 218] on select "Please Choose One Low High I want to Enter the number of Cubicles" at bounding box center [538, 218] width 346 height 12
click at [365, 212] on select "Please Choose One Low High I want to Enter the number of Cubicles" at bounding box center [538, 218] width 346 height 12
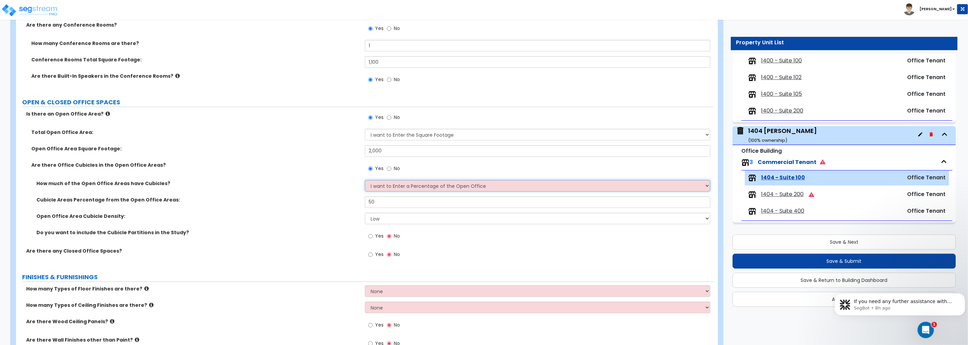
click at [394, 187] on select "I want to Enter a Percentage of the Open Office I want to enter the Square Foot…" at bounding box center [538, 186] width 346 height 12
click at [394, 185] on select "I want to Enter a Percentage of the Open Office I want to enter the Square Foot…" at bounding box center [538, 186] width 346 height 12
click at [391, 217] on select "Please Choose One Low High I want to Enter the number of Cubicles" at bounding box center [538, 218] width 346 height 12
select select "3"
click at [365, 212] on select "Please Choose One Low High I want to Enter the number of Cubicles" at bounding box center [538, 218] width 346 height 12
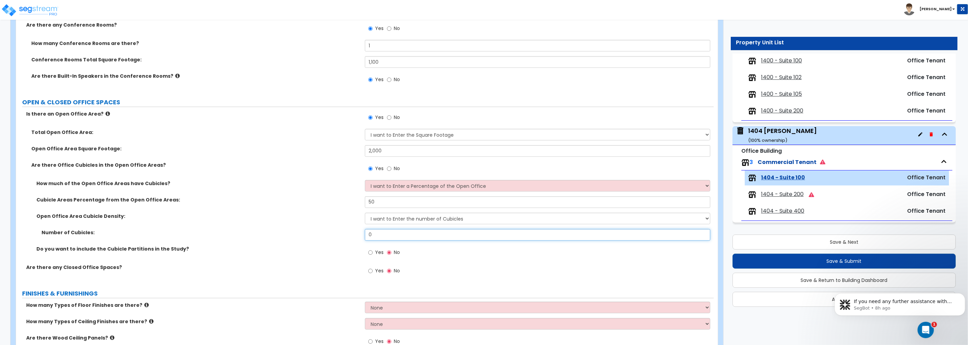
drag, startPoint x: 387, startPoint y: 235, endPoint x: 336, endPoint y: 218, distance: 53.8
click at [331, 229] on div "Number of Cubicles: 0" at bounding box center [365, 237] width 698 height 16
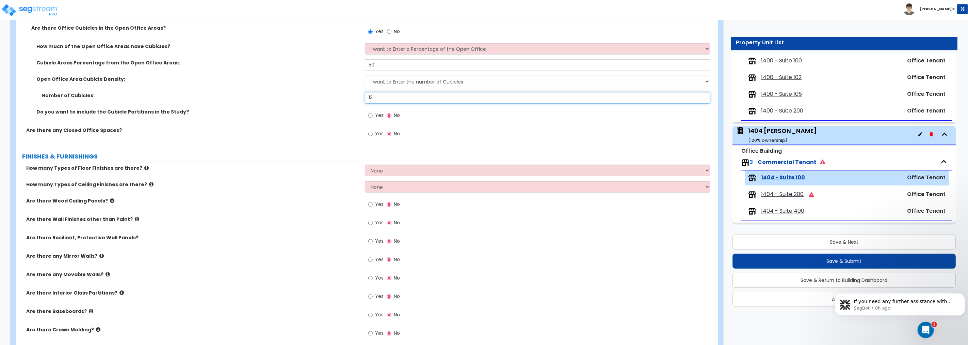
scroll to position [366, 0]
type input "13"
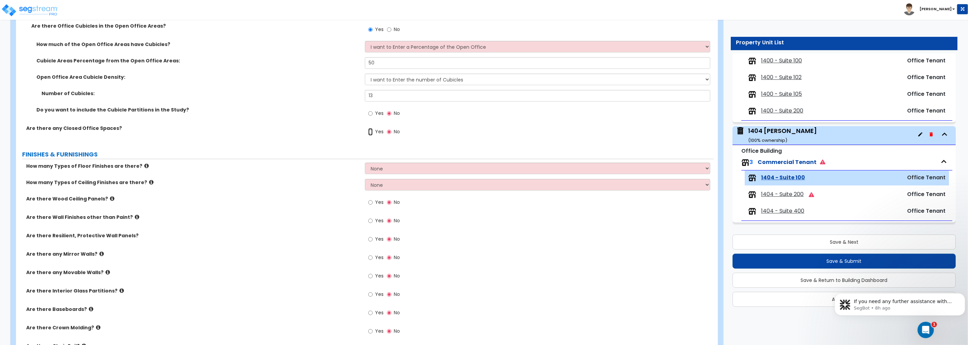
click at [369, 131] on input "Yes" at bounding box center [370, 131] width 4 height 7
radio input "true"
select select "1"
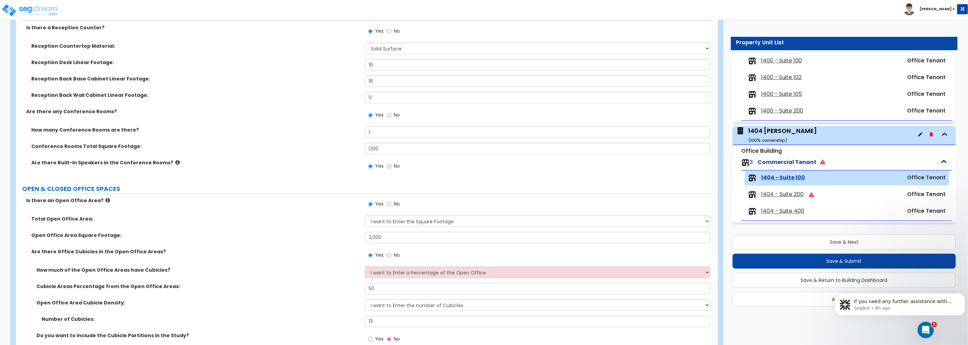
scroll to position [126, 0]
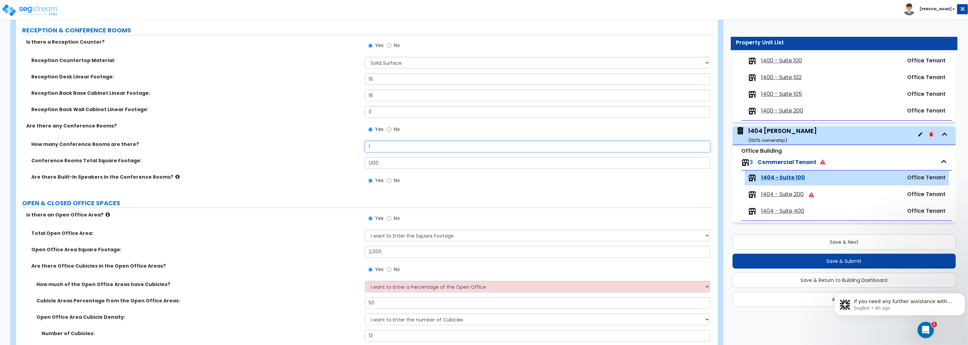
drag, startPoint x: 359, startPoint y: 143, endPoint x: 351, endPoint y: 143, distance: 7.8
click at [351, 143] on div "How many Conference Rooms are there? 1" at bounding box center [365, 149] width 698 height 16
type input "2"
click at [389, 162] on input "1,100" at bounding box center [538, 163] width 346 height 12
type input "1,350"
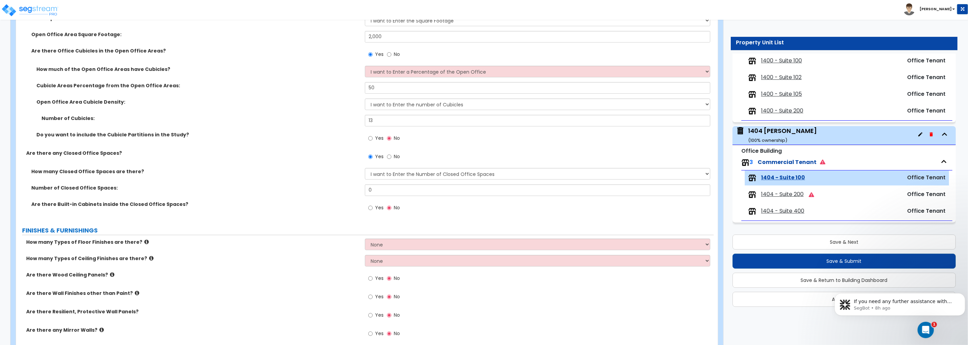
scroll to position [340, 0]
drag, startPoint x: 371, startPoint y: 188, endPoint x: 332, endPoint y: 189, distance: 39.8
click at [332, 189] on div "Number of Closed Office Spaces: 0" at bounding box center [365, 193] width 698 height 16
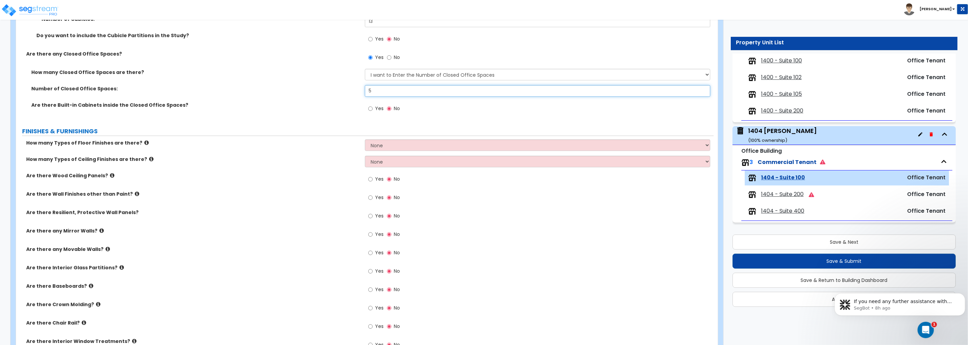
scroll to position [454, 0]
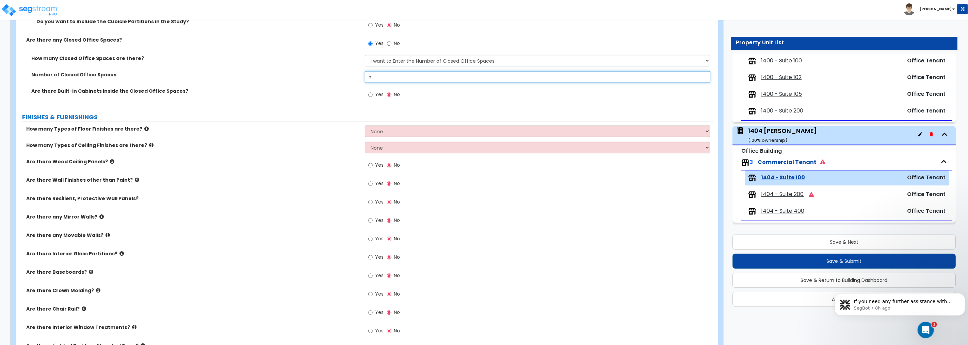
type input "5"
click at [396, 134] on select "None 1 2 3 4" at bounding box center [538, 131] width 346 height 12
click at [365, 125] on select "None 1 2 3 4" at bounding box center [538, 131] width 346 height 12
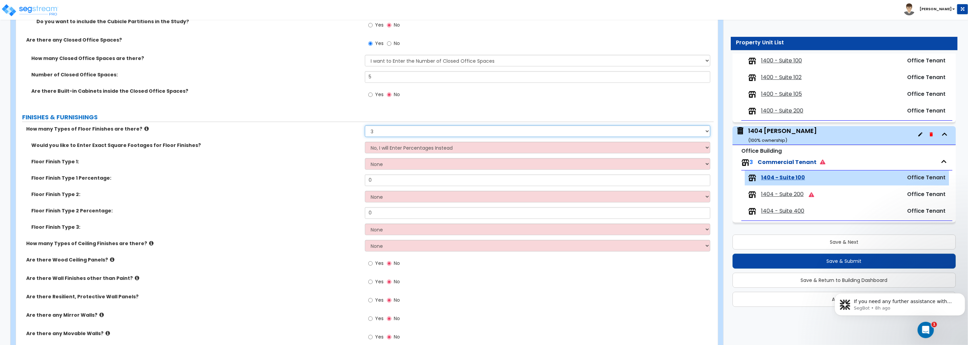
click at [383, 132] on select "None 1 2 3 4" at bounding box center [538, 131] width 346 height 12
click at [365, 125] on select "None 1 2 3 4" at bounding box center [538, 131] width 346 height 12
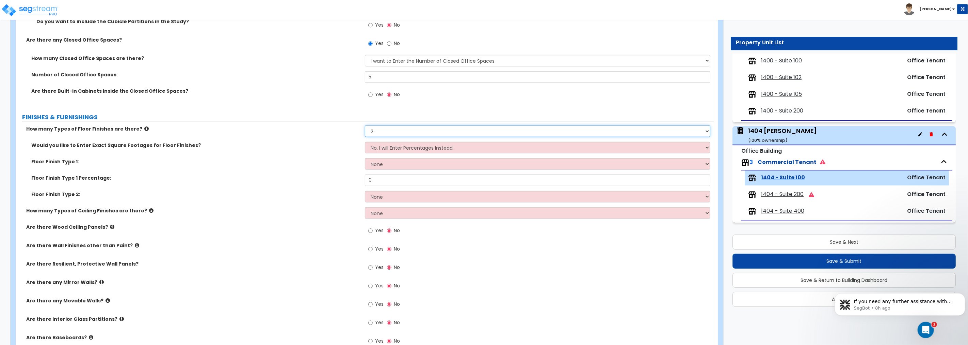
drag, startPoint x: 382, startPoint y: 131, endPoint x: 383, endPoint y: 136, distance: 4.1
click at [382, 131] on select "None 1 2 3 4" at bounding box center [538, 131] width 346 height 12
select select "3"
click at [365, 125] on select "None 1 2 3 4" at bounding box center [538, 131] width 346 height 12
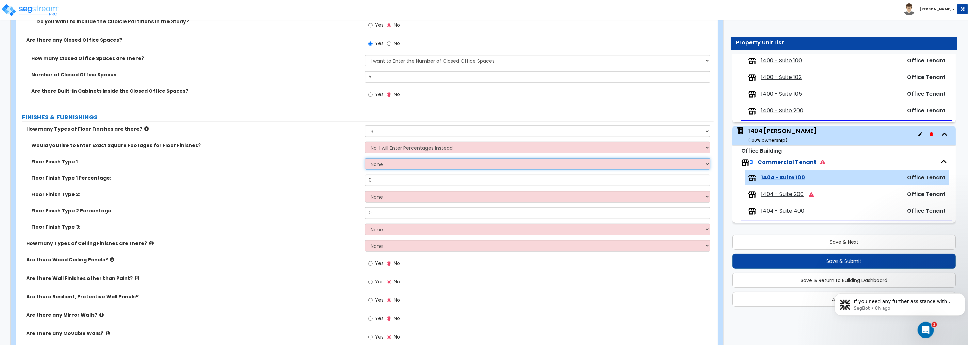
click at [387, 162] on select "None Tile Flooring Hardwood Flooring Resilient Laminate Flooring VCT Flooring S…" at bounding box center [538, 164] width 346 height 12
select select "7"
click at [365, 158] on select "None Tile Flooring Hardwood Flooring Resilient Laminate Flooring VCT Flooring S…" at bounding box center [538, 164] width 346 height 12
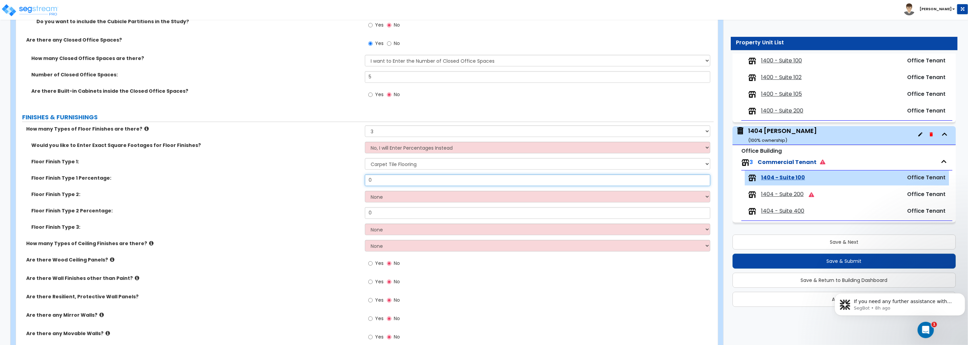
drag, startPoint x: 389, startPoint y: 181, endPoint x: 316, endPoint y: 178, distance: 73.3
click at [316, 178] on div "Floor Finish Type 1 Percentage: 0" at bounding box center [365, 182] width 698 height 16
type input "45"
click at [391, 197] on select "None Tile Flooring Hardwood Flooring Resilient Laminate Flooring VCT Flooring S…" at bounding box center [538, 197] width 346 height 12
select select "8"
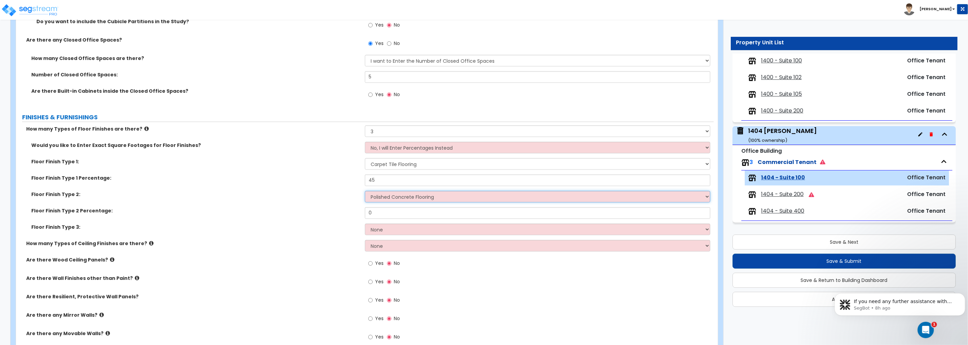
click at [365, 191] on select "None Tile Flooring Hardwood Flooring Resilient Laminate Flooring VCT Flooring S…" at bounding box center [538, 197] width 346 height 12
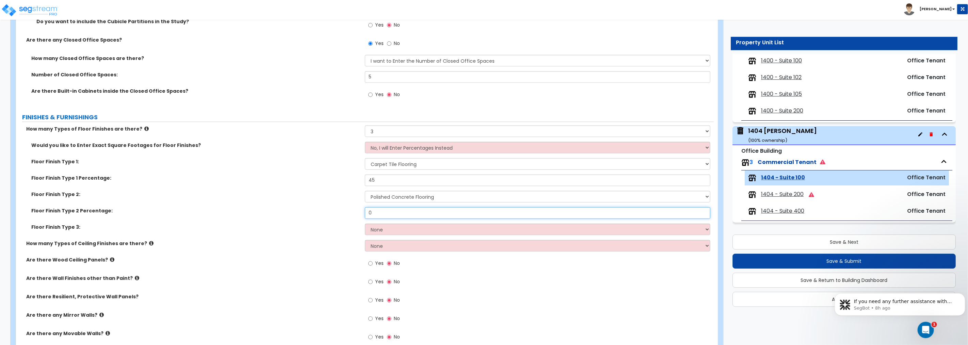
drag, startPoint x: 356, startPoint y: 204, endPoint x: 342, endPoint y: 205, distance: 14.3
click at [342, 205] on div "Would you like to Enter Exact Square Footages for Floor Finishes? No, I will En…" at bounding box center [365, 191] width 688 height 98
type input "50"
click at [394, 229] on select "None Tile Flooring Hardwood Flooring Resilient Laminate Flooring VCT Flooring S…" at bounding box center [538, 229] width 346 height 12
click at [424, 162] on select "None Tile Flooring Hardwood Flooring Resilient Laminate Flooring VCT Flooring S…" at bounding box center [538, 164] width 346 height 12
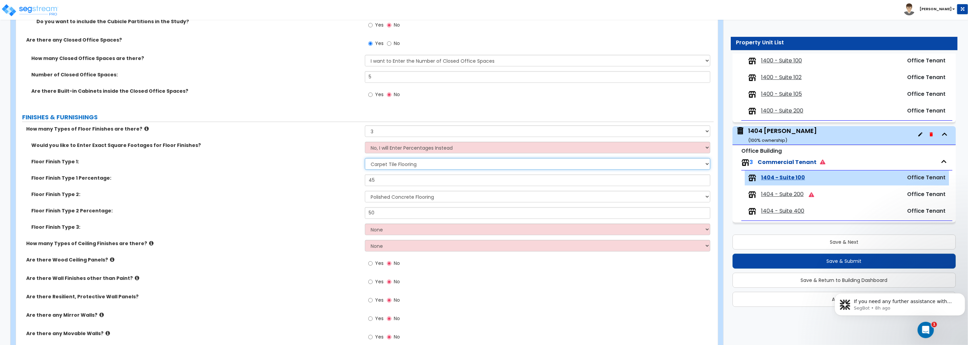
select select "5"
click at [365, 158] on select "None Tile Flooring Hardwood Flooring Resilient Laminate Flooring VCT Flooring S…" at bounding box center [538, 164] width 346 height 12
click at [391, 227] on select "None Tile Flooring Hardwood Flooring Resilient Laminate Flooring VCT Flooring S…" at bounding box center [538, 229] width 346 height 12
click at [365, 223] on select "None Tile Flooring Hardwood Flooring Resilient Laminate Flooring VCT Flooring S…" at bounding box center [538, 229] width 346 height 12
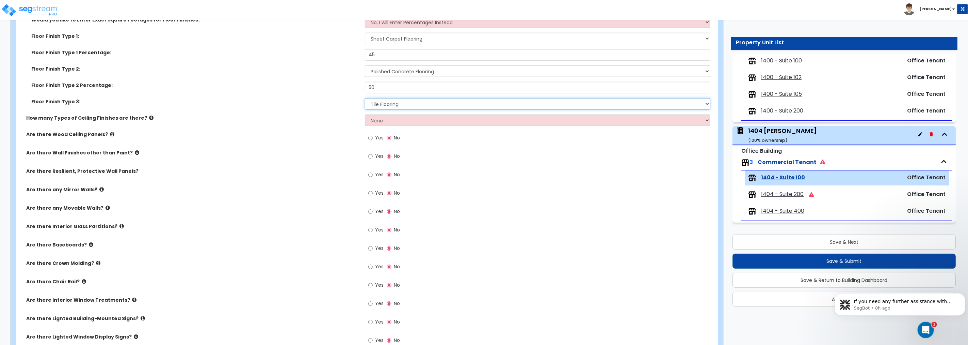
scroll to position [580, 0]
drag, startPoint x: 390, startPoint y: 121, endPoint x: 387, endPoint y: 125, distance: 4.0
click at [389, 121] on select "None 1 2 3" at bounding box center [538, 120] width 346 height 12
click at [365, 114] on select "None 1 2 3" at bounding box center [538, 120] width 346 height 12
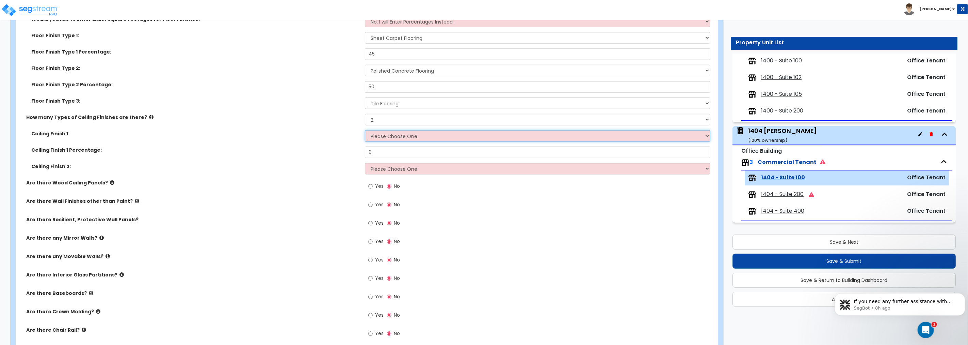
click at [380, 136] on select "Please Choose One Drop Ceiling Open Ceiling Drywall Ceiling" at bounding box center [538, 136] width 346 height 12
click at [365, 130] on select "Please Choose One Drop Ceiling Open Ceiling Drywall Ceiling" at bounding box center [538, 136] width 346 height 12
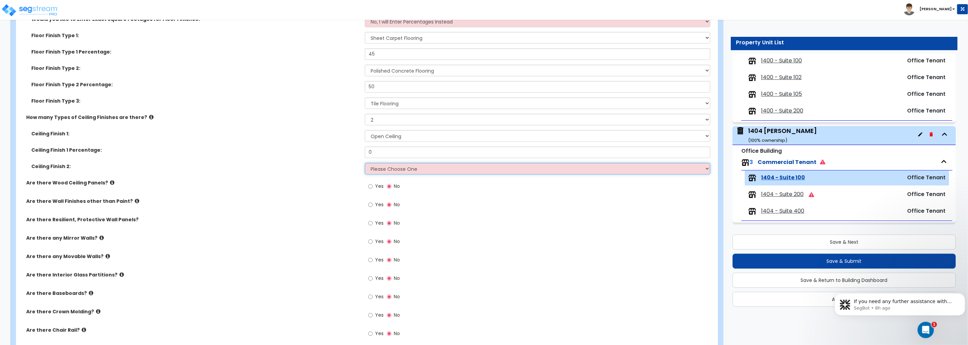
drag, startPoint x: 385, startPoint y: 165, endPoint x: 386, endPoint y: 170, distance: 5.1
click at [385, 165] on select "Please Choose One Drop Ceiling Open Ceiling Drywall Ceiling" at bounding box center [538, 169] width 346 height 12
click at [365, 163] on select "Please Choose One Drop Ceiling Open Ceiling Drywall Ceiling" at bounding box center [538, 169] width 346 height 12
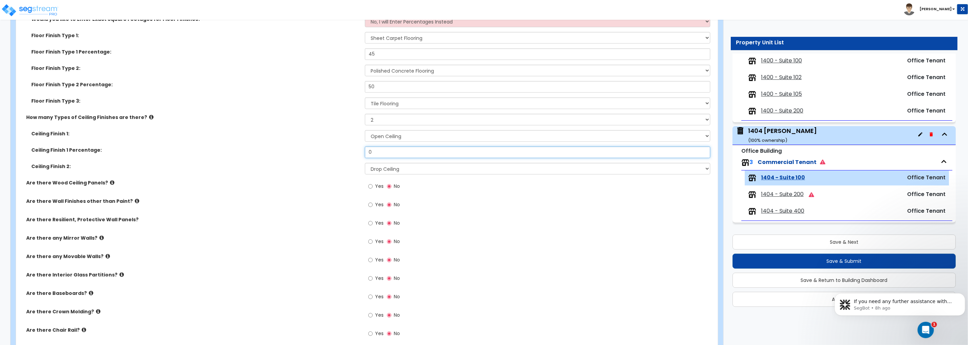
drag, startPoint x: 356, startPoint y: 148, endPoint x: 336, endPoint y: 147, distance: 20.4
click at [336, 147] on div "Ceiling Finish 1 Percentage: 0" at bounding box center [365, 154] width 698 height 16
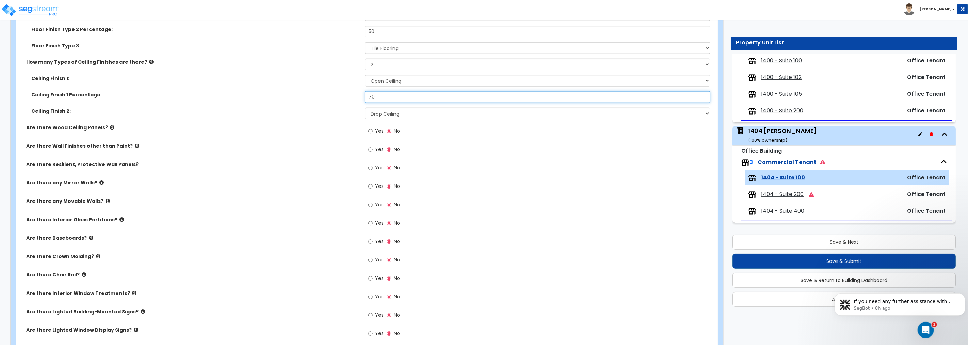
scroll to position [643, 0]
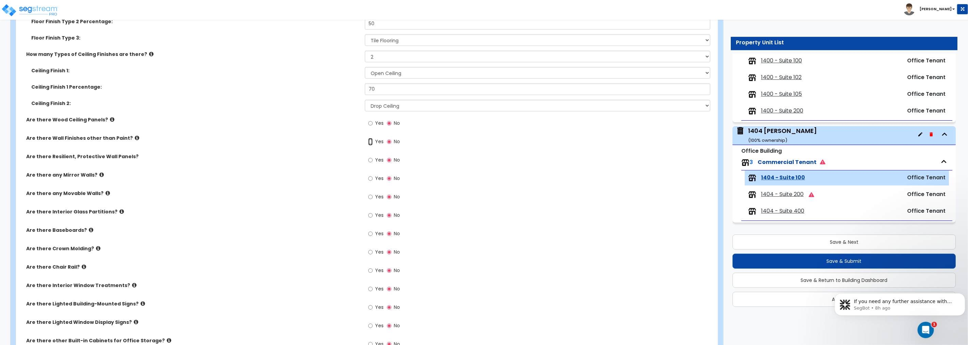
drag, startPoint x: 371, startPoint y: 140, endPoint x: 363, endPoint y: 140, distance: 8.2
click at [371, 140] on input "Yes" at bounding box center [370, 141] width 4 height 7
click at [391, 141] on input "No" at bounding box center [389, 141] width 4 height 7
click at [120, 209] on icon at bounding box center [122, 211] width 4 height 5
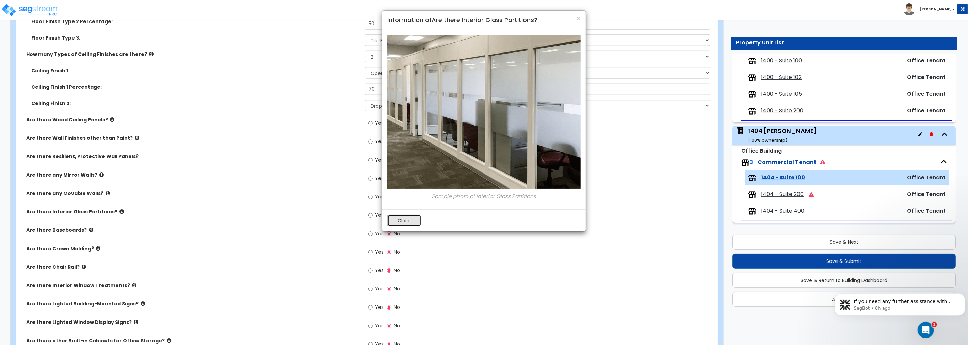
click at [396, 219] on button "Close" at bounding box center [404, 221] width 34 height 12
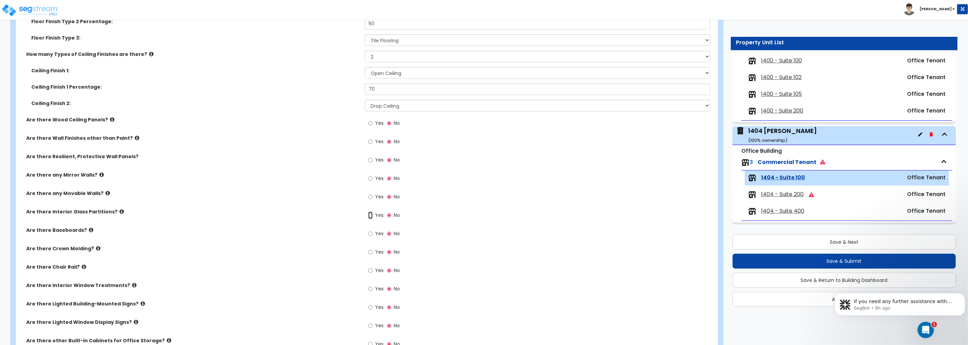
click at [372, 213] on input "Yes" at bounding box center [370, 214] width 4 height 7
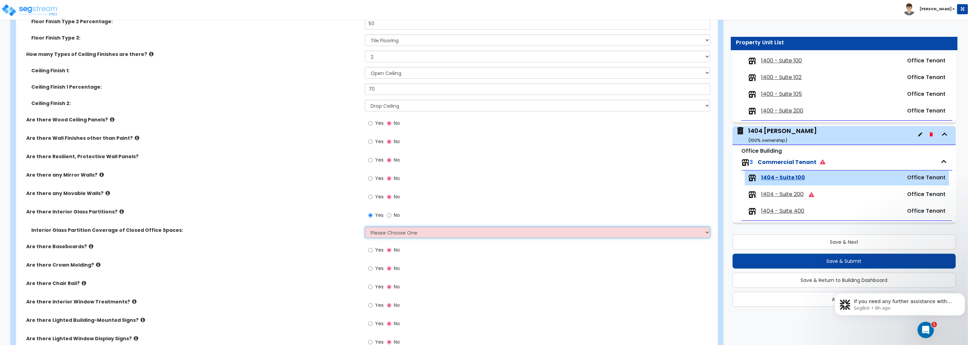
click at [404, 229] on select "Please Choose One Some of the Closed Office Space Walls are Interior Glass Part…" at bounding box center [538, 232] width 346 height 12
click at [365, 226] on select "Please Choose One Some of the Closed Office Space Walls are Interior Glass Part…" at bounding box center [538, 232] width 346 height 12
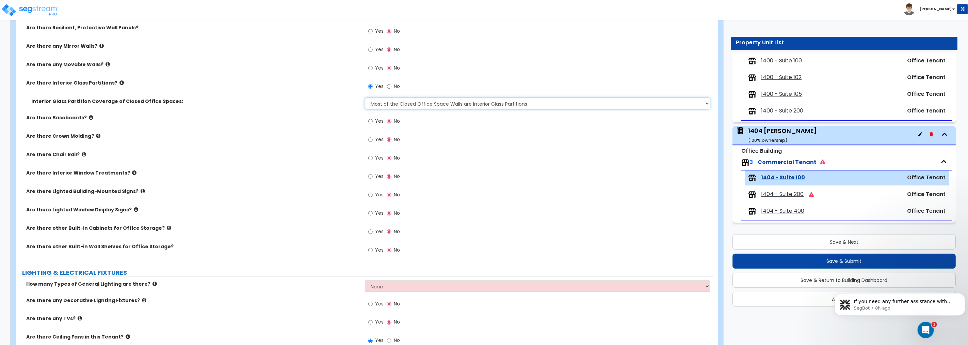
scroll to position [794, 0]
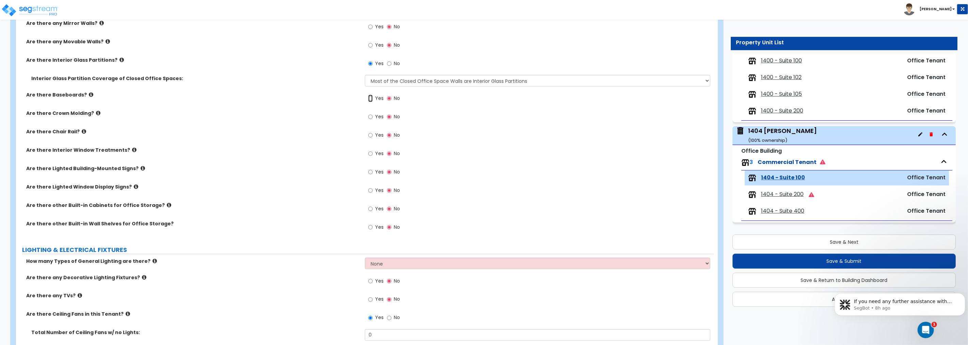
click at [370, 98] on input "Yes" at bounding box center [370, 98] width 4 height 7
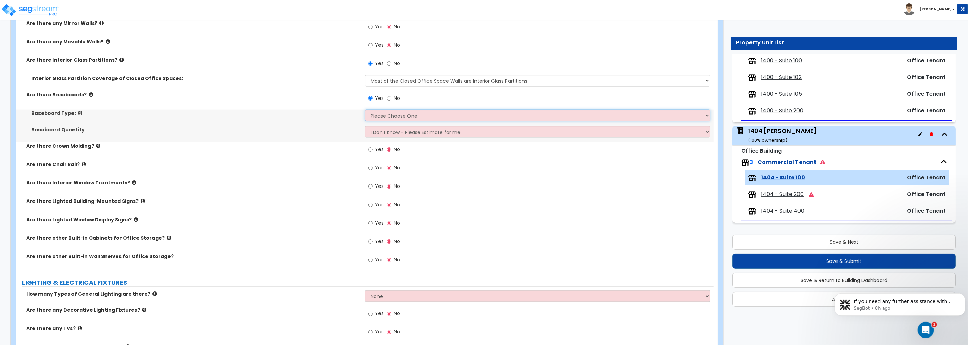
click at [381, 117] on select "Please Choose One Wood Vinyl Carpet Tile" at bounding box center [538, 116] width 346 height 12
click at [365, 110] on select "Please Choose One Wood Vinyl Carpet Tile" at bounding box center [538, 116] width 346 height 12
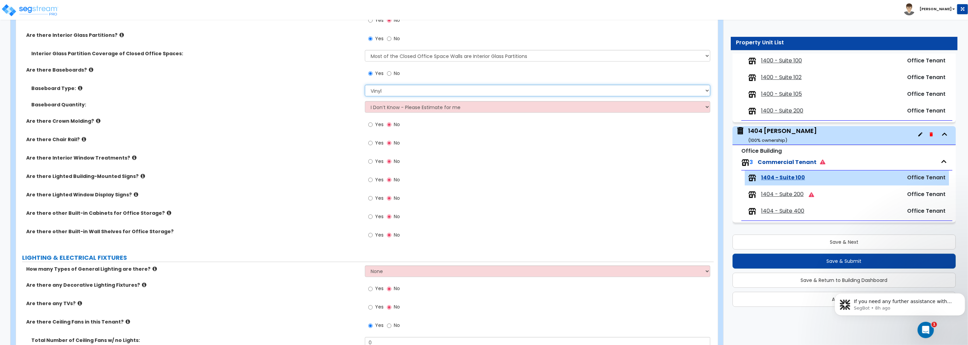
scroll to position [832, 0]
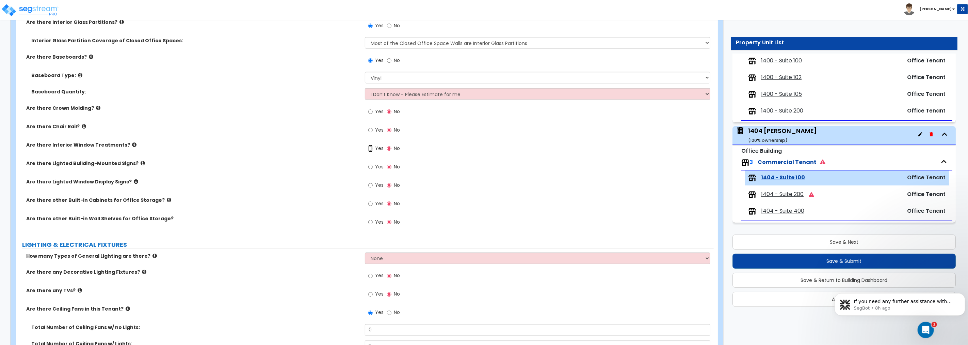
click at [370, 147] on input "Yes" at bounding box center [370, 148] width 4 height 7
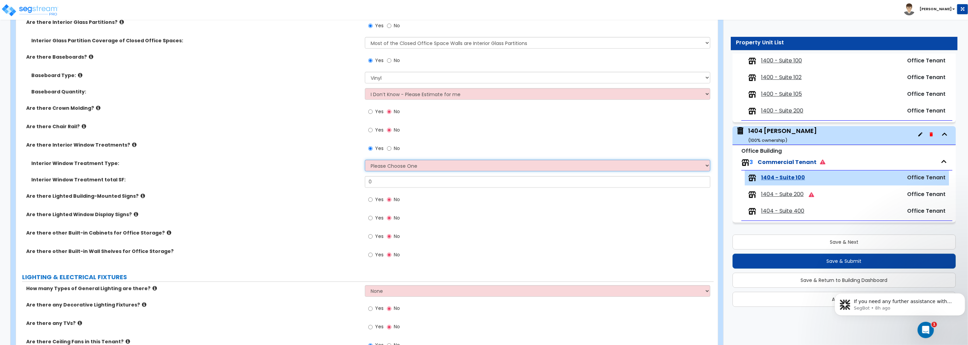
click at [413, 167] on select "Please Choose One Vertical Blinds Window Shades Venetian Blinds Wood Shutters" at bounding box center [538, 166] width 346 height 12
click at [365, 160] on select "Please Choose One Vertical Blinds Window Shades Venetian Blinds Wood Shutters" at bounding box center [538, 166] width 346 height 12
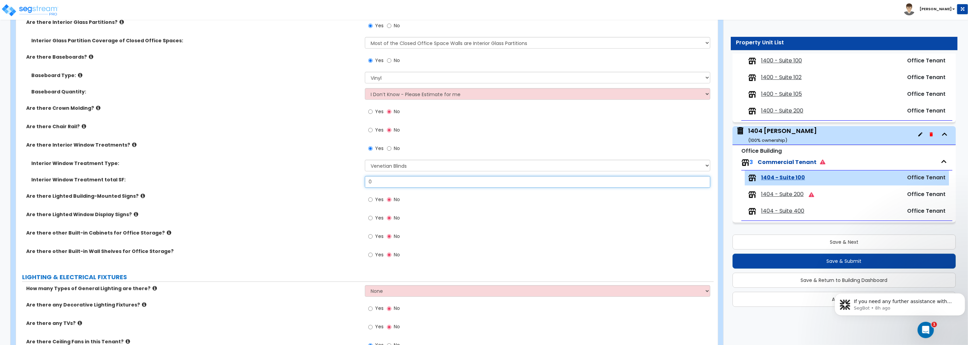
drag, startPoint x: 376, startPoint y: 180, endPoint x: 341, endPoint y: 176, distance: 35.0
click at [341, 178] on div "Interior Window Treatment total SF: 0" at bounding box center [365, 184] width 698 height 16
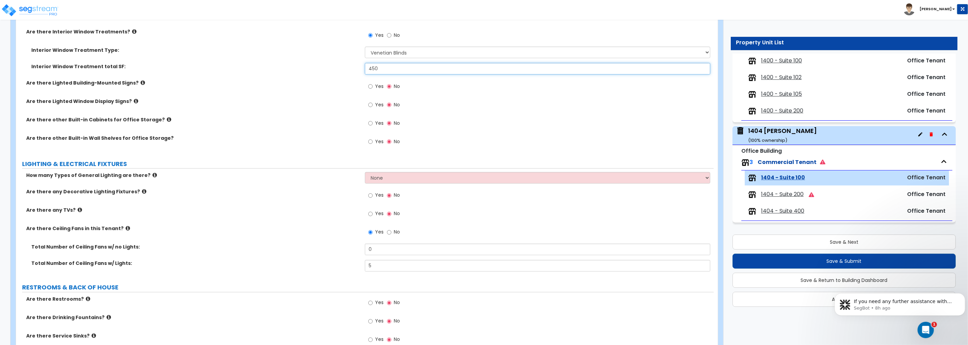
scroll to position [946, 0]
click at [370, 122] on input "Yes" at bounding box center [370, 122] width 4 height 7
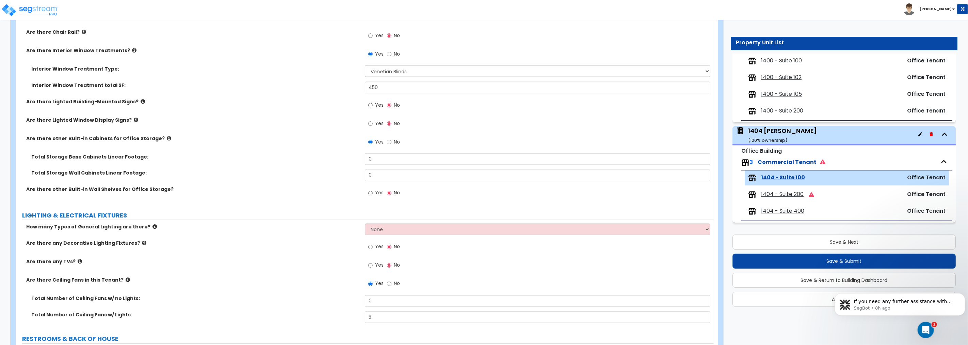
scroll to position [920, 0]
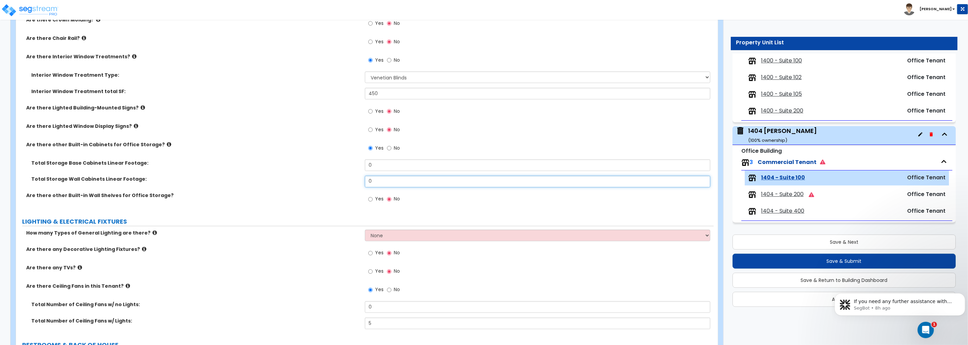
drag, startPoint x: 365, startPoint y: 184, endPoint x: 349, endPoint y: 186, distance: 16.8
click at [349, 186] on div "Total Storage Wall Cabinets Linear Footage: 0" at bounding box center [365, 184] width 698 height 16
drag, startPoint x: 375, startPoint y: 166, endPoint x: 344, endPoint y: 162, distance: 31.5
click at [344, 163] on div "Total Storage Base Cabinets Linear Footage: 0" at bounding box center [365, 167] width 698 height 16
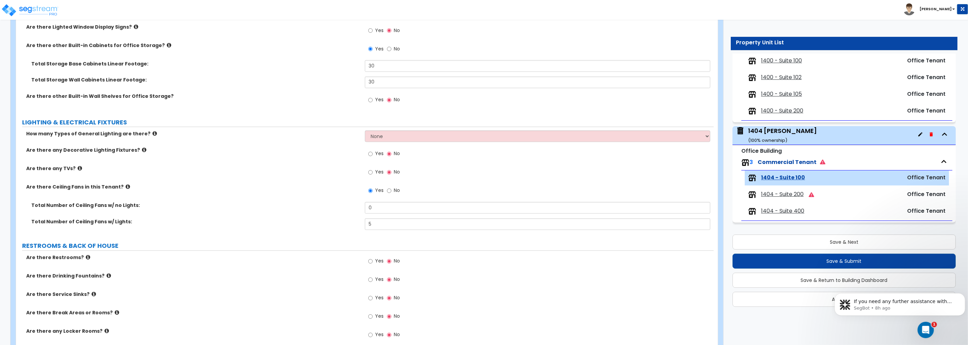
scroll to position [1021, 0]
click at [370, 98] on input "Yes" at bounding box center [370, 97] width 4 height 7
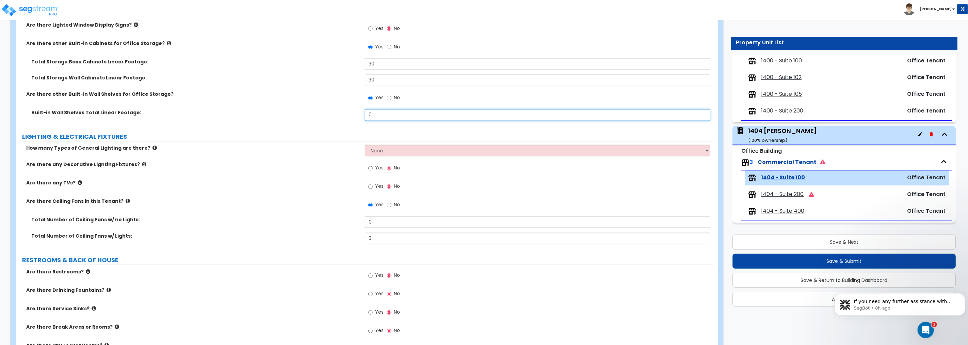
drag, startPoint x: 314, startPoint y: 104, endPoint x: 292, endPoint y: 102, distance: 21.9
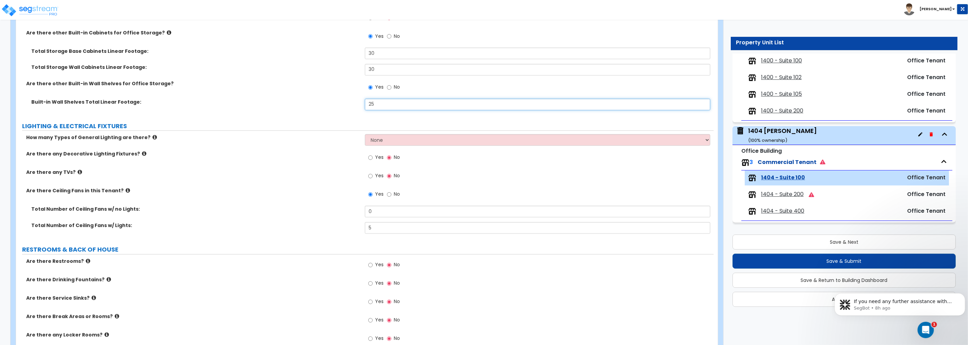
scroll to position [1071, 0]
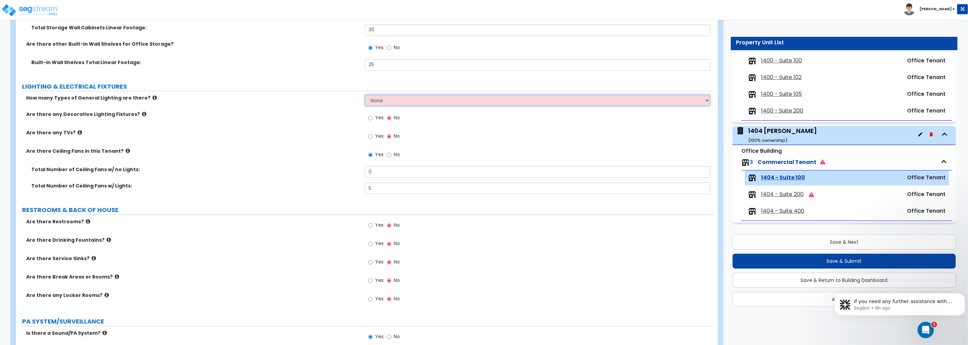
click at [376, 99] on select "None 1 2 3" at bounding box center [538, 101] width 346 height 12
click at [365, 95] on select "None 1 2 3" at bounding box center [538, 101] width 346 height 12
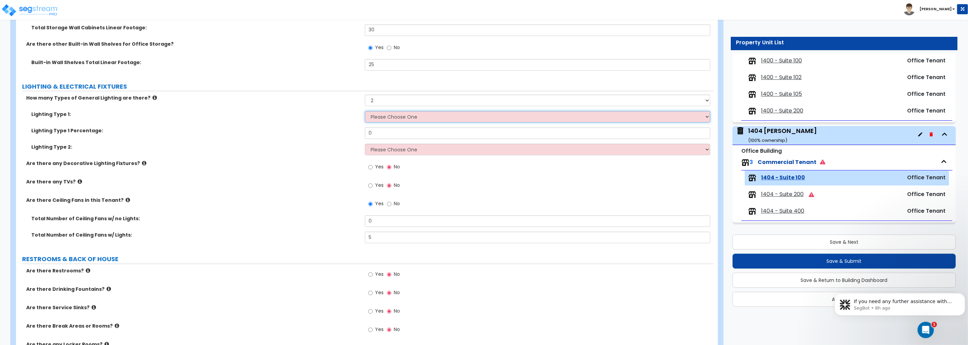
drag, startPoint x: 387, startPoint y: 118, endPoint x: 387, endPoint y: 122, distance: 3.7
click at [387, 118] on select "Please Choose One LED Surface-Mounted LED Recessed Fluorescent Surface-Mounted …" at bounding box center [538, 117] width 346 height 12
click at [365, 111] on select "Please Choose One LED Surface-Mounted LED Recessed Fluorescent Surface-Mounted …" at bounding box center [538, 117] width 346 height 12
drag, startPoint x: 386, startPoint y: 134, endPoint x: 332, endPoint y: 132, distance: 53.8
click at [332, 132] on div "Lighting Type 1 Percentage: 0" at bounding box center [365, 135] width 698 height 16
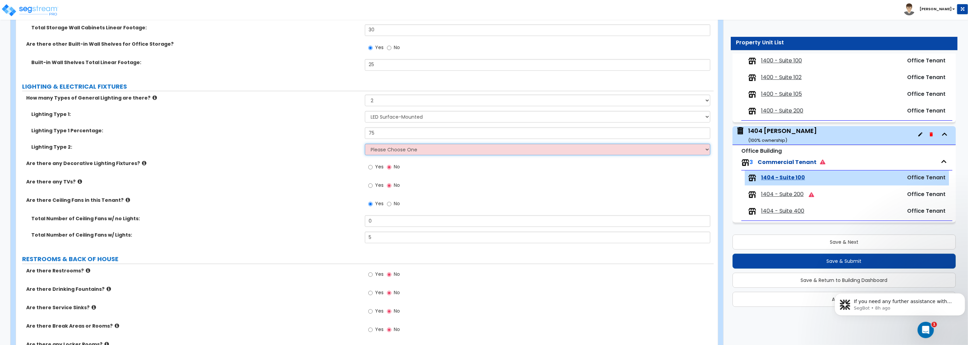
click at [384, 147] on select "Please Choose One LED Surface-Mounted LED Recessed Fluorescent Surface-Mounted …" at bounding box center [538, 150] width 346 height 12
click at [365, 144] on select "Please Choose One LED Surface-Mounted LED Recessed Fluorescent Surface-Mounted …" at bounding box center [538, 150] width 346 height 12
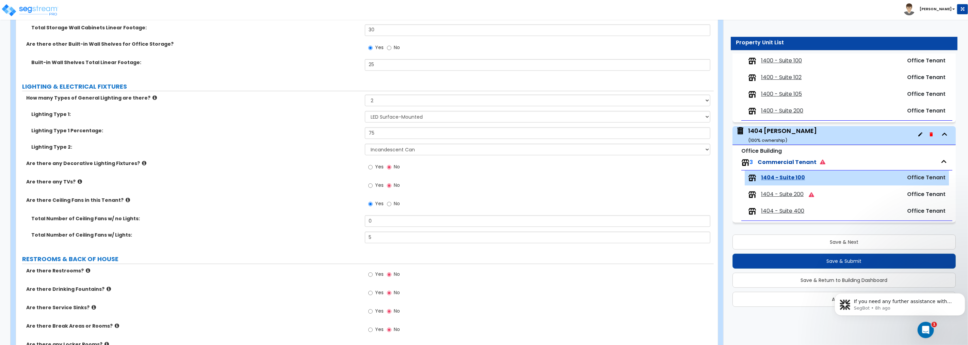
click at [373, 165] on label "Yes" at bounding box center [375, 168] width 15 height 12
click at [373, 165] on input "Yes" at bounding box center [370, 166] width 4 height 7
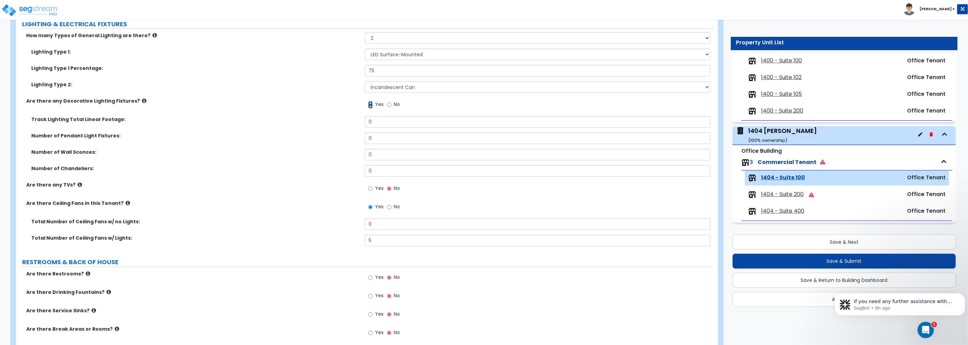
scroll to position [1160, 0]
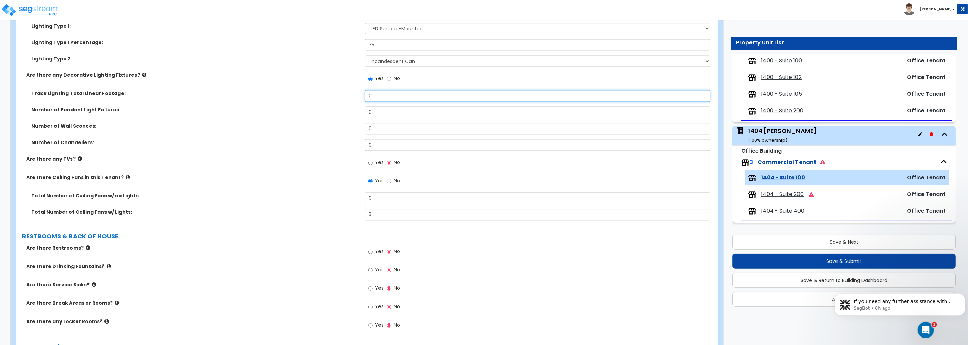
drag, startPoint x: 366, startPoint y: 93, endPoint x: 305, endPoint y: 93, distance: 61.6
click at [308, 92] on div "Track Lighting Total Linear Footage: 0" at bounding box center [365, 98] width 698 height 16
drag, startPoint x: 370, startPoint y: 305, endPoint x: 345, endPoint y: 258, distance: 53.8
click at [370, 305] on input "Yes" at bounding box center [370, 306] width 4 height 7
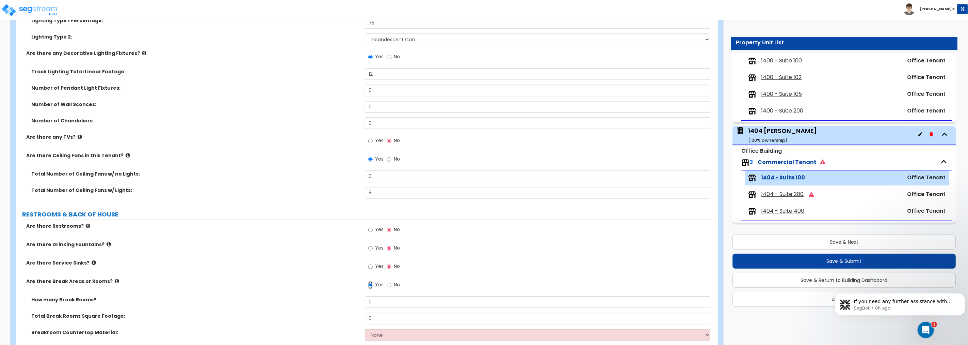
scroll to position [1223, 0]
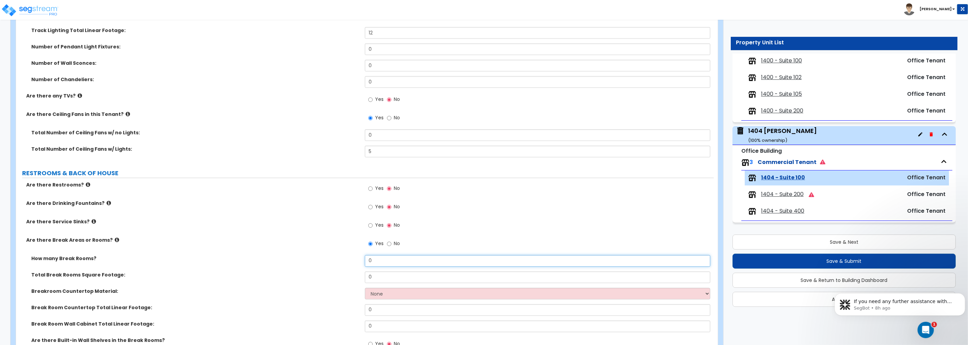
drag, startPoint x: 378, startPoint y: 254, endPoint x: 321, endPoint y: 254, distance: 57.5
click at [321, 255] on div "How many Break Rooms? 0" at bounding box center [365, 263] width 698 height 16
drag, startPoint x: 375, startPoint y: 277, endPoint x: 355, endPoint y: 270, distance: 21.0
click at [352, 273] on div "Total Break Rooms Square Footage: 0" at bounding box center [365, 279] width 698 height 16
click at [388, 291] on select "None Plastic Laminate Solid Surface Stone Quartz Marble Tile Wood Stainless Ste…" at bounding box center [538, 293] width 346 height 12
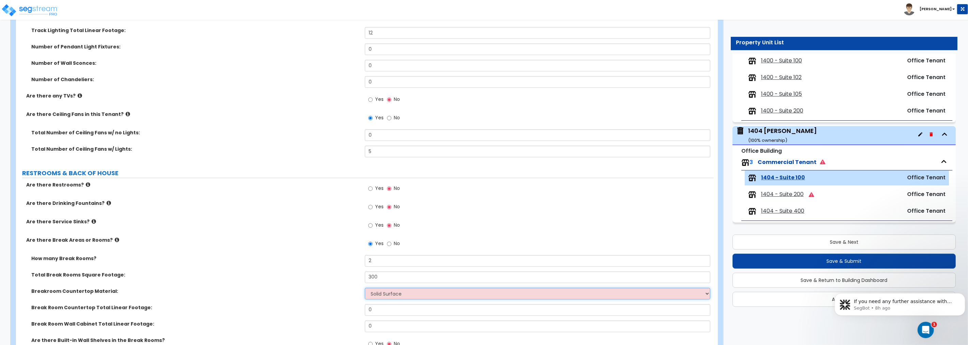
click at [365, 287] on select "None Plastic Laminate Solid Surface Stone Quartz Marble Tile Wood Stainless Ste…" at bounding box center [538, 293] width 346 height 12
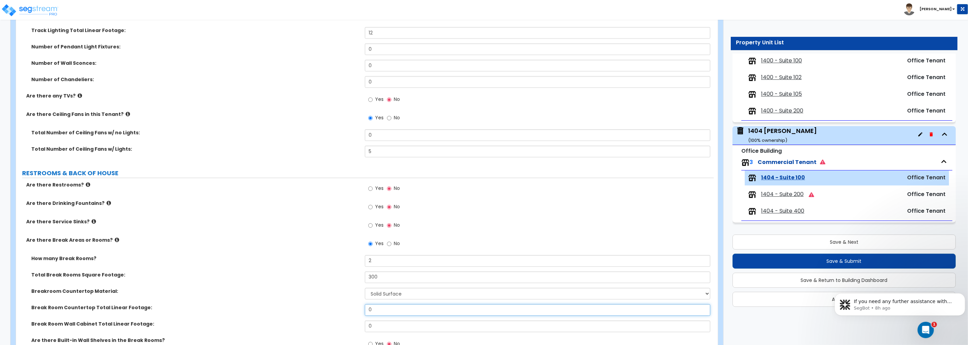
drag, startPoint x: 386, startPoint y: 306, endPoint x: 331, endPoint y: 278, distance: 62.0
click at [341, 306] on div "Break Room Countertop Total Linear Footage: 0" at bounding box center [365, 312] width 698 height 16
drag, startPoint x: 381, startPoint y: 324, endPoint x: 341, endPoint y: 307, distance: 44.1
click at [344, 320] on div "Break Room Wall Cabinet Total Linear Footage: 0" at bounding box center [365, 328] width 698 height 16
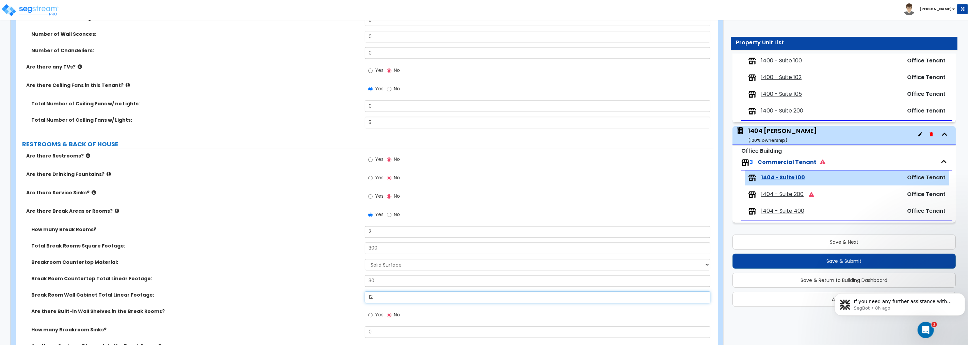
scroll to position [1261, 0]
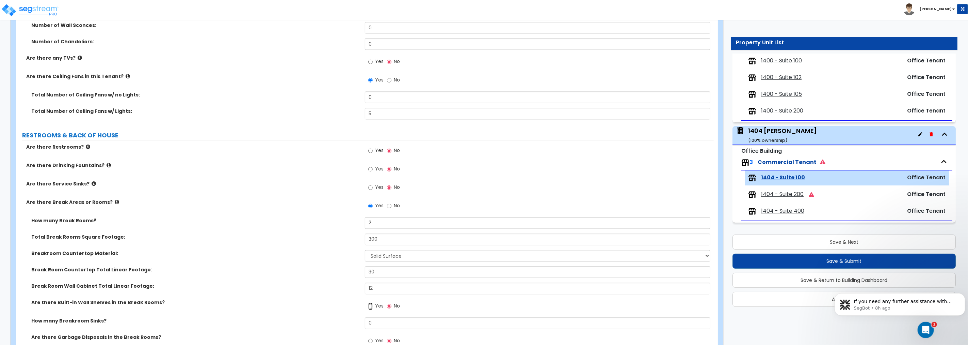
click at [371, 305] on input "Yes" at bounding box center [370, 305] width 4 height 7
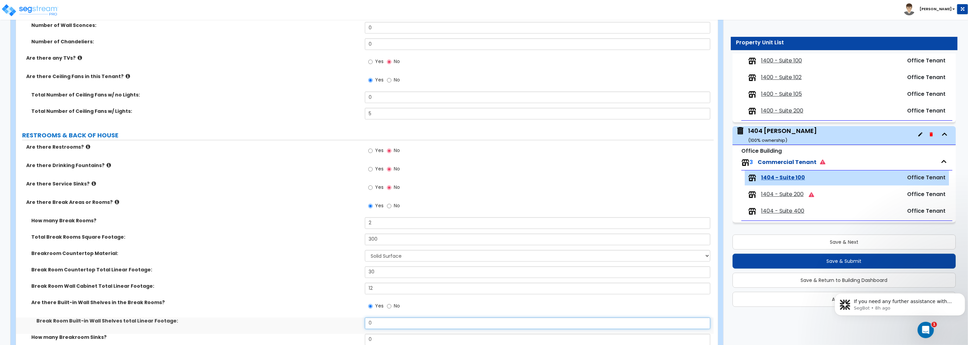
drag, startPoint x: 368, startPoint y: 320, endPoint x: 325, endPoint y: 304, distance: 45.5
click at [329, 316] on div "How many Break Rooms? 2 Total Break Rooms Square Footage: 300 Breakroom Counter…" at bounding box center [365, 342] width 688 height 251
drag, startPoint x: 375, startPoint y: 337, endPoint x: 339, endPoint y: 307, distance: 47.2
click at [338, 328] on div "How many Break Rooms? 2 Total Break Rooms Square Footage: 300 Breakroom Counter…" at bounding box center [365, 342] width 688 height 251
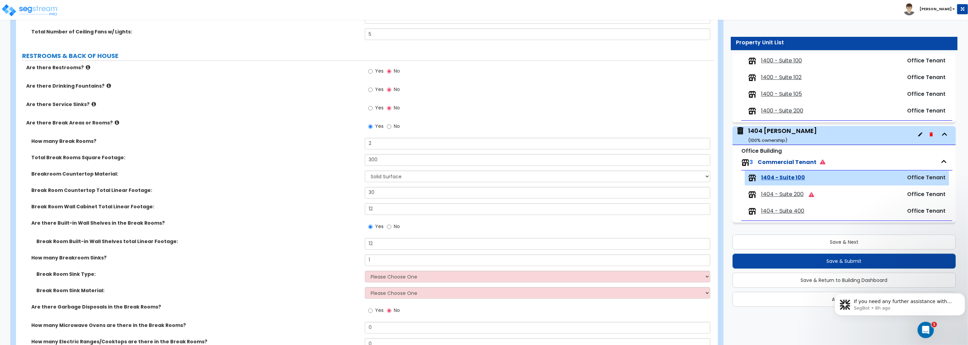
scroll to position [1362, 0]
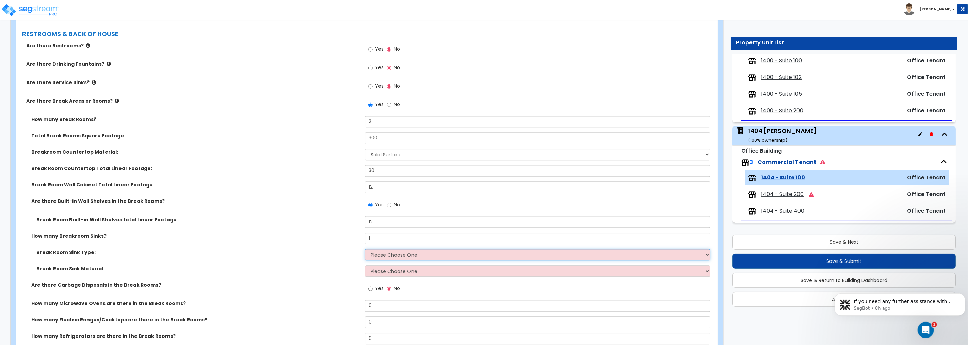
click at [388, 256] on select "Please Choose One Single Sink Double Sink" at bounding box center [538, 255] width 346 height 12
click at [365, 249] on select "Please Choose One Single Sink Double Sink" at bounding box center [538, 255] width 346 height 12
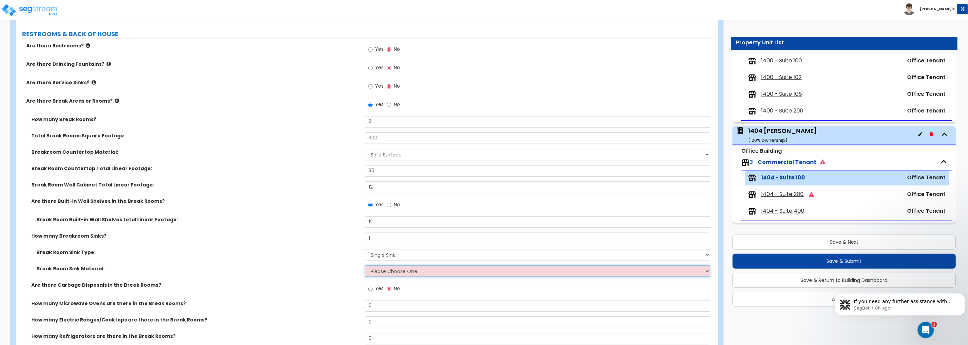
click at [387, 274] on select "Please Choose One Stainless Steel Porcelain Enamel Cast Iron" at bounding box center [538, 271] width 346 height 12
click at [365, 265] on select "Please Choose One Stainless Steel Porcelain Enamel Cast Iron" at bounding box center [538, 271] width 346 height 12
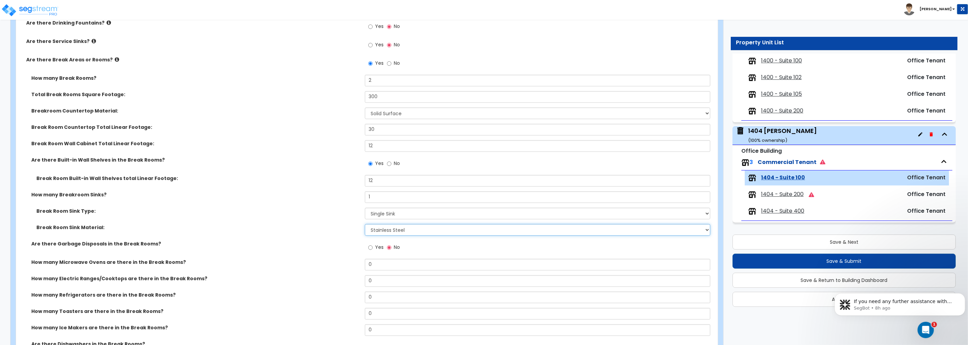
scroll to position [1412, 0]
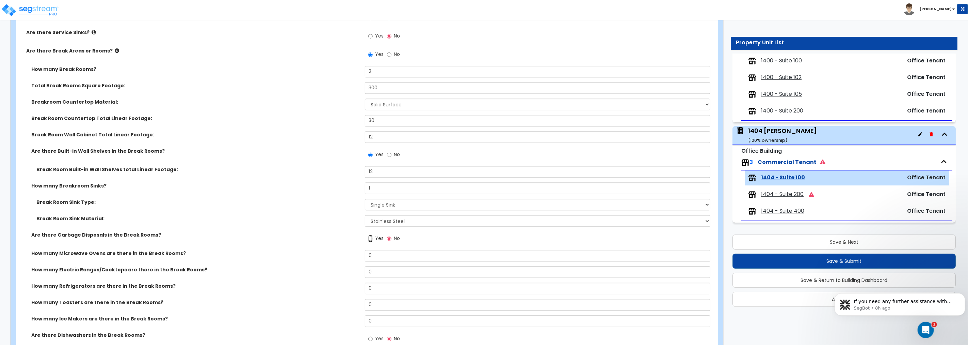
click at [371, 237] on input "Yes" at bounding box center [370, 238] width 4 height 7
drag, startPoint x: 382, startPoint y: 251, endPoint x: 363, endPoint y: 250, distance: 18.7
click at [363, 251] on div "Total Number of Garbage Disposals in the Break Rooms: 0" at bounding box center [365, 258] width 698 height 16
drag, startPoint x: 376, startPoint y: 301, endPoint x: 354, endPoint y: 298, distance: 22.0
click at [354, 299] on div "How many Refrigerators are there in the Break Rooms? 0" at bounding box center [365, 307] width 698 height 16
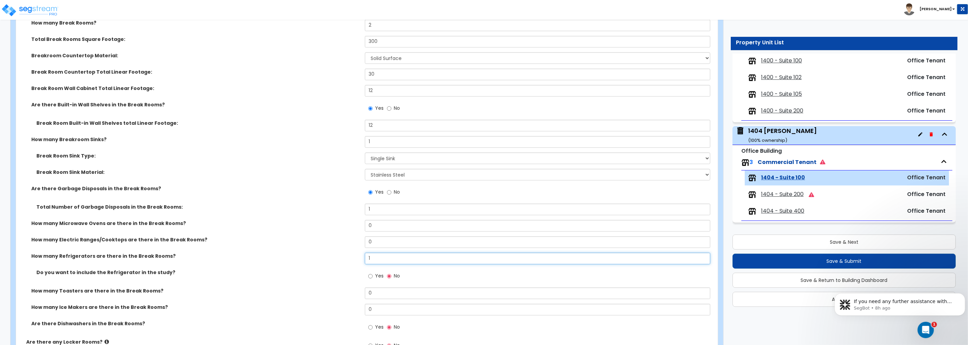
scroll to position [1475, 0]
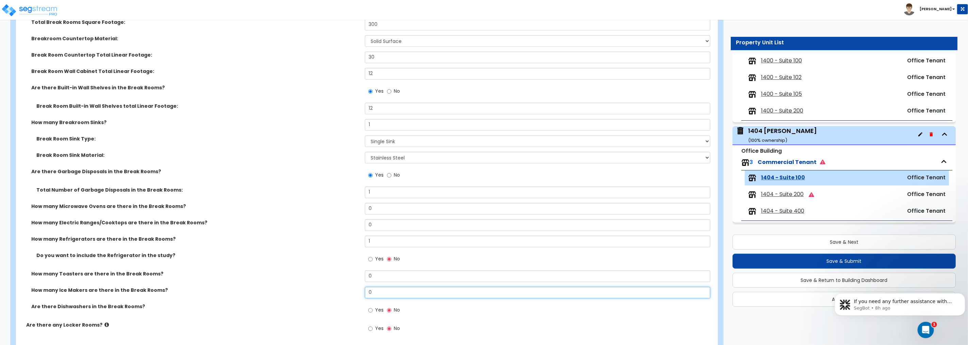
drag, startPoint x: 384, startPoint y: 295, endPoint x: 353, endPoint y: 287, distance: 31.9
click at [353, 287] on div "How many Ice Makers are there in the Break Rooms? 0" at bounding box center [365, 294] width 698 height 16
click at [369, 327] on input "Yes" at bounding box center [370, 327] width 4 height 7
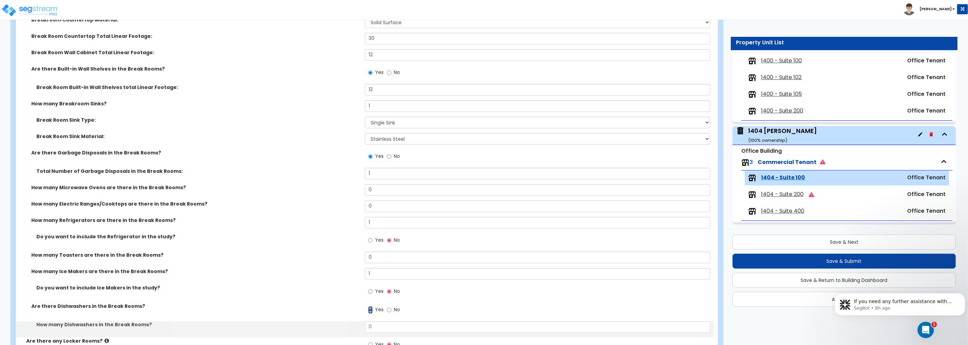
scroll to position [1526, 0]
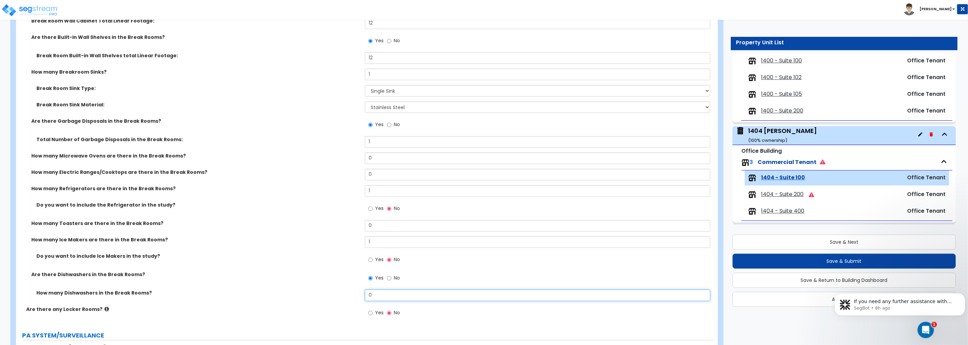
drag, startPoint x: 379, startPoint y: 296, endPoint x: 348, endPoint y: 293, distance: 31.1
click at [348, 293] on div "How many Dishwashers in the Break Rooms? 0" at bounding box center [365, 297] width 698 height 16
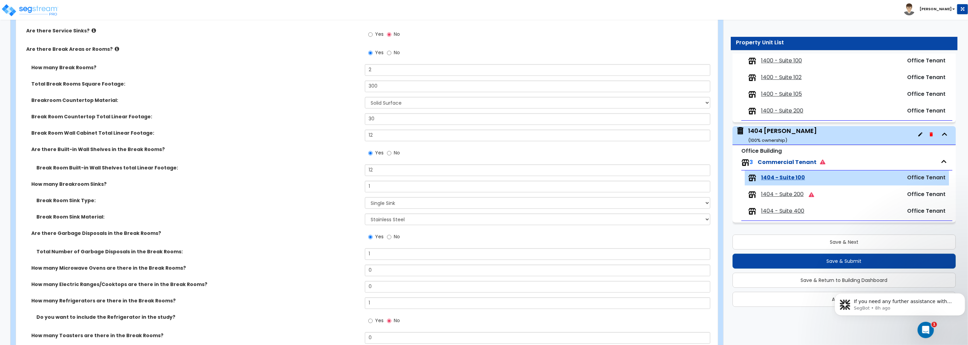
scroll to position [1412, 0]
drag, startPoint x: 377, startPoint y: 167, endPoint x: 355, endPoint y: 164, distance: 21.6
click at [355, 166] on div "Break Room Built-in Wall Shelves total Linear Footage: 12" at bounding box center [365, 174] width 698 height 16
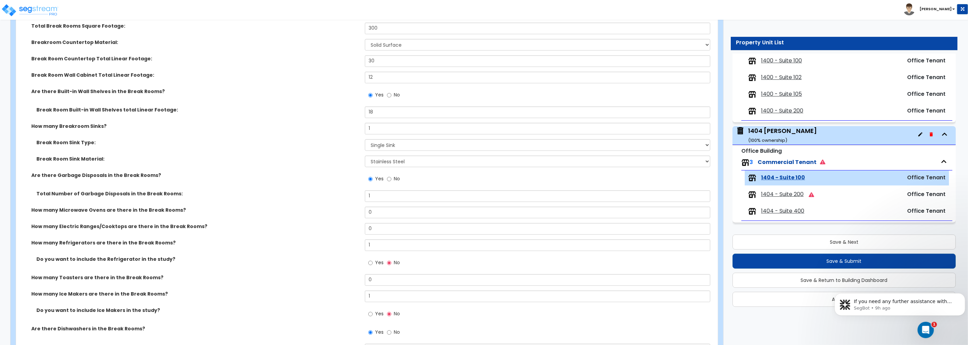
scroll to position [1475, 0]
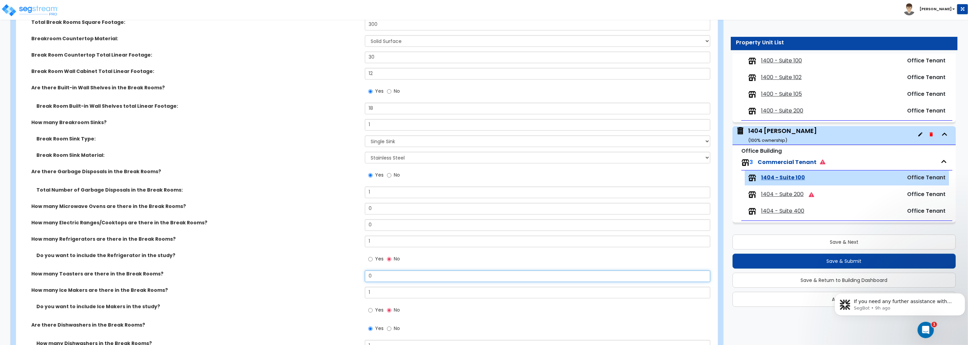
drag, startPoint x: 375, startPoint y: 275, endPoint x: 340, endPoint y: 270, distance: 35.7
click at [340, 270] on div "How many Toasters are there in the Break Rooms? 0" at bounding box center [365, 278] width 698 height 16
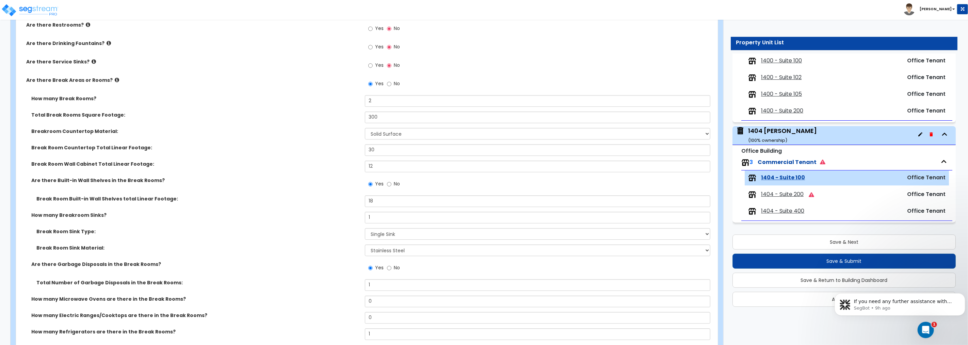
scroll to position [1349, 0]
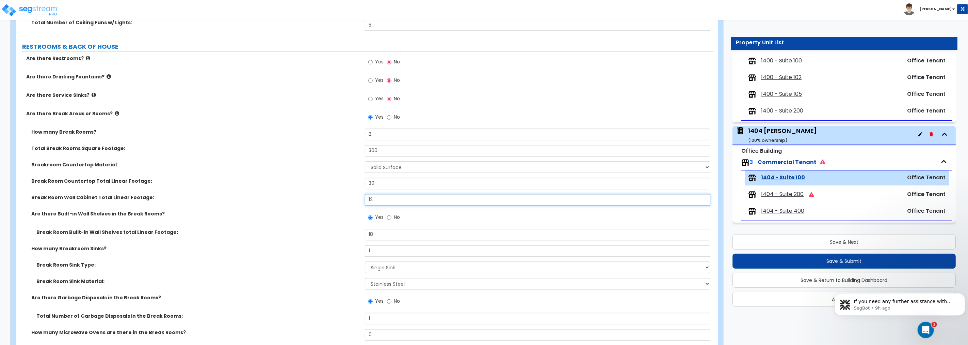
drag, startPoint x: 390, startPoint y: 198, endPoint x: 332, endPoint y: 196, distance: 57.2
click at [332, 196] on div "Break Room Wall Cabinet Total Linear Footage: 12" at bounding box center [365, 202] width 698 height 16
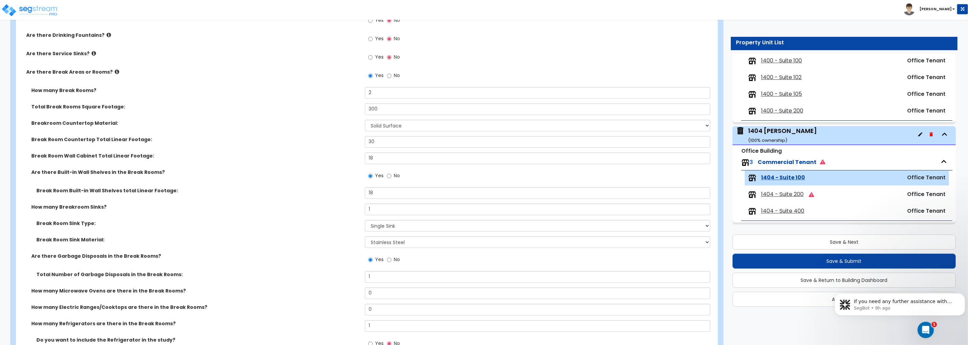
scroll to position [1400, 0]
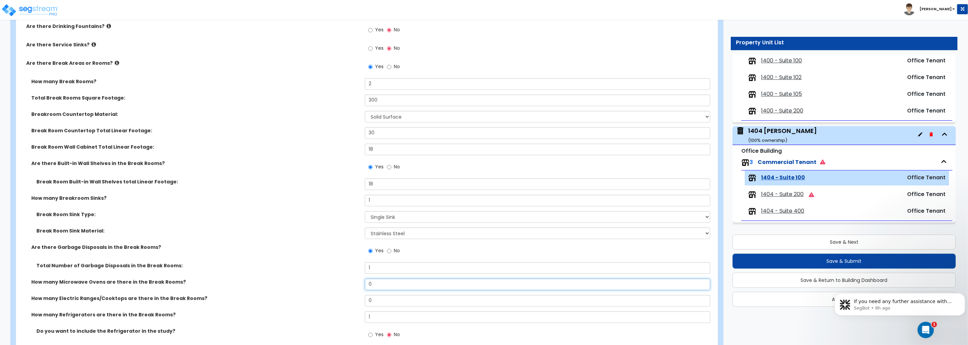
drag, startPoint x: 385, startPoint y: 282, endPoint x: 330, endPoint y: 274, distance: 55.3
click at [332, 278] on div "How many Microwave Ovens are there in the Break Rooms? 0" at bounding box center [365, 286] width 698 height 16
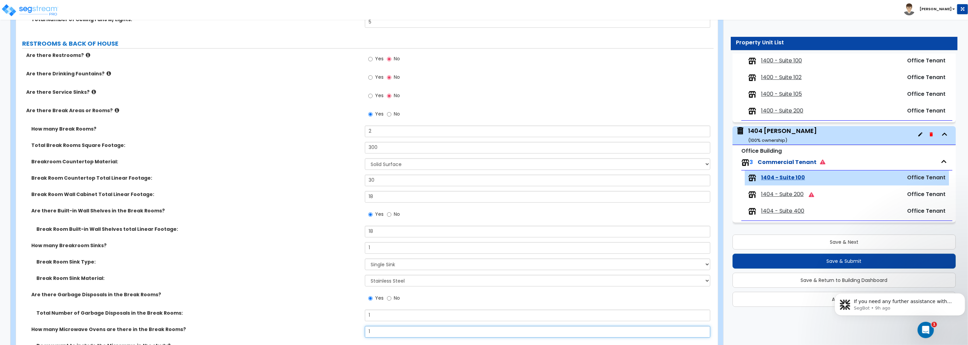
scroll to position [1312, 0]
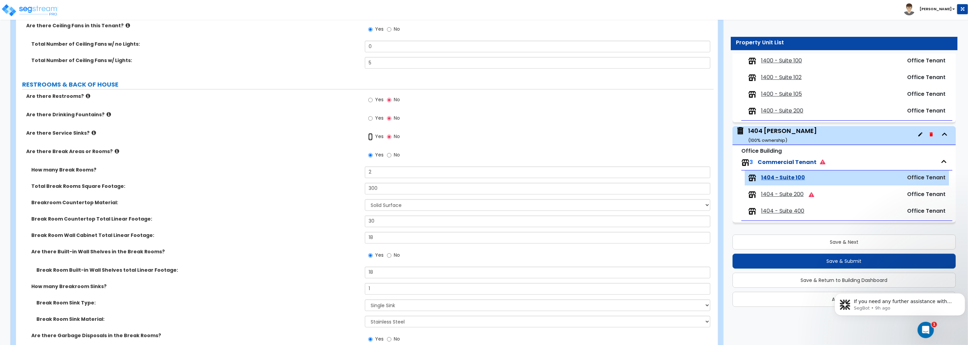
drag, startPoint x: 370, startPoint y: 136, endPoint x: 374, endPoint y: 142, distance: 7.0
click at [370, 136] on input "Yes" at bounding box center [370, 136] width 4 height 7
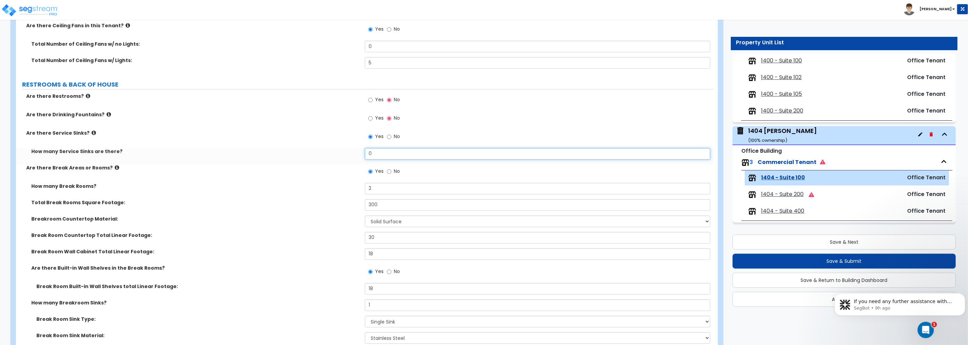
click at [339, 150] on div "How many Service Sinks are there? 0" at bounding box center [365, 156] width 698 height 16
click at [371, 100] on input "Yes" at bounding box center [370, 99] width 4 height 7
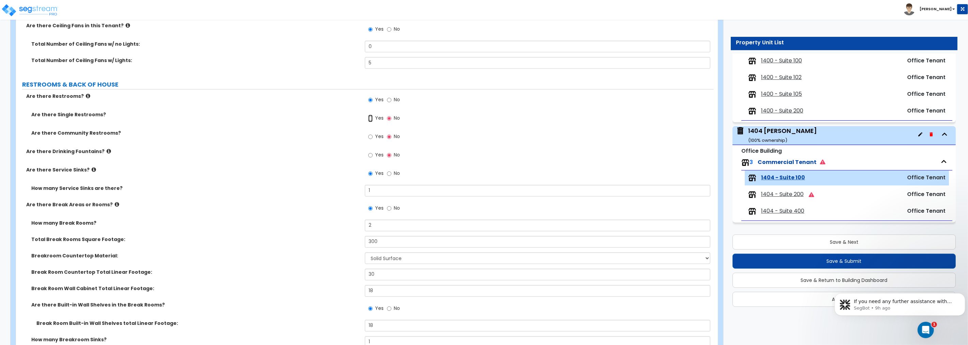
click at [371, 117] on input "Yes" at bounding box center [370, 117] width 4 height 7
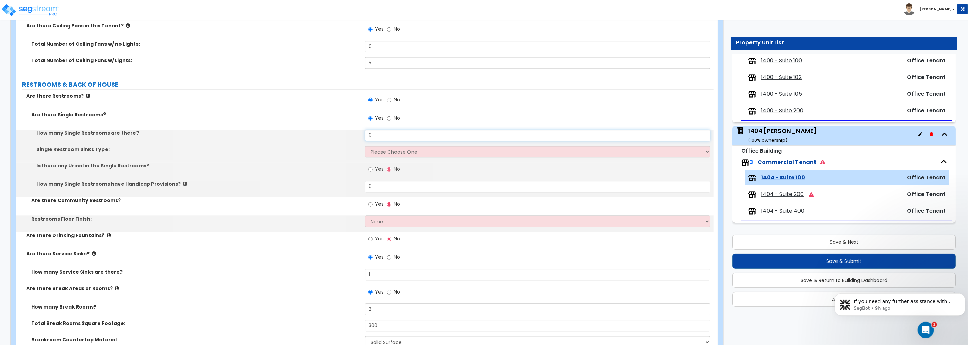
drag, startPoint x: 380, startPoint y: 136, endPoint x: 340, endPoint y: 136, distance: 39.2
click at [340, 136] on div "How many Single Restrooms are there? 0" at bounding box center [365, 137] width 698 height 16
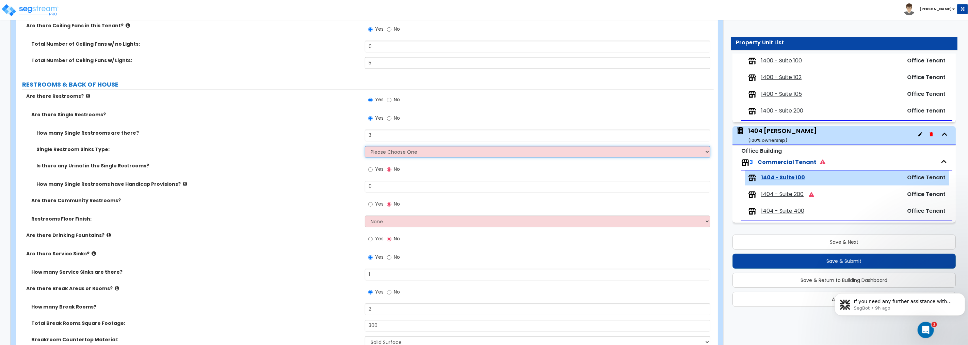
click at [379, 151] on select "Please Choose One Wall-mounted Vanity-mounted" at bounding box center [538, 152] width 346 height 12
click at [365, 146] on select "Please Choose One Wall-mounted Vanity-mounted" at bounding box center [538, 152] width 346 height 12
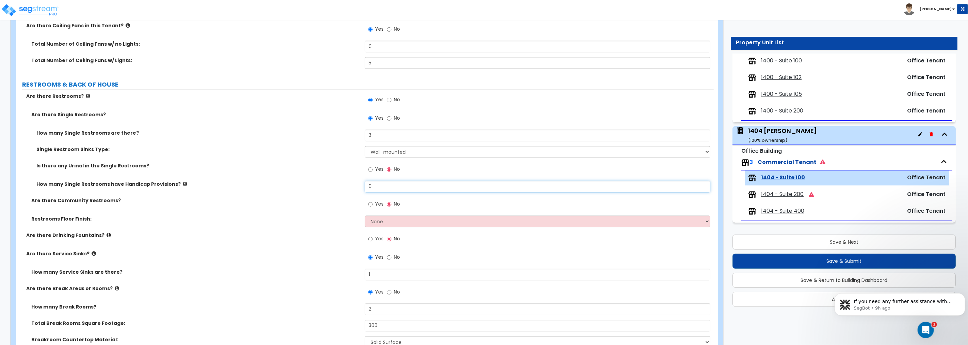
drag, startPoint x: 379, startPoint y: 187, endPoint x: 341, endPoint y: 186, distance: 37.8
click at [341, 186] on div "How many Single Restrooms have Handicap Provisions? 0" at bounding box center [365, 188] width 698 height 16
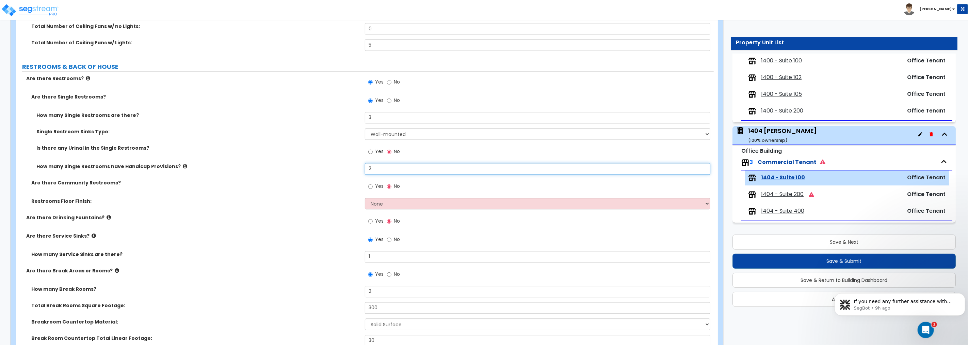
scroll to position [1336, 0]
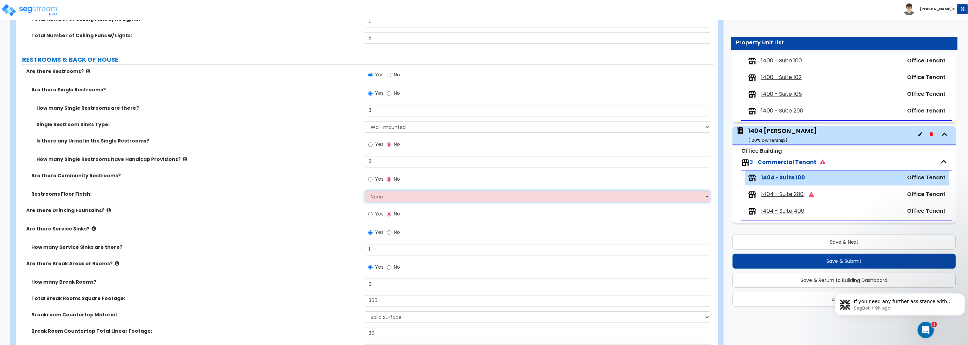
click at [379, 193] on select "None Tile Flooring Resilient Laminate Flooring VCT Flooring Sheet Vinyl Flooring" at bounding box center [538, 196] width 346 height 12
click at [365, 190] on select "None Tile Flooring Resilient Laminate Flooring VCT Flooring Sheet Vinyl Flooring" at bounding box center [538, 196] width 346 height 12
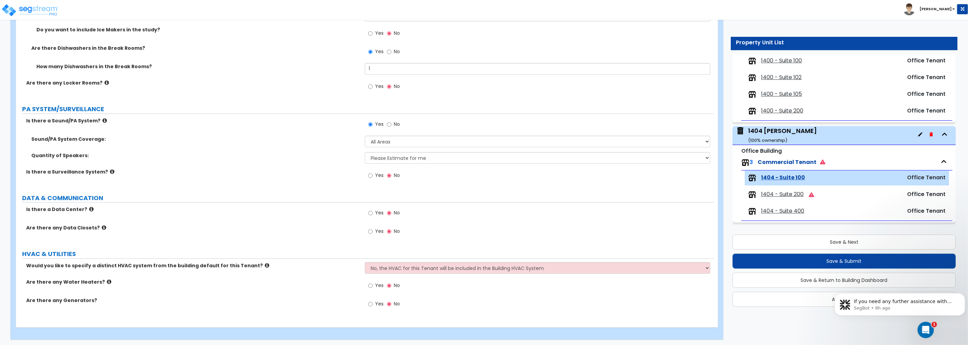
scroll to position [1926, 0]
click at [413, 156] on select "Please Choose One Enter Number of Speakers Please Estimate for me" at bounding box center [538, 157] width 346 height 12
click at [365, 151] on select "Please Choose One Enter Number of Speakers Please Estimate for me" at bounding box center [538, 157] width 346 height 12
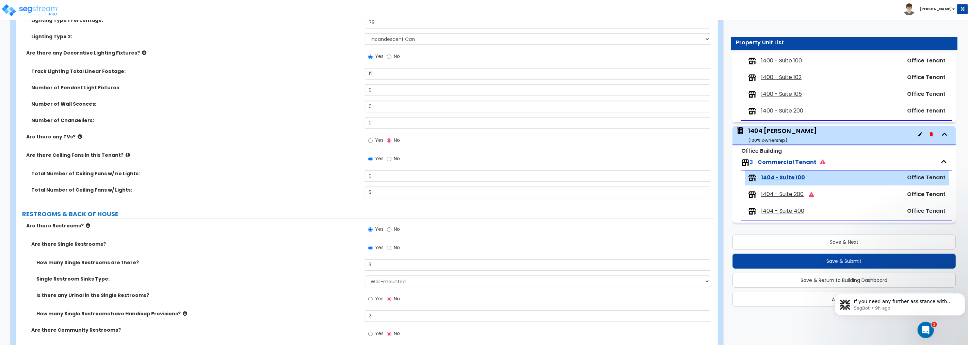
scroll to position [1144, 0]
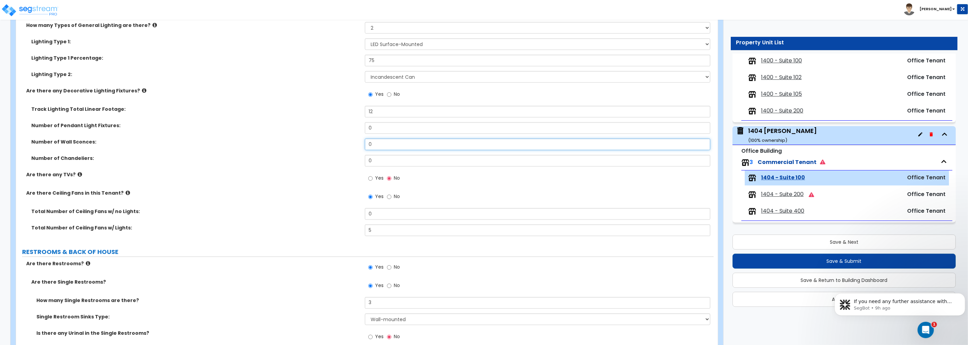
drag, startPoint x: 368, startPoint y: 141, endPoint x: 339, endPoint y: 146, distance: 29.3
click at [339, 146] on div "Number of Wall Sconces: 0" at bounding box center [365, 146] width 698 height 16
drag, startPoint x: 384, startPoint y: 125, endPoint x: 351, endPoint y: 125, distance: 33.4
click at [351, 125] on div "Number of Pendant Light Fixtures: 0" at bounding box center [365, 130] width 698 height 16
click at [386, 111] on input "12" at bounding box center [538, 112] width 346 height 12
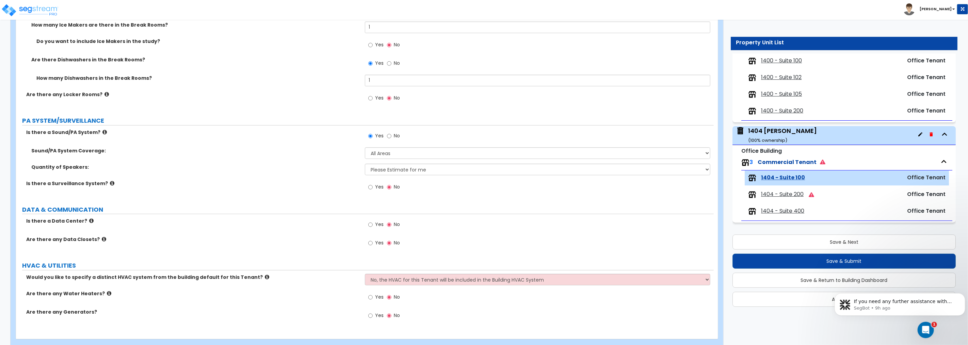
scroll to position [1926, 0]
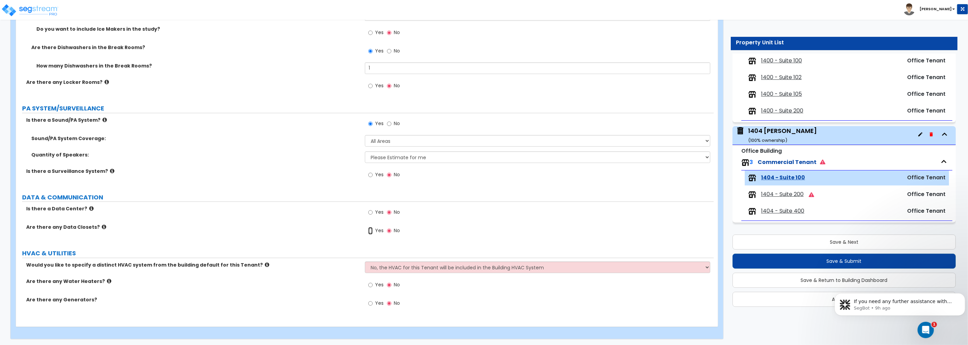
click at [370, 230] on input "Yes" at bounding box center [370, 230] width 4 height 7
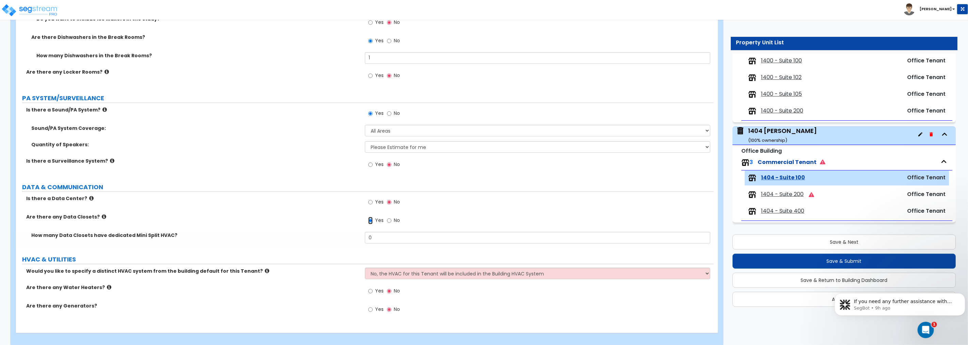
scroll to position [1942, 0]
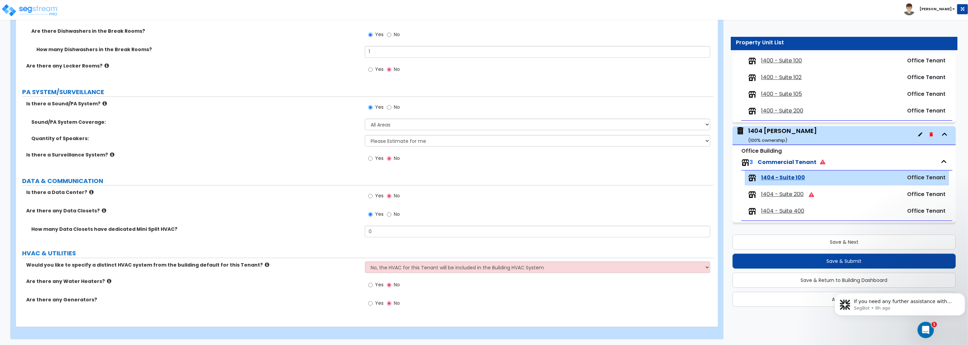
click at [102, 208] on icon at bounding box center [104, 210] width 4 height 5
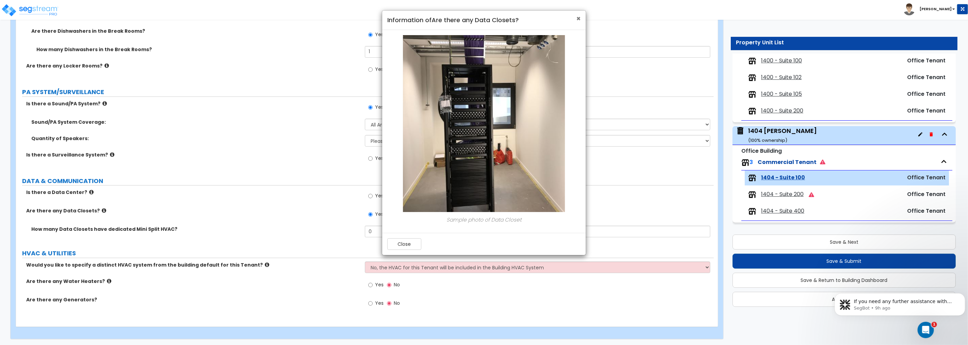
click at [579, 18] on span "×" at bounding box center [578, 19] width 4 height 10
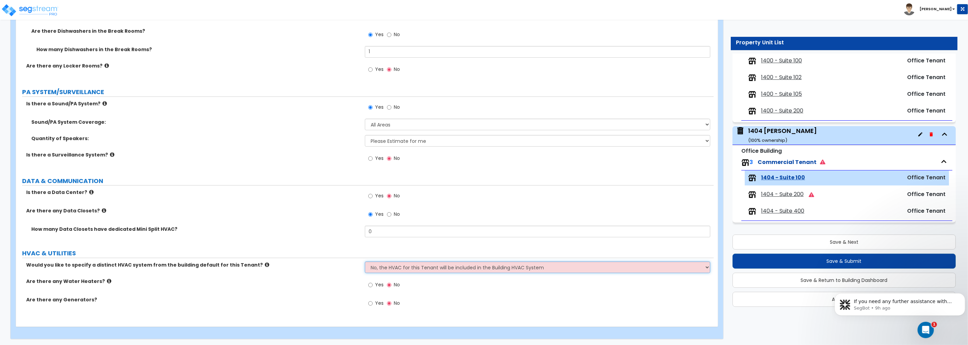
click at [414, 266] on select "No, the HVAC for this Tenant will be included in the Building HVAC System Yes, …" at bounding box center [538, 267] width 346 height 12
click at [365, 261] on select "No, the HVAC for this Tenant will be included in the Building HVAC System Yes, …" at bounding box center [538, 267] width 346 height 12
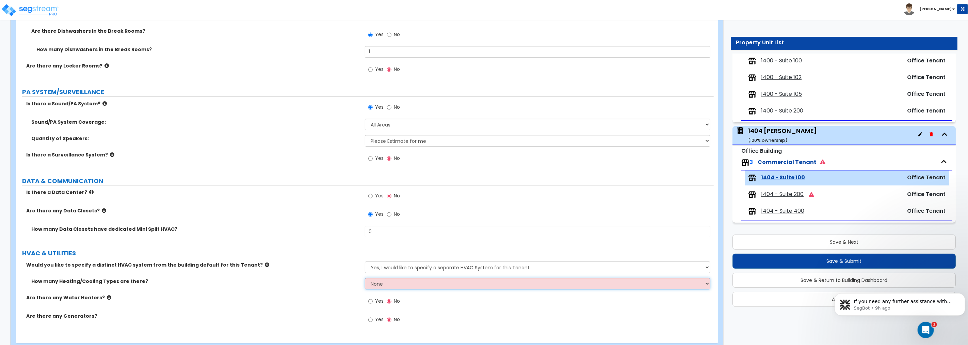
click at [395, 283] on select "None 1 2 3" at bounding box center [538, 283] width 346 height 12
click at [365, 277] on select "None 1 2 3" at bounding box center [538, 283] width 346 height 12
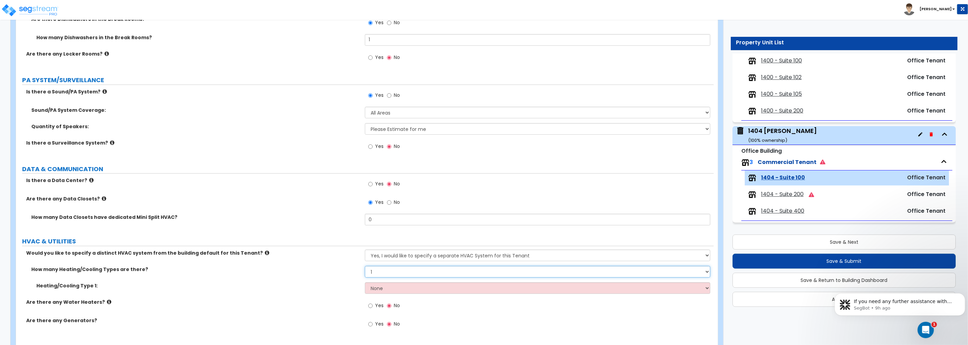
scroll to position [1975, 0]
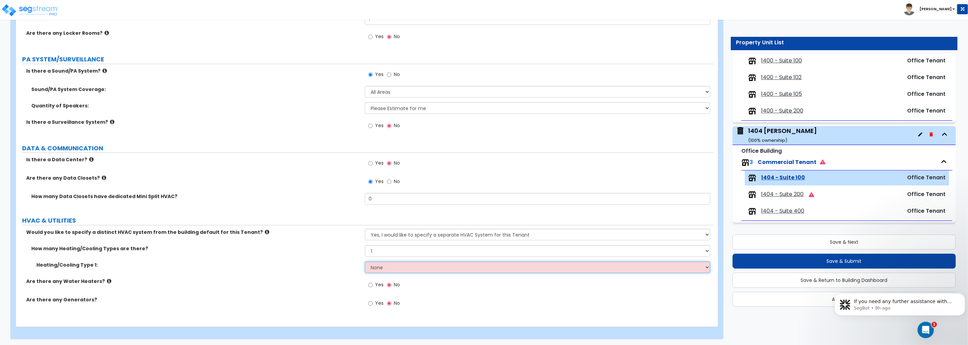
click at [391, 268] on select "None Heat Only Centralized Heating & Cooling Thru Wall Air Conditioners Mini Sp…" at bounding box center [538, 267] width 346 height 12
click at [365, 261] on select "None Heat Only Centralized Heating & Cooling Thru Wall Air Conditioners Mini Sp…" at bounding box center [538, 267] width 346 height 12
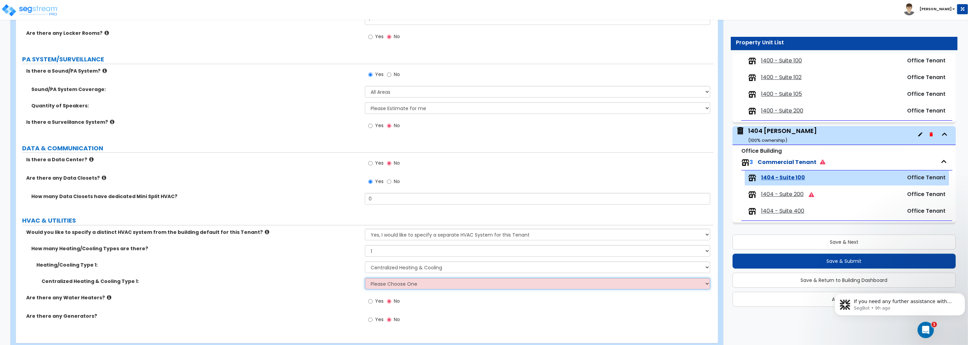
click at [402, 284] on select "Please Choose One Rooftop Unit Furnace-Condenser Forced Air Split Heating/Cooli…" at bounding box center [538, 283] width 346 height 12
click at [365, 277] on select "Please Choose One Rooftop Unit Furnace-Condenser Forced Air Split Heating/Cooli…" at bounding box center [538, 283] width 346 height 12
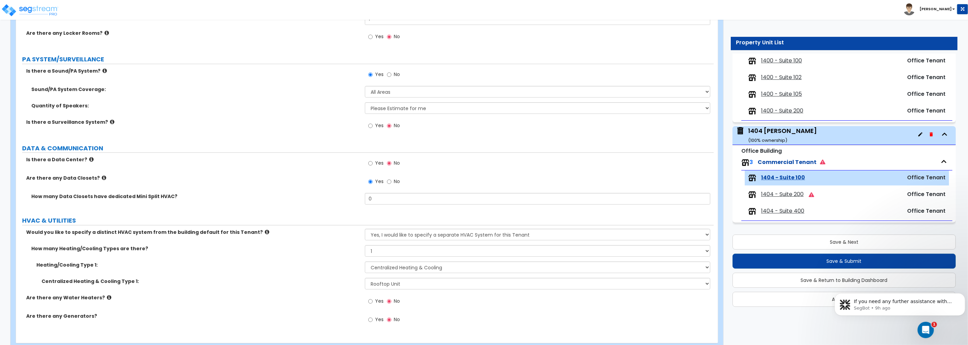
scroll to position [1992, 0]
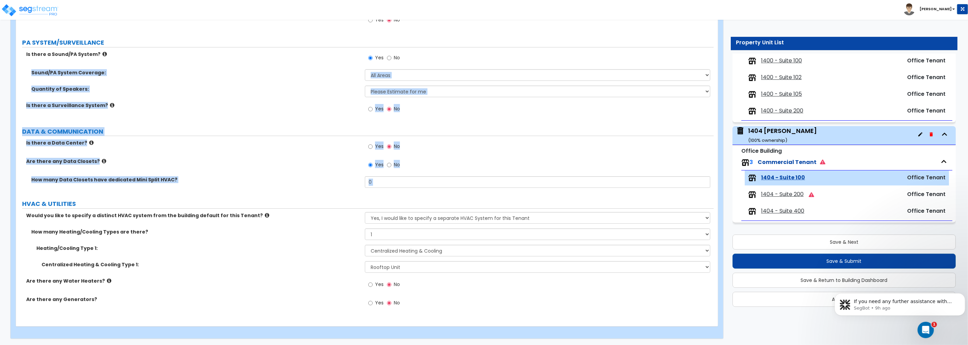
drag, startPoint x: 29, startPoint y: 80, endPoint x: -244, endPoint y: 194, distance: 296.7
click at [150, 178] on label "How many Data Closets have dedicated Mini Split HVAC?" at bounding box center [195, 179] width 329 height 7
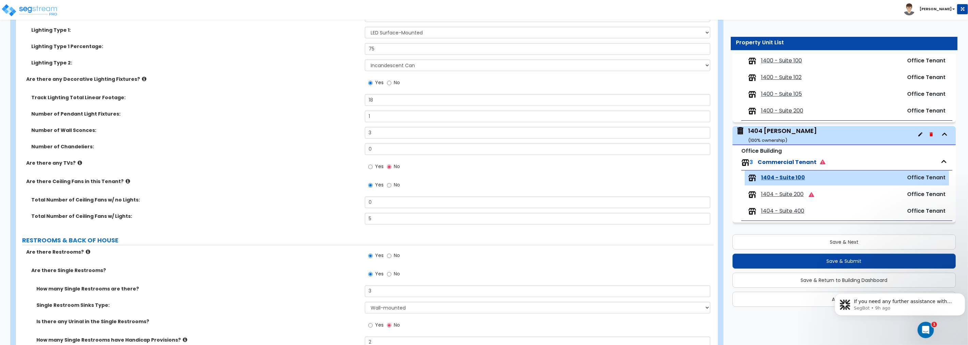
scroll to position [1147, 0]
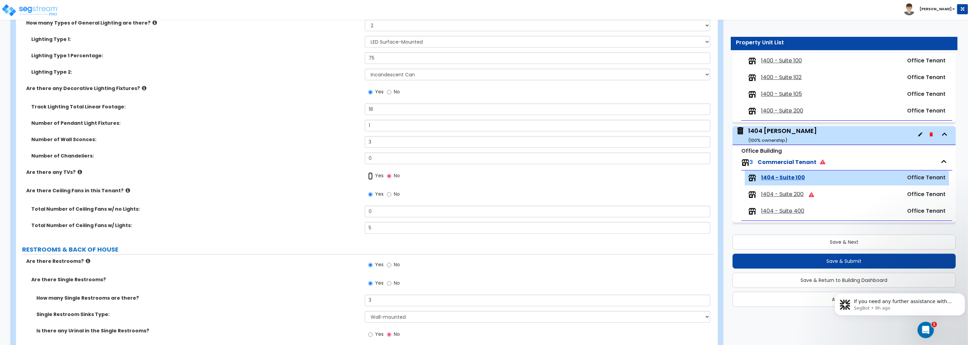
click at [369, 175] on input "Yes" at bounding box center [370, 175] width 4 height 7
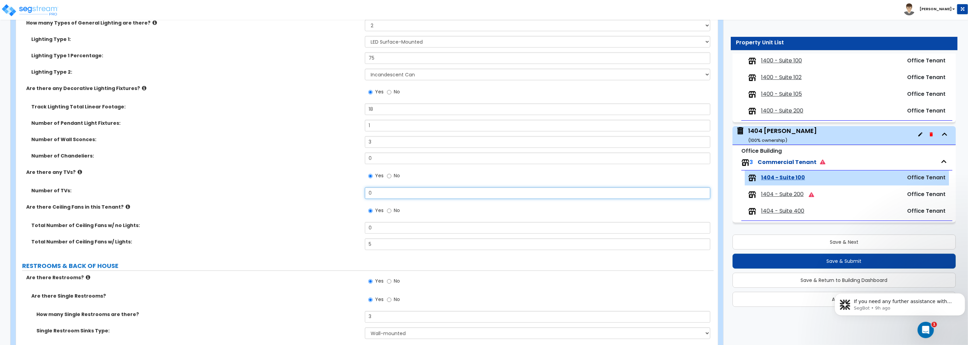
drag, startPoint x: 410, startPoint y: 191, endPoint x: 322, endPoint y: 193, distance: 88.2
click at [322, 192] on div "Number of TVs: 0" at bounding box center [365, 195] width 698 height 16
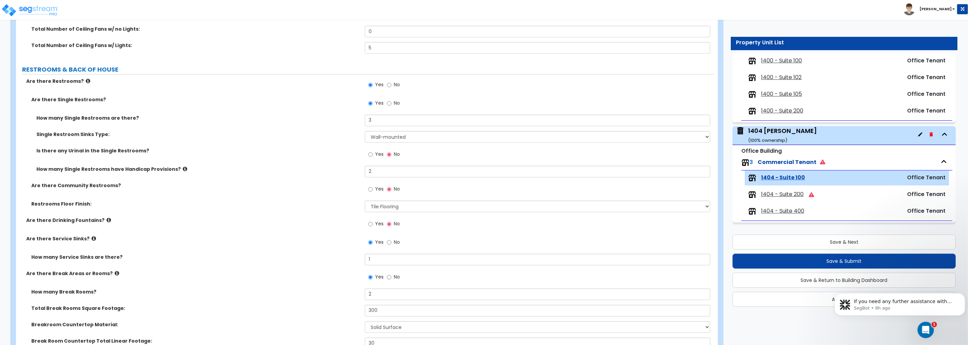
scroll to position [1386, 0]
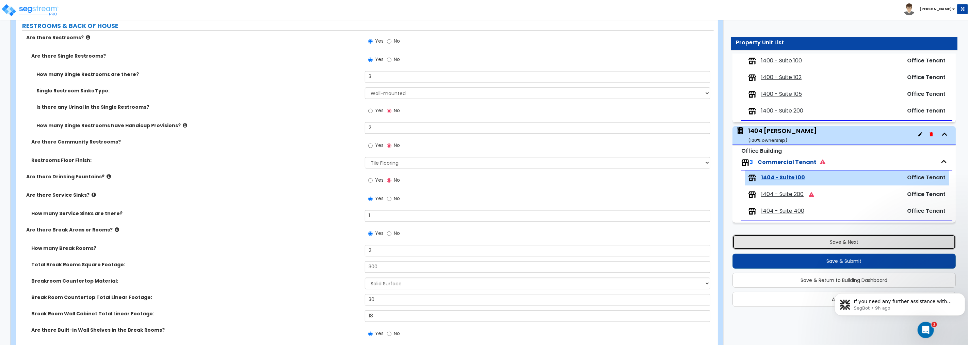
click at [842, 240] on button "Save & Next" at bounding box center [844, 241] width 223 height 15
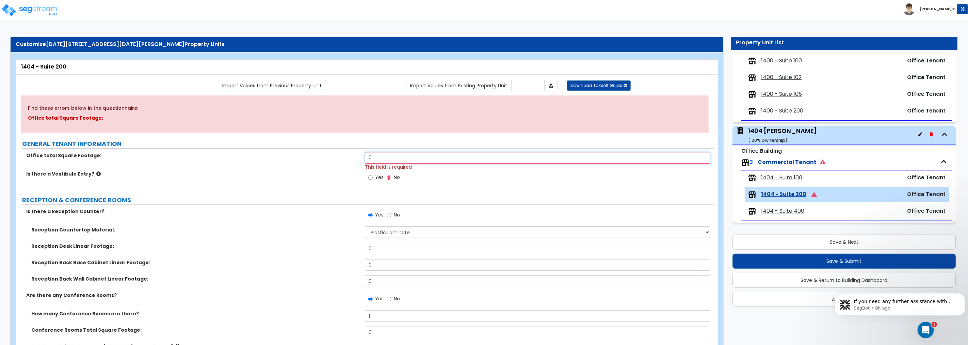
drag, startPoint x: 376, startPoint y: 157, endPoint x: 325, endPoint y: 155, distance: 51.1
click at [325, 156] on div "Office total Square Footage: 0 This field is required" at bounding box center [365, 161] width 698 height 18
click at [280, 188] on div "Is there a Vestibule Entry? Yes No" at bounding box center [365, 179] width 698 height 18
